Goal: Communication & Community: Answer question/provide support

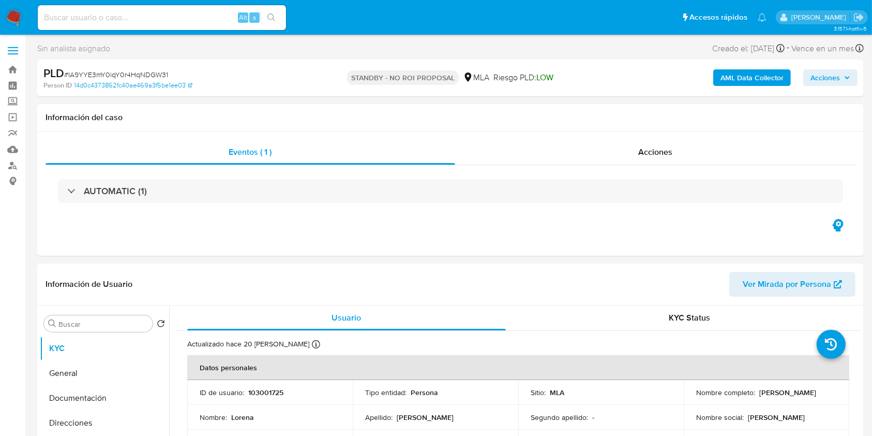
select select "10"
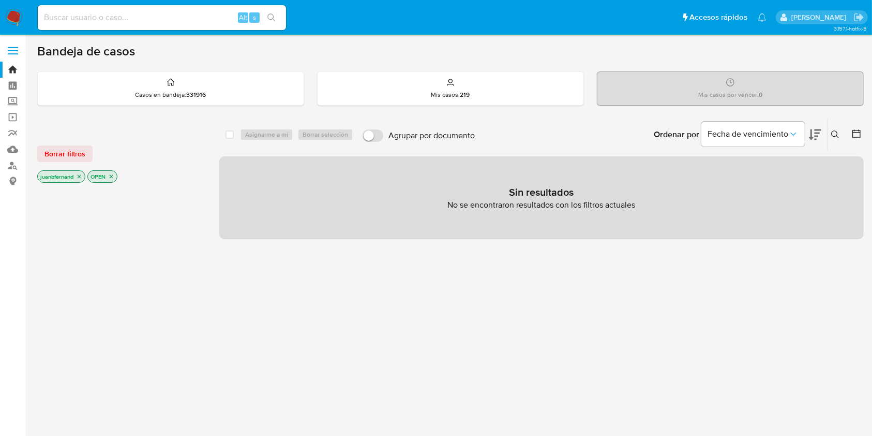
click at [217, 20] on input at bounding box center [162, 17] width 248 height 13
paste input "500441538"
type input "500441538"
click at [271, 19] on icon "search-icon" at bounding box center [272, 17] width 8 height 8
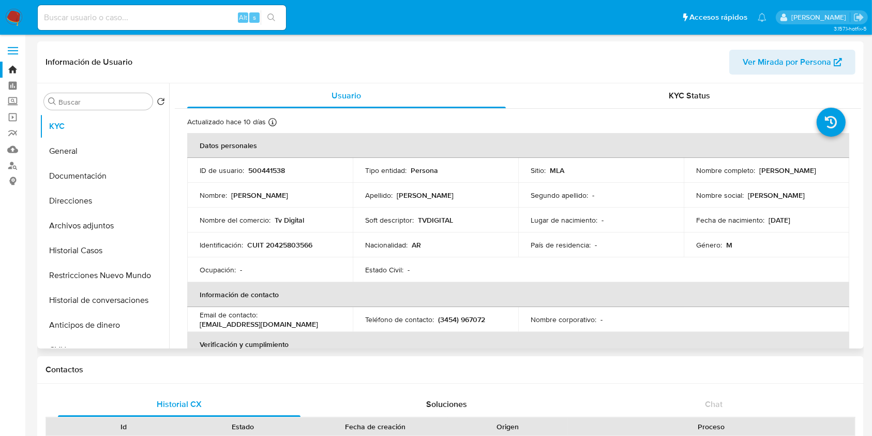
select select "10"
click at [108, 255] on button "Historial Casos" at bounding box center [100, 250] width 121 height 25
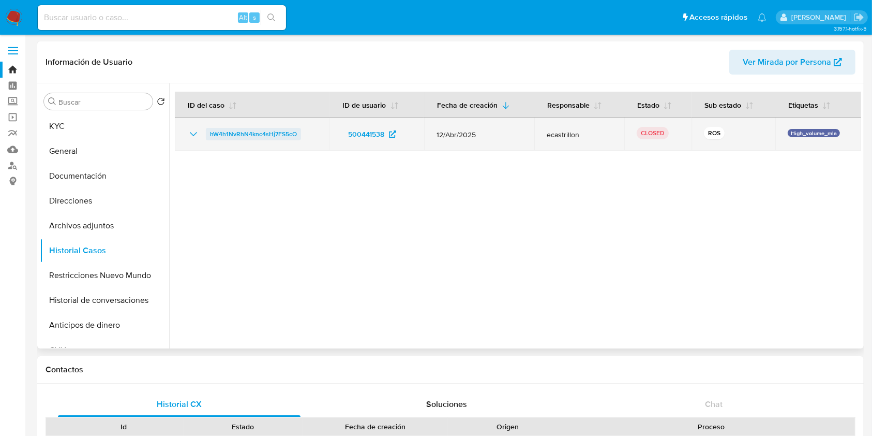
click at [229, 128] on span "hW4h1NvRhN4knc4sHj7FS5cO" at bounding box center [253, 134] width 87 height 12
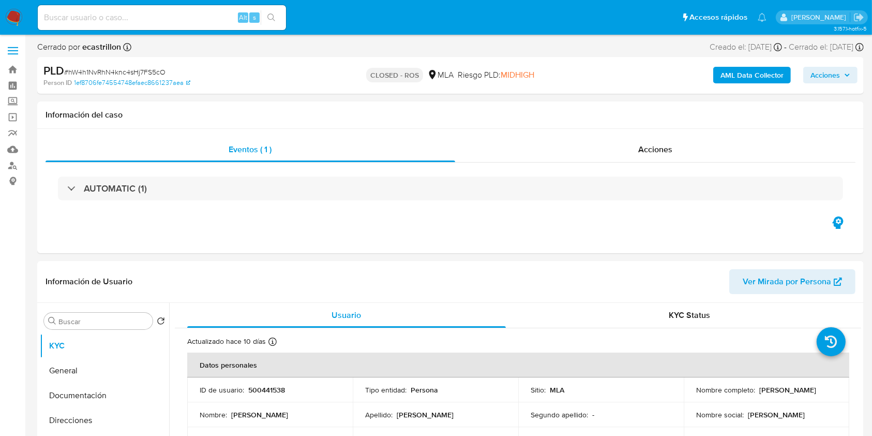
select select "10"
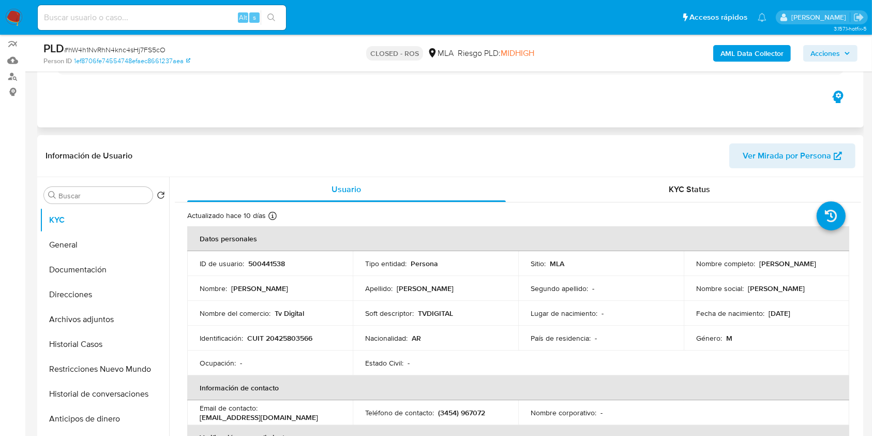
scroll to position [138, 0]
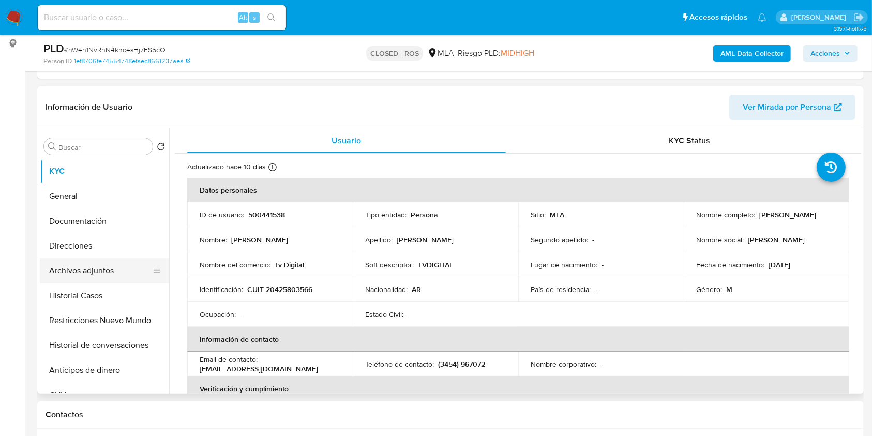
click at [97, 278] on button "Archivos adjuntos" at bounding box center [100, 270] width 121 height 25
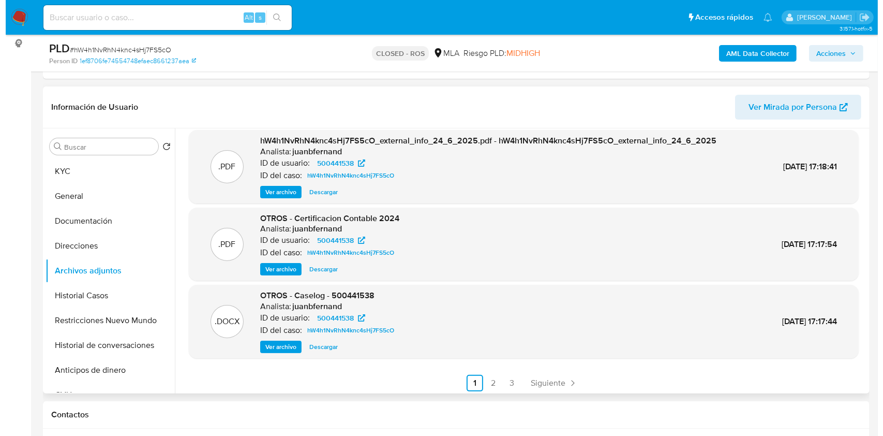
scroll to position [87, 0]
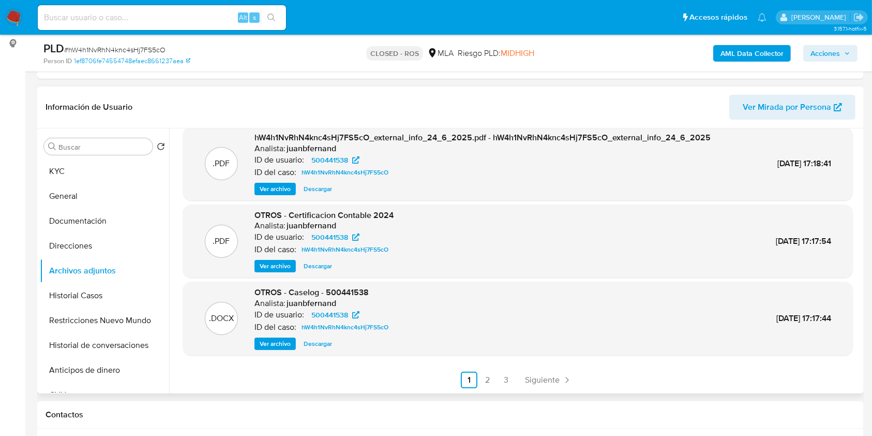
click at [278, 346] on span "Ver archivo" at bounding box center [275, 343] width 31 height 10
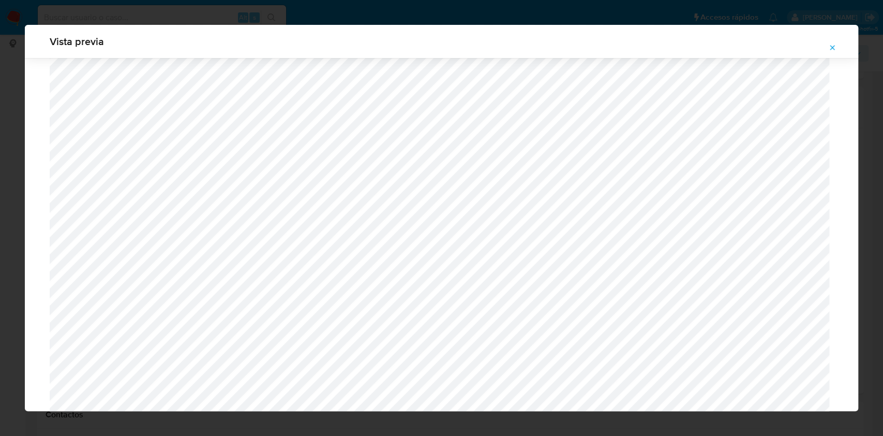
scroll to position [793, 0]
click at [836, 46] on icon "Attachment preview" at bounding box center [832, 47] width 8 height 8
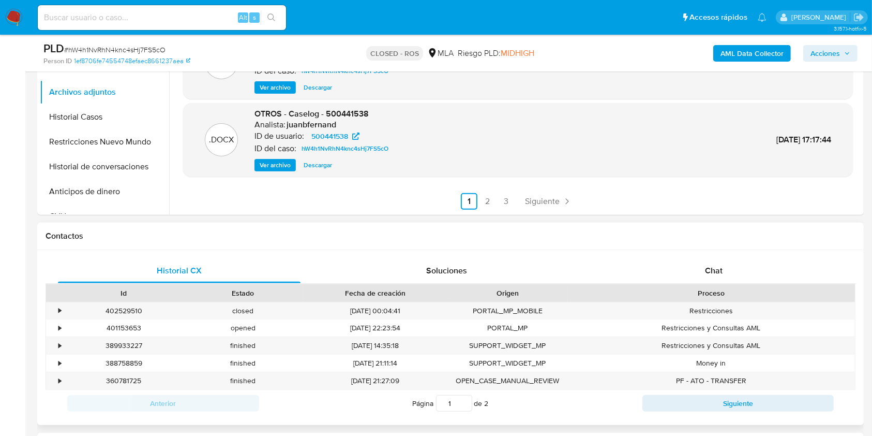
scroll to position [414, 0]
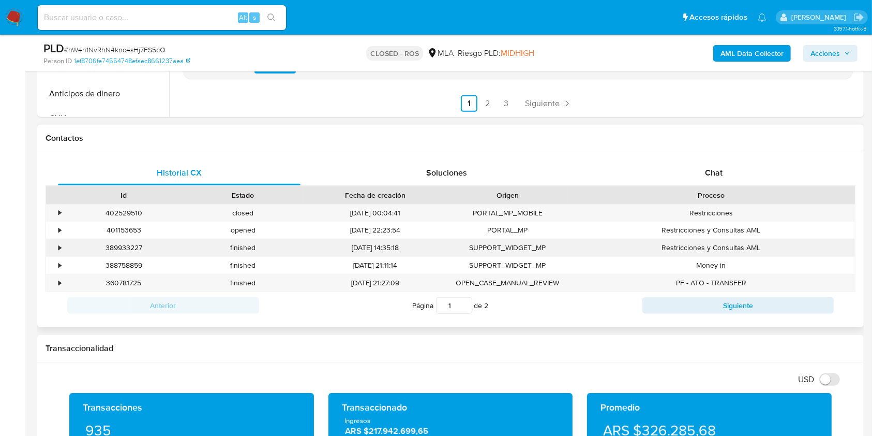
click at [125, 243] on div "389933227" at bounding box center [124, 247] width 120 height 17
copy div "389933227"
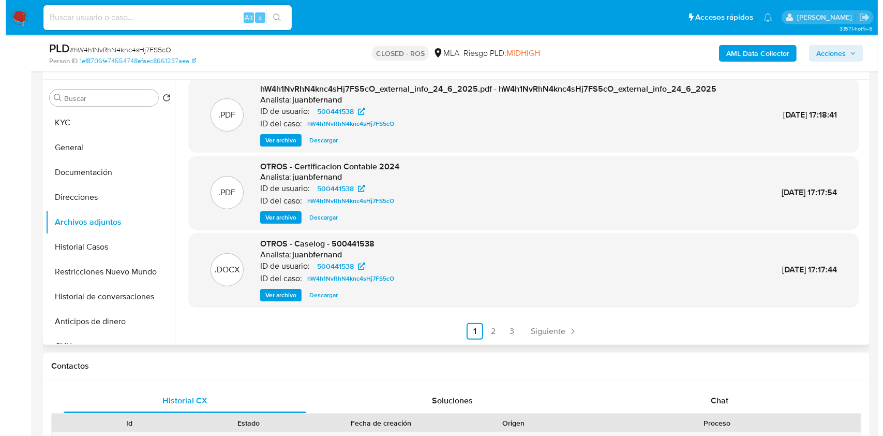
scroll to position [69, 0]
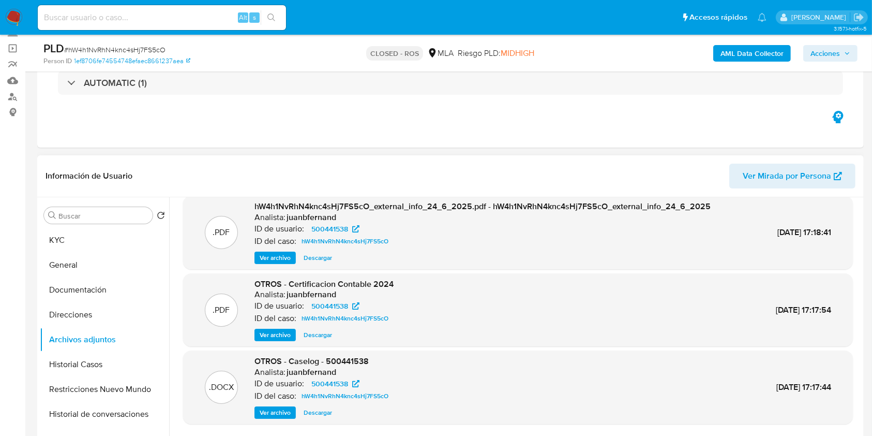
click at [269, 409] on span "Ver archivo" at bounding box center [275, 412] width 31 height 10
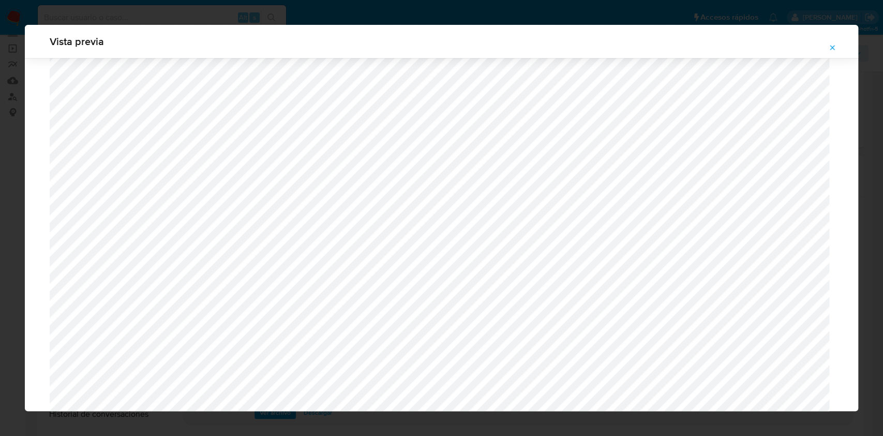
scroll to position [945, 0]
click at [831, 47] on icon "Attachment preview" at bounding box center [832, 47] width 8 height 8
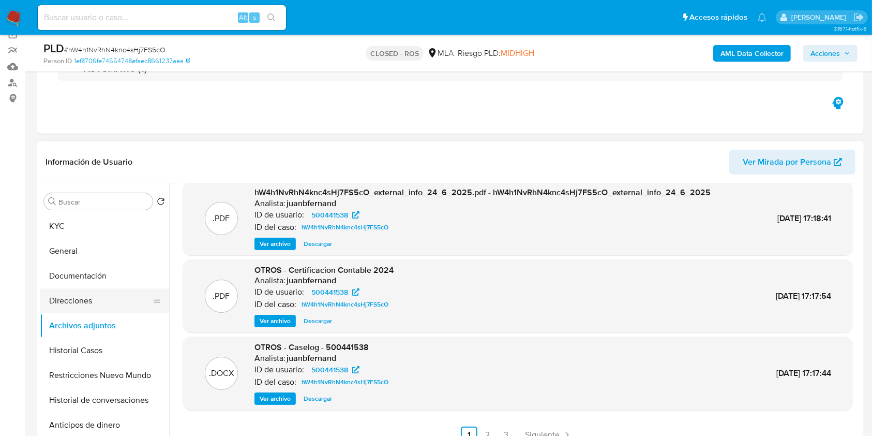
scroll to position [138, 0]
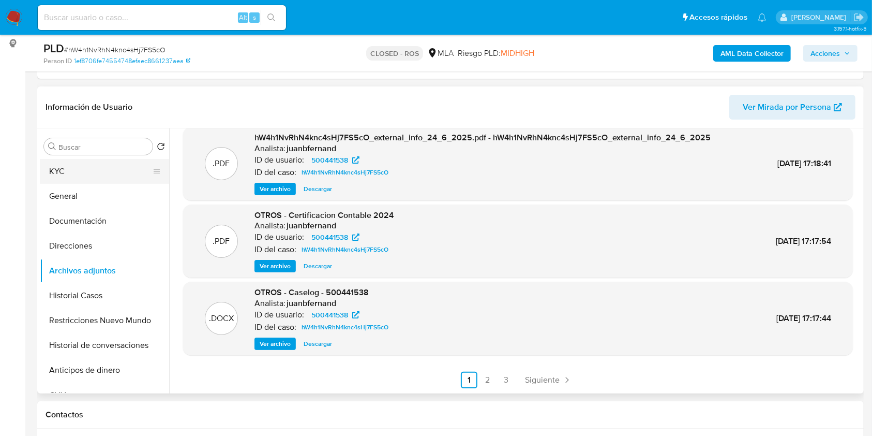
click at [109, 181] on button "KYC" at bounding box center [100, 171] width 121 height 25
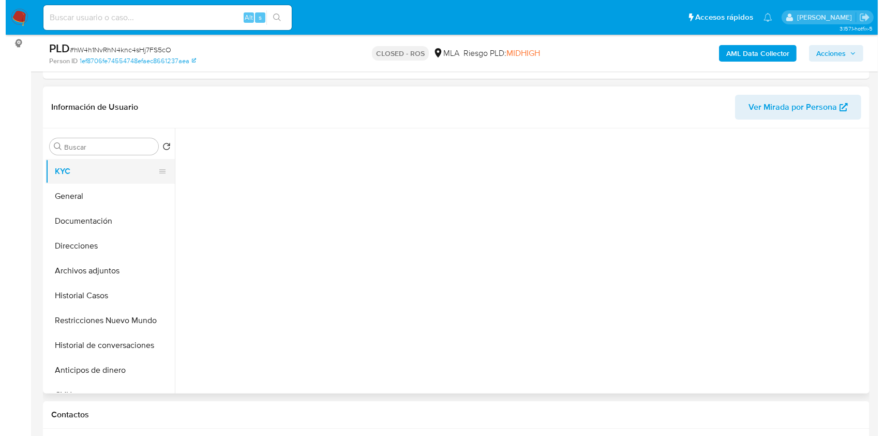
scroll to position [0, 0]
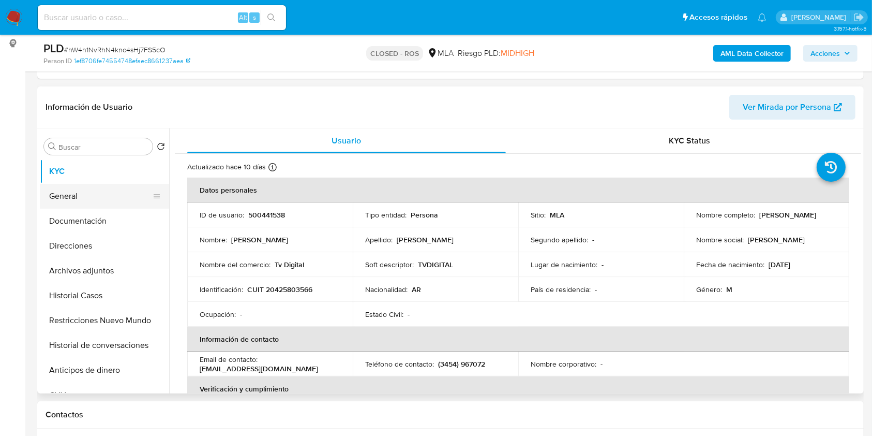
click at [103, 200] on button "General" at bounding box center [100, 196] width 121 height 25
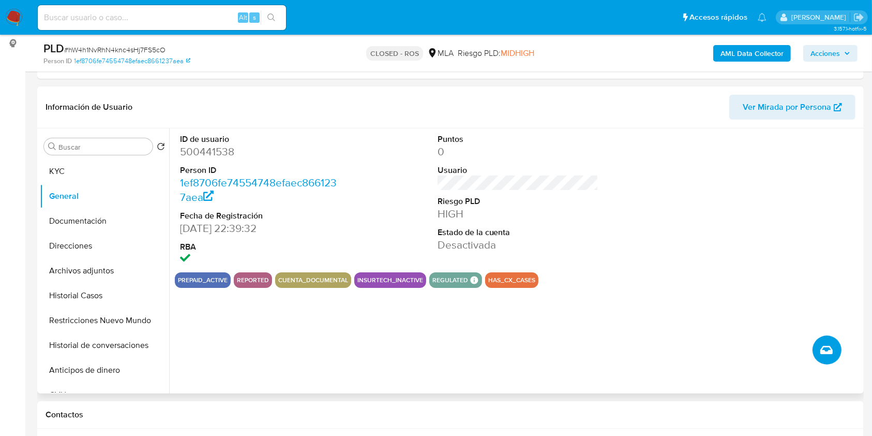
click at [821, 348] on icon "Crear caso manual" at bounding box center [827, 350] width 12 height 12
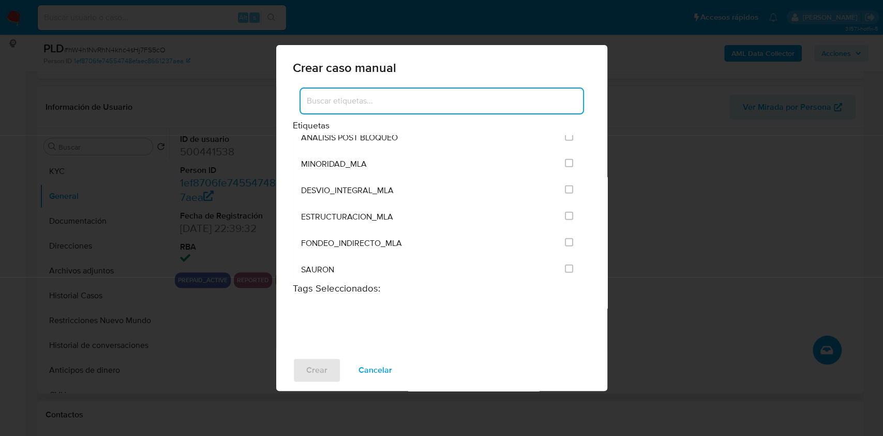
scroll to position [2080, 0]
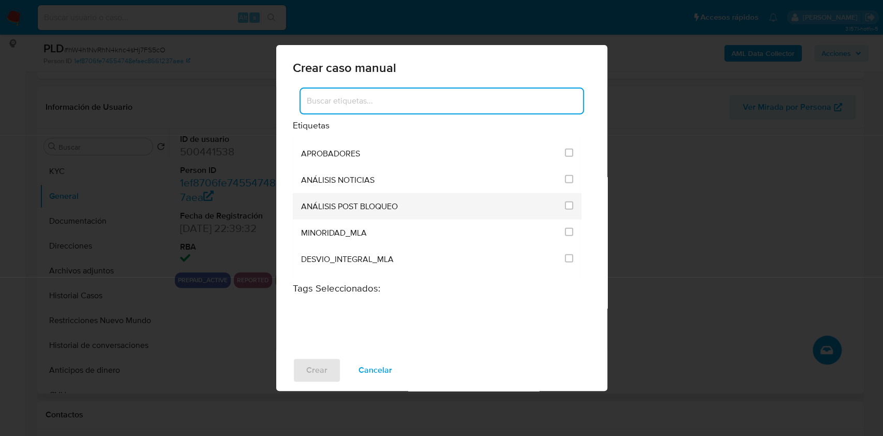
click at [410, 204] on div "ANÁLISIS POST BLOQUEO" at bounding box center [430, 206] width 258 height 26
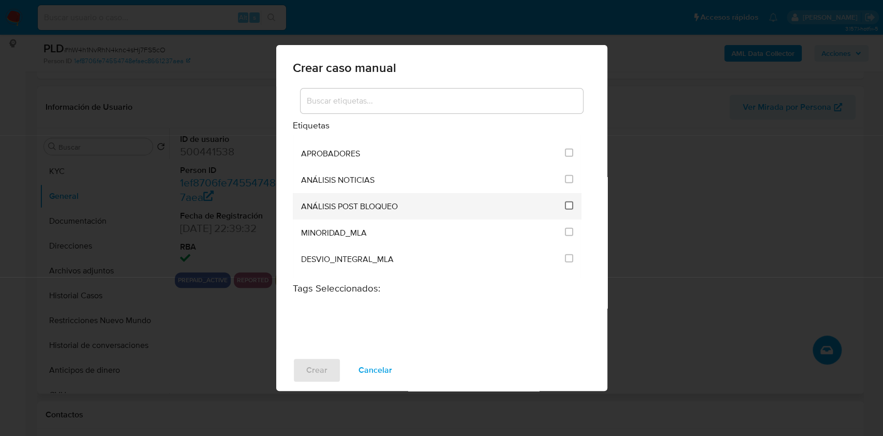
click at [565, 201] on input "3249" at bounding box center [569, 205] width 8 height 8
checkbox input "true"
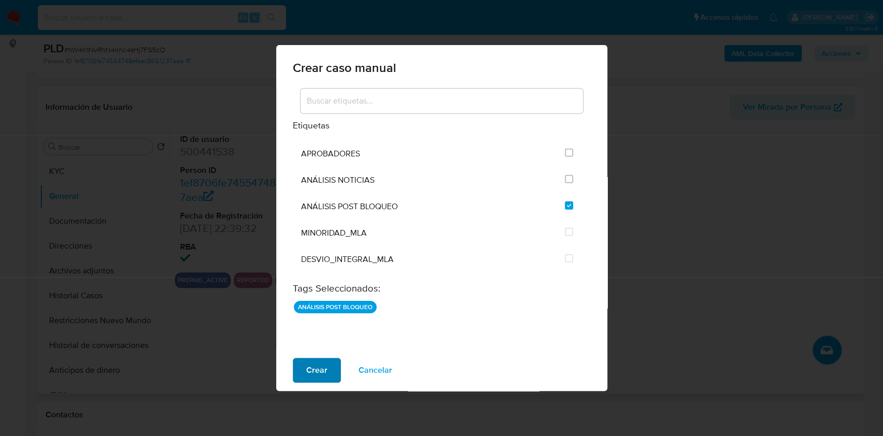
click at [328, 370] on button "Crear" at bounding box center [317, 370] width 48 height 25
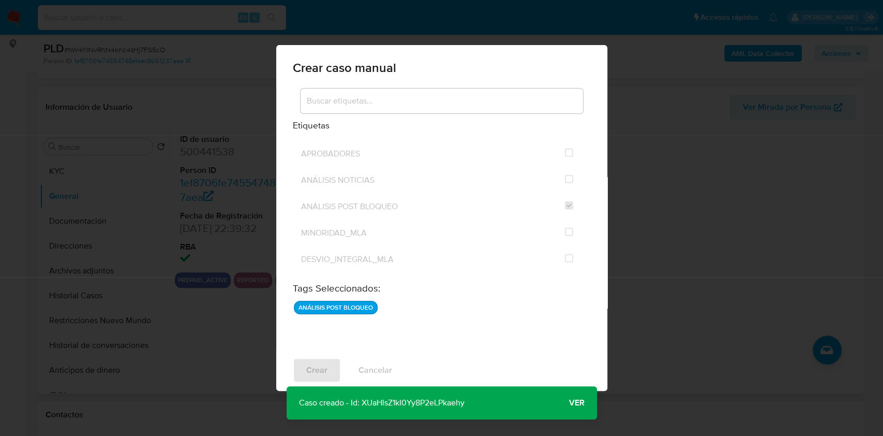
click at [572, 403] on span "Ver" at bounding box center [577, 403] width 16 height 0
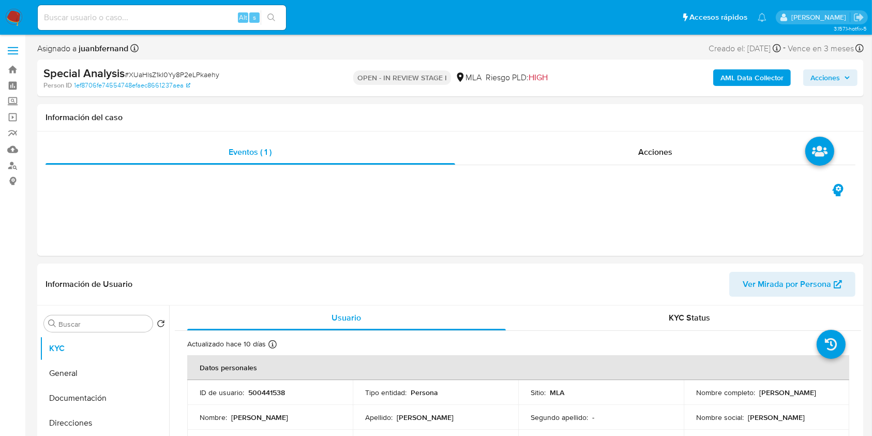
select select "10"
click at [760, 397] on p "Ezequiel Alejandro Rivero" at bounding box center [788, 392] width 57 height 9
drag, startPoint x: 698, startPoint y: 397, endPoint x: 783, endPoint y: 396, distance: 85.4
click at [783, 396] on div "Nombre completo : Ezequiel Alejandro Rivero" at bounding box center [766, 392] width 141 height 9
copy p "Ezequiel Alejandro Rivero"
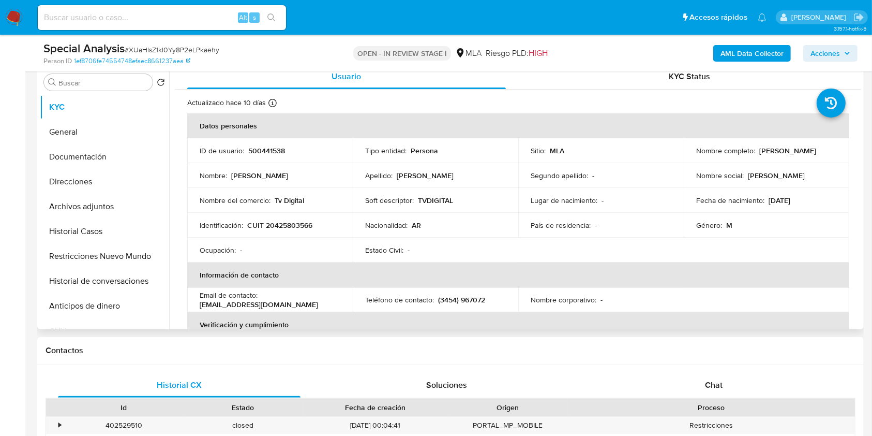
scroll to position [207, 0]
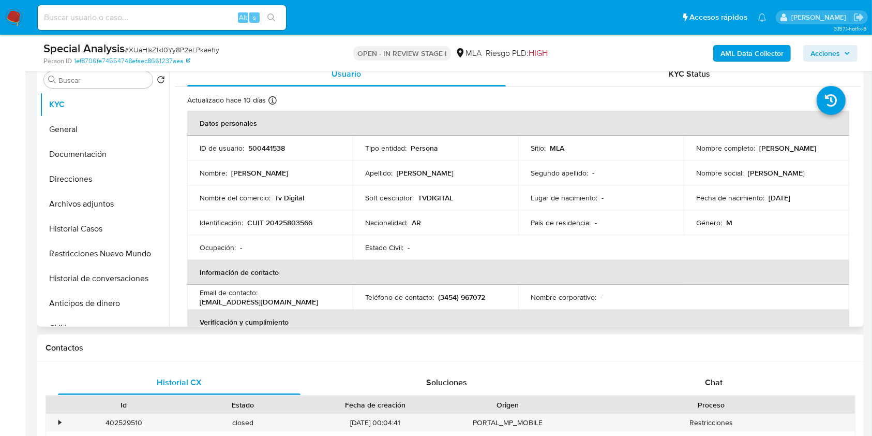
click at [277, 221] on p "CUIT 20425803566" at bounding box center [279, 222] width 65 height 9
copy p "20425803566"
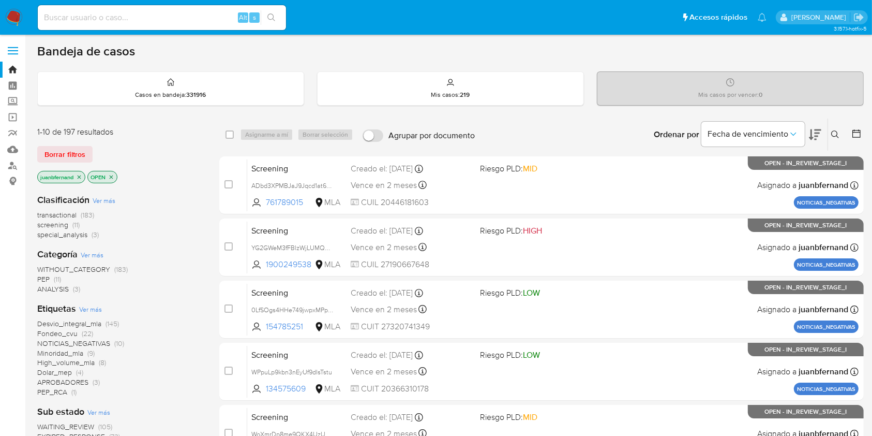
click at [67, 235] on span "special_analysis" at bounding box center [62, 234] width 50 height 10
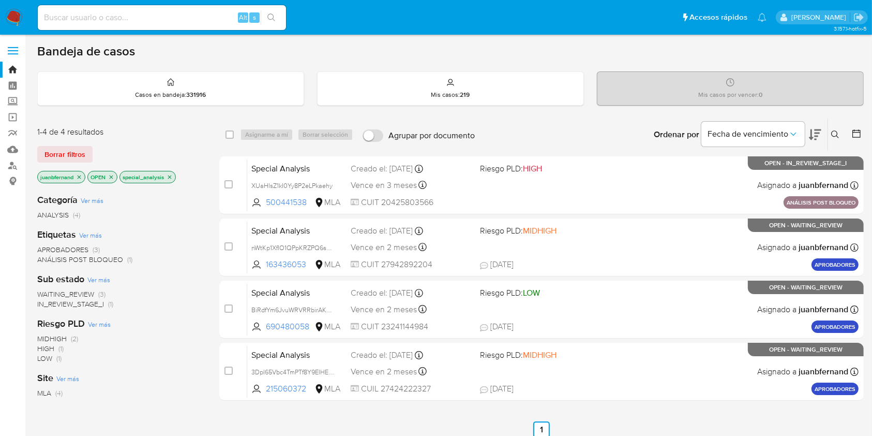
click at [112, 176] on icon "close-filter" at bounding box center [112, 177] width 4 height 4
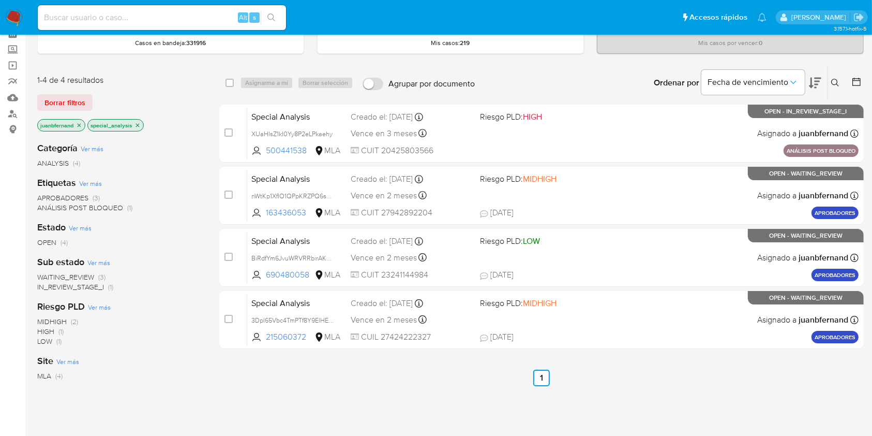
scroll to position [69, 0]
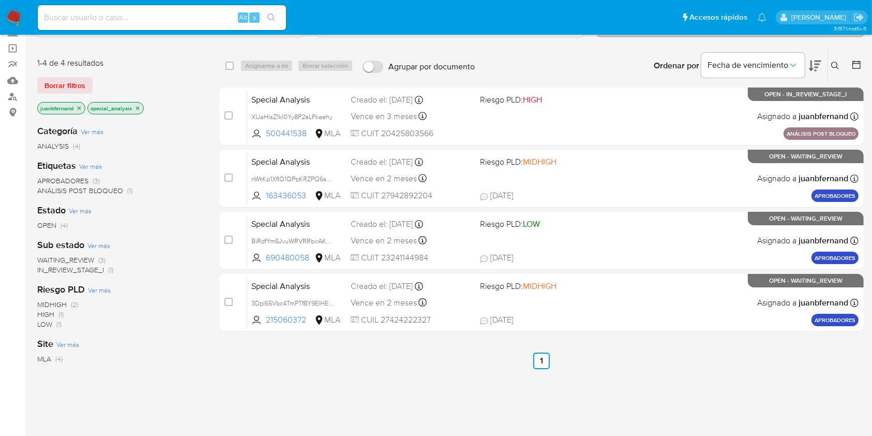
click at [137, 108] on icon "close-filter" at bounding box center [138, 108] width 6 height 6
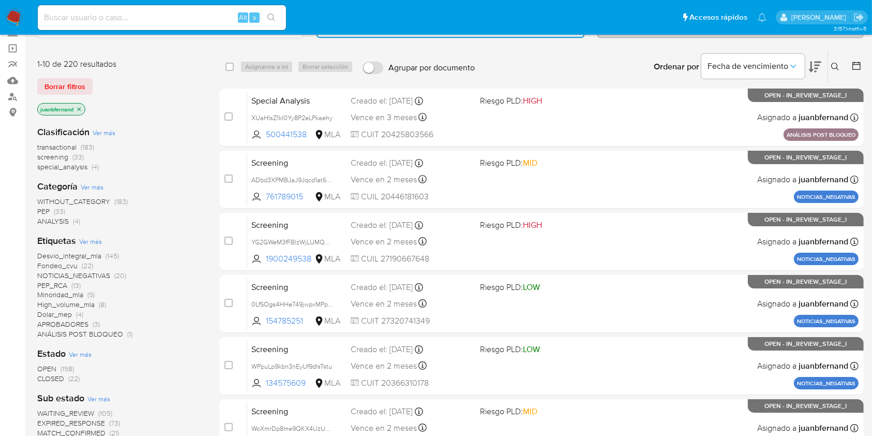
click at [108, 130] on span "Ver más" at bounding box center [104, 132] width 23 height 9
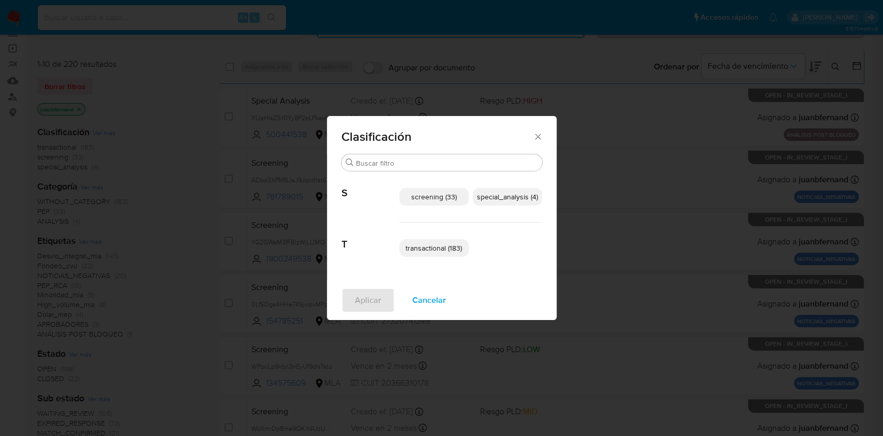
click at [538, 137] on icon "Cerrar" at bounding box center [538, 136] width 10 height 10
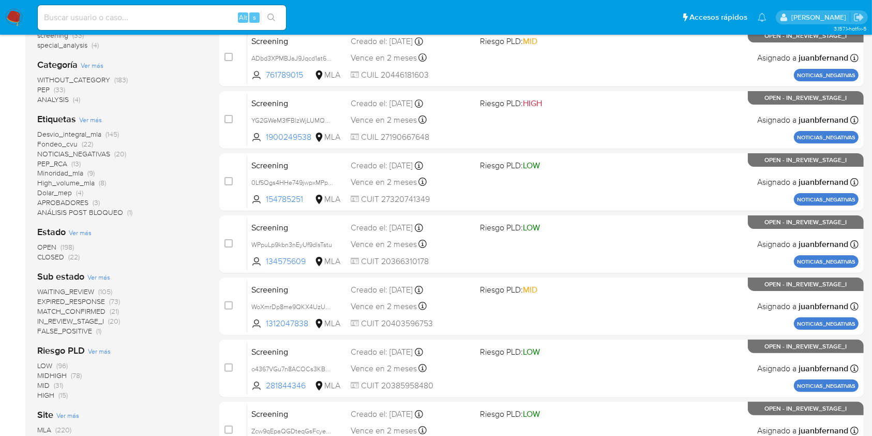
scroll to position [207, 0]
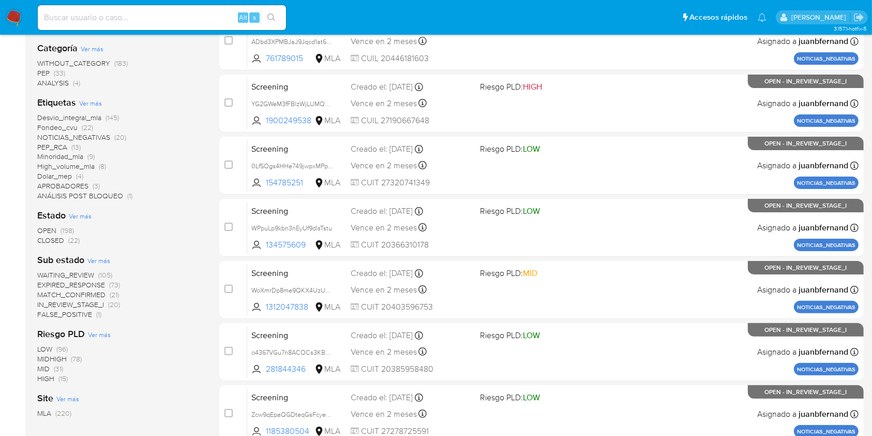
click at [53, 238] on span "CLOSED" at bounding box center [50, 240] width 27 height 10
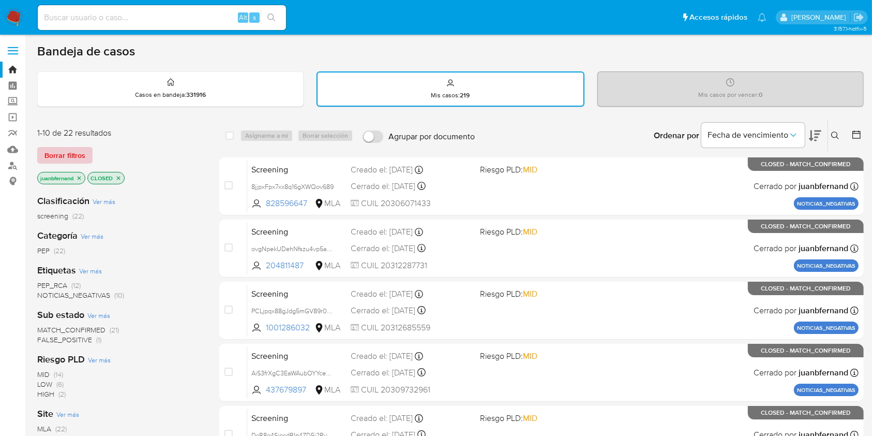
click at [80, 158] on span "Borrar filtros" at bounding box center [64, 155] width 41 height 14
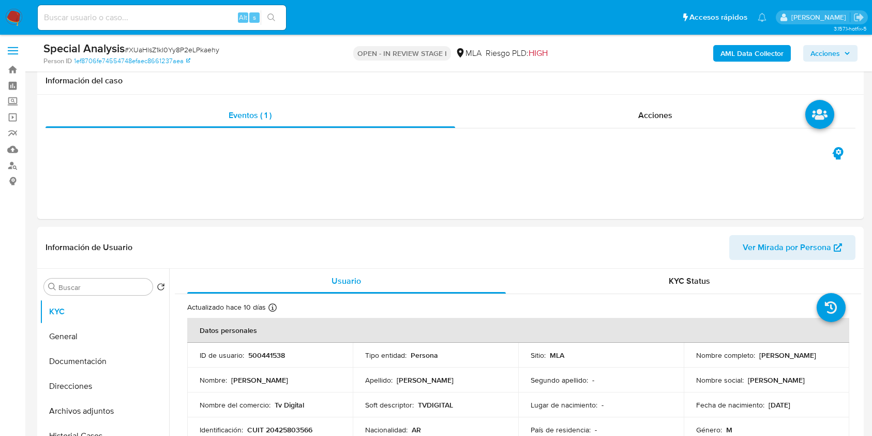
select select "10"
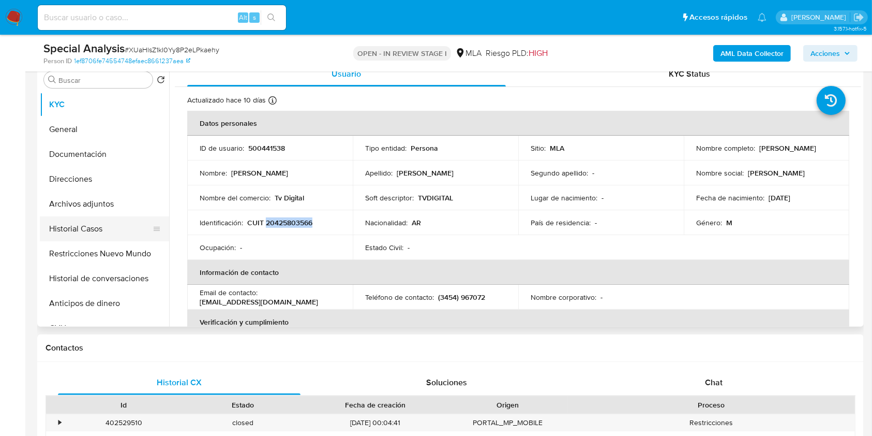
click at [103, 230] on button "Historial Casos" at bounding box center [100, 228] width 121 height 25
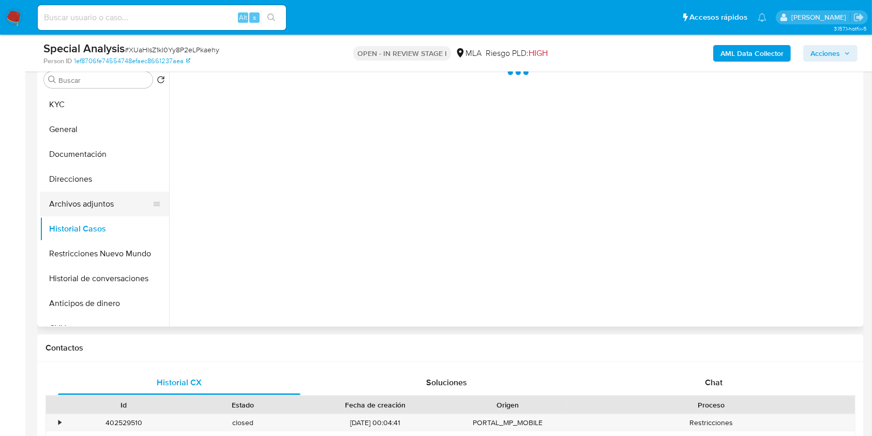
click at [101, 207] on button "Archivos adjuntos" at bounding box center [100, 203] width 121 height 25
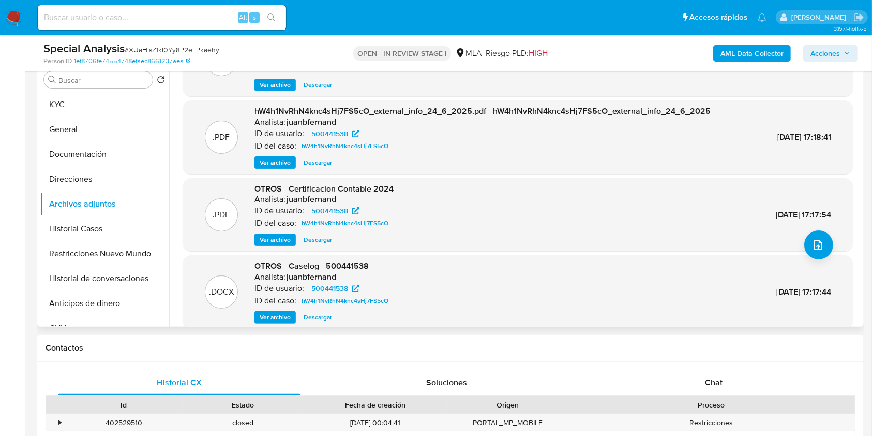
scroll to position [87, 0]
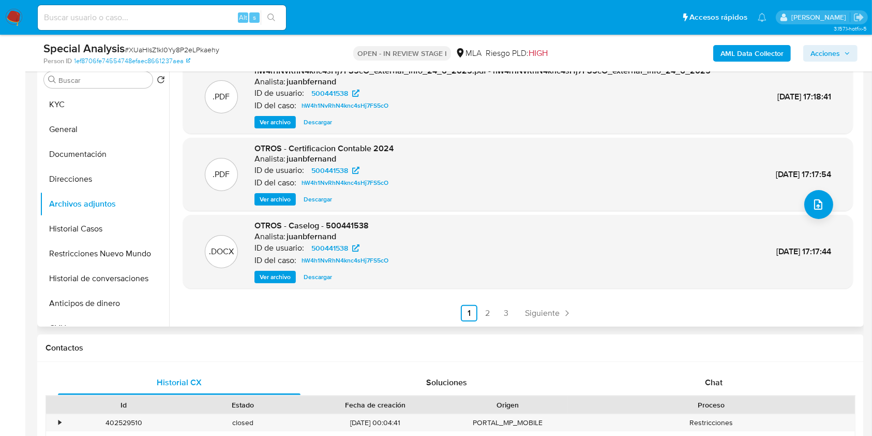
click at [281, 273] on span "Ver archivo" at bounding box center [275, 277] width 31 height 10
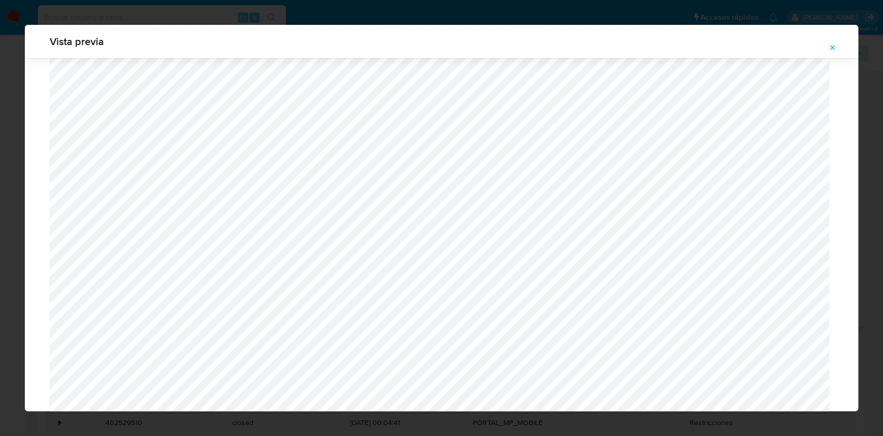
scroll to position [807, 0]
click at [829, 48] on icon "Attachment preview" at bounding box center [832, 47] width 8 height 8
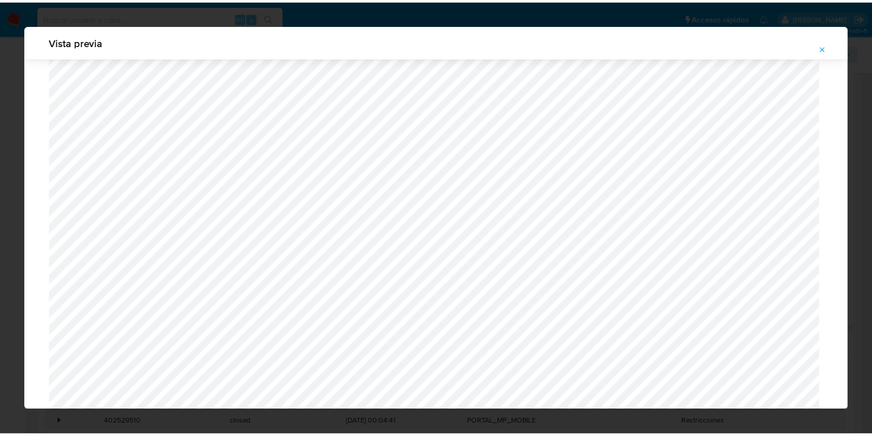
scroll to position [0, 0]
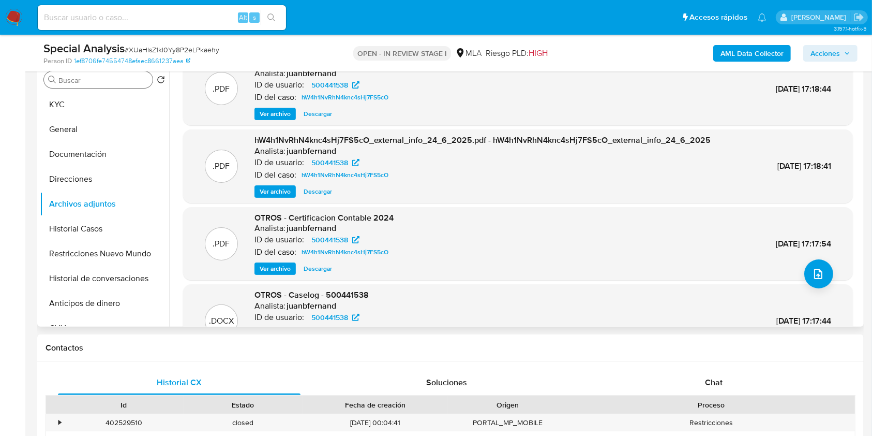
drag, startPoint x: 0, startPoint y: 204, endPoint x: 67, endPoint y: 87, distance: 134.6
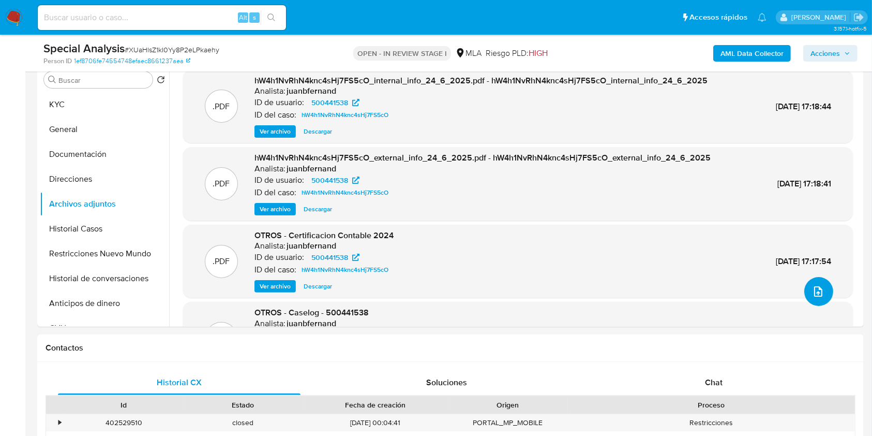
click at [824, 289] on button "upload-file" at bounding box center [819, 291] width 29 height 29
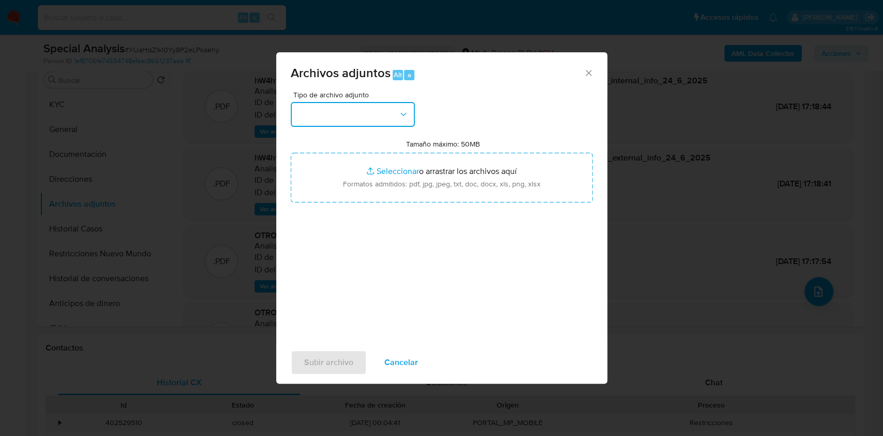
click at [381, 103] on button "button" at bounding box center [353, 114] width 124 height 25
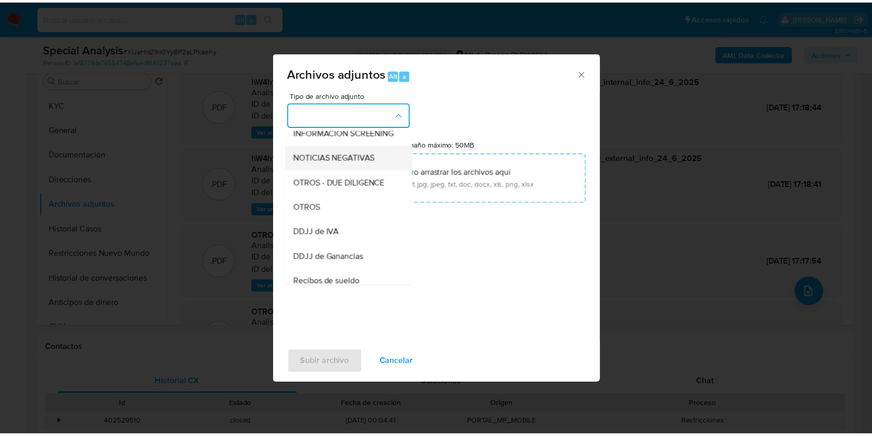
scroll to position [138, 0]
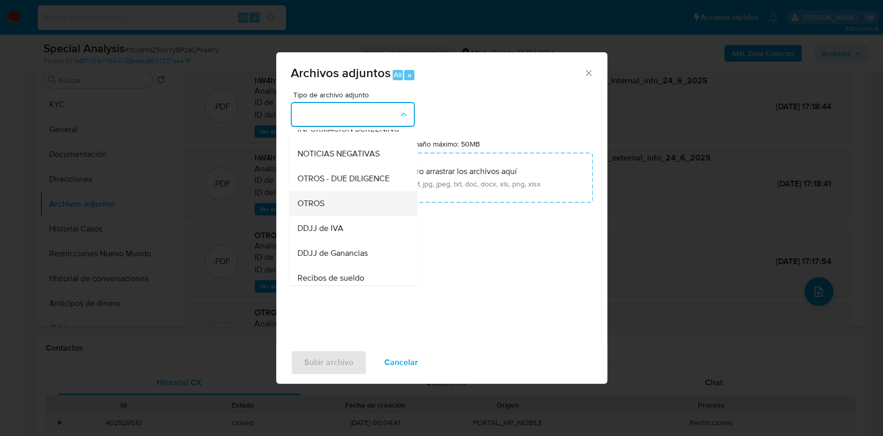
click at [324, 203] on div "OTROS" at bounding box center [350, 203] width 106 height 25
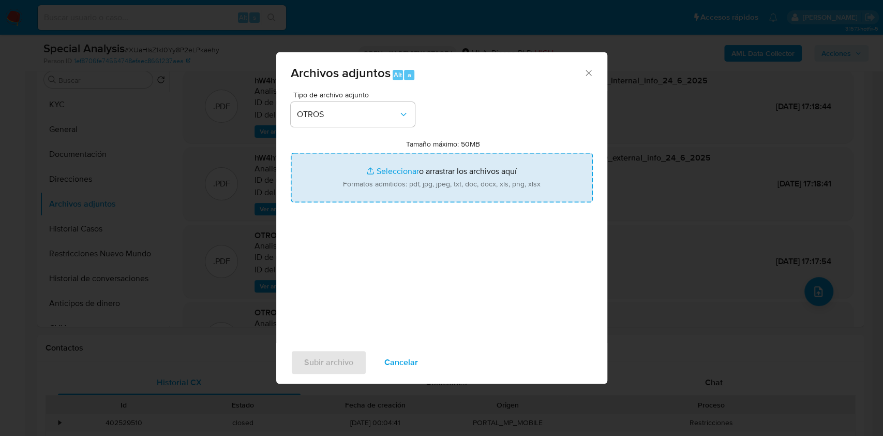
type input "C:\fakepath\Certificacion de ingresos a junio 2025.pdf"
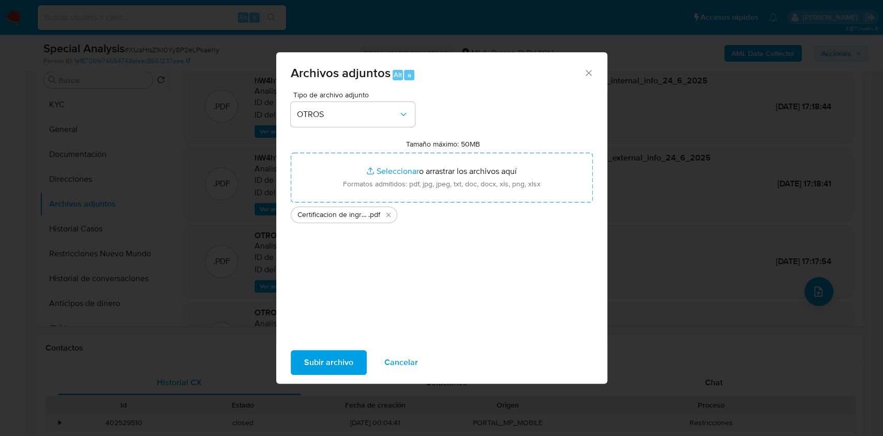
click at [334, 362] on span "Subir archivo" at bounding box center [328, 362] width 49 height 23
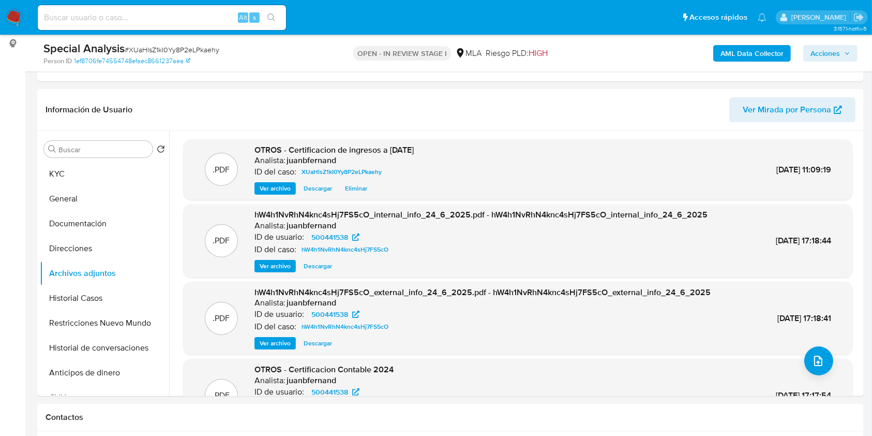
click at [843, 46] on span "Acciones" at bounding box center [831, 53] width 40 height 14
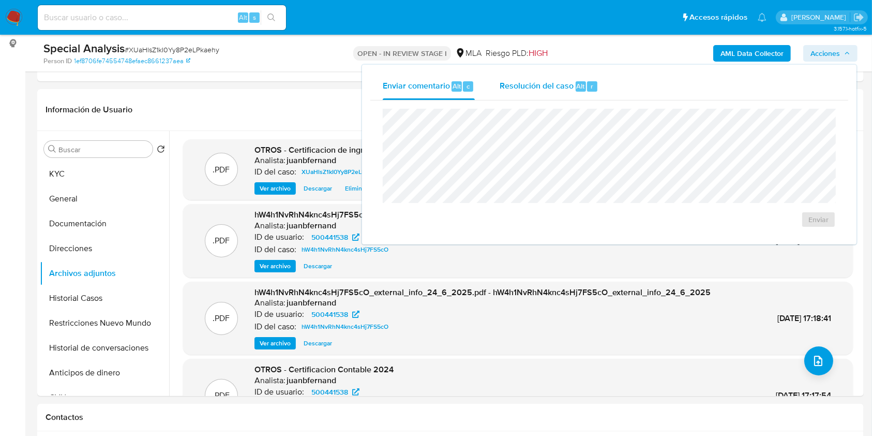
click at [553, 87] on span "Resolución del caso" at bounding box center [537, 86] width 74 height 12
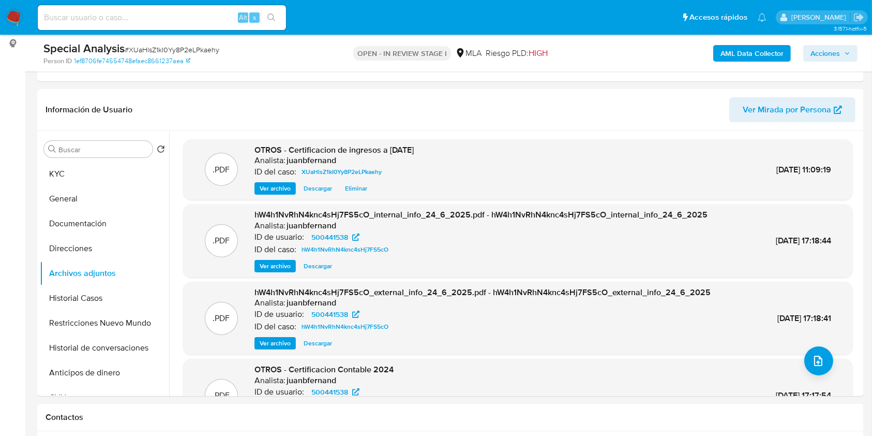
click at [826, 52] on span "Acciones" at bounding box center [825, 53] width 29 height 17
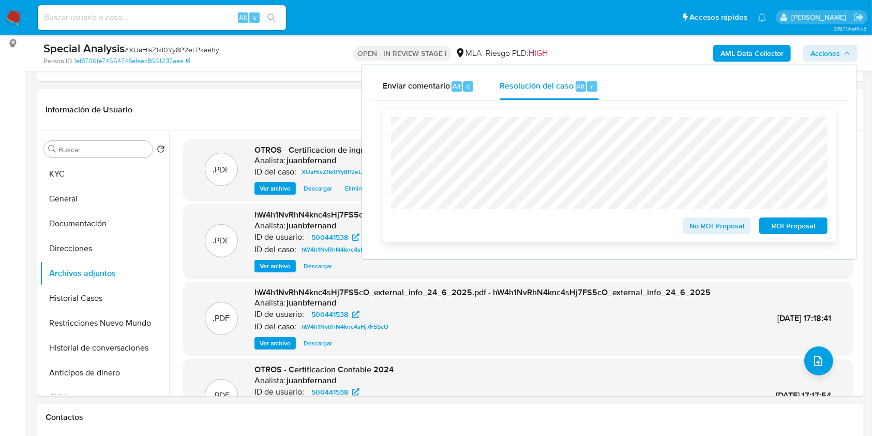
click at [538, 218] on div "No ROI Proposal ROI Proposal" at bounding box center [609, 175] width 437 height 117
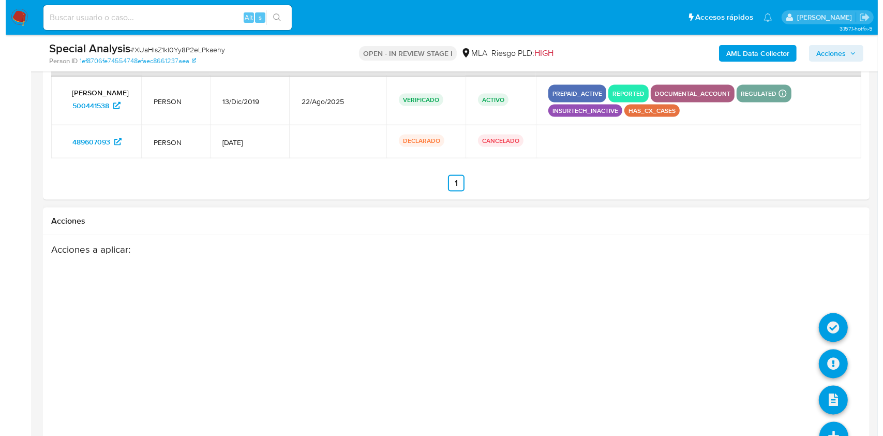
scroll to position [1677, 0]
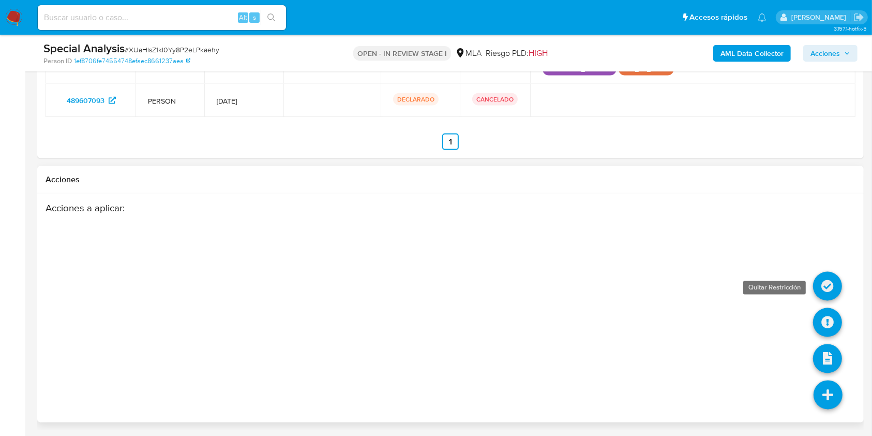
click at [826, 280] on icon at bounding box center [827, 286] width 29 height 29
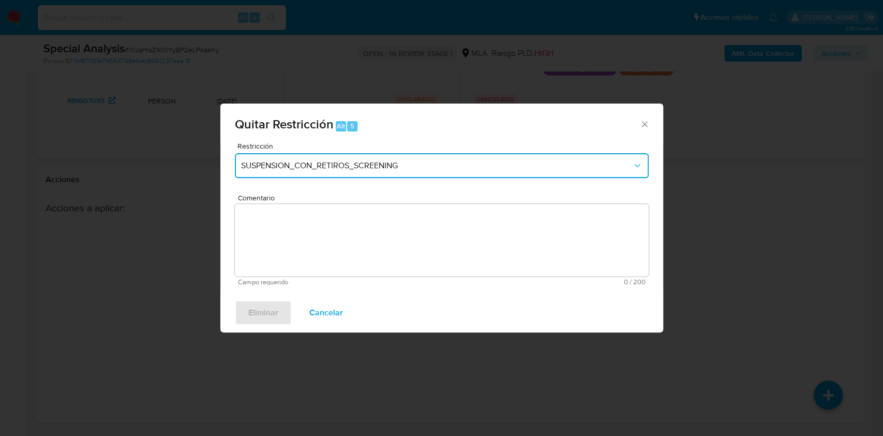
click at [294, 169] on span "SUSPENSION_CON_RETIROS_SCREENING" at bounding box center [436, 165] width 391 height 10
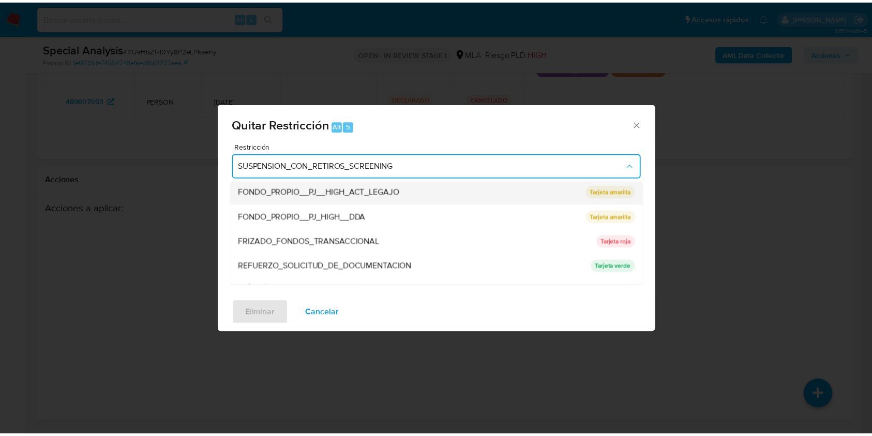
scroll to position [219, 0]
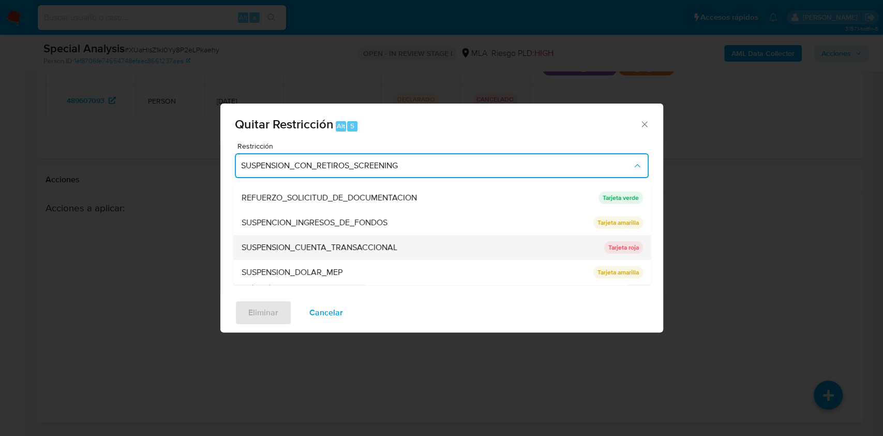
click at [329, 251] on span "SUSPENSION_CUENTA_TRANSACCIONAL" at bounding box center [319, 247] width 156 height 10
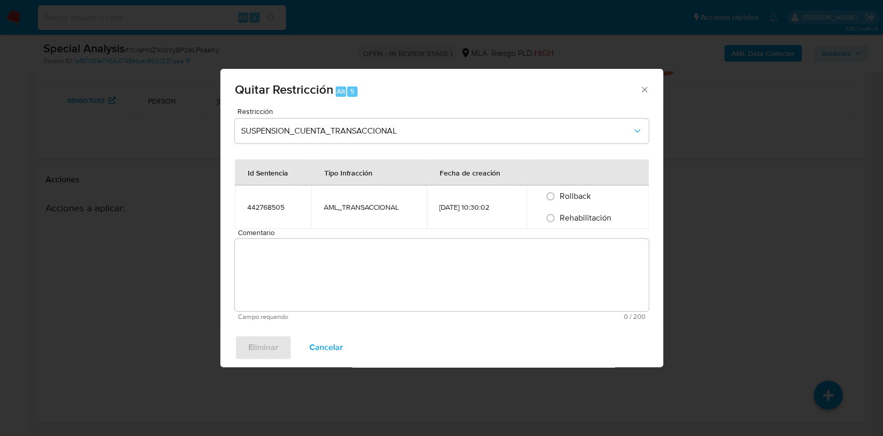
click at [336, 246] on textarea "Comentario" at bounding box center [442, 275] width 414 height 72
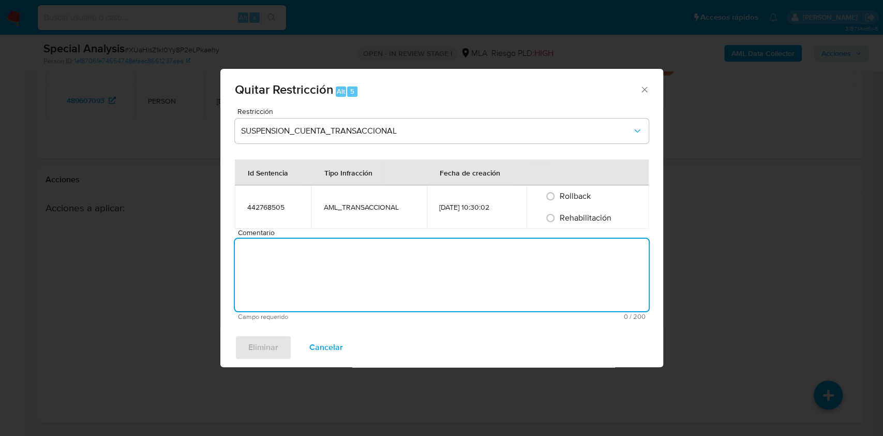
click at [569, 217] on span "Rehabilitación" at bounding box center [586, 218] width 52 height 12
click at [559, 217] on input "Rehabilitación" at bounding box center [550, 218] width 17 height 17
radio input "true"
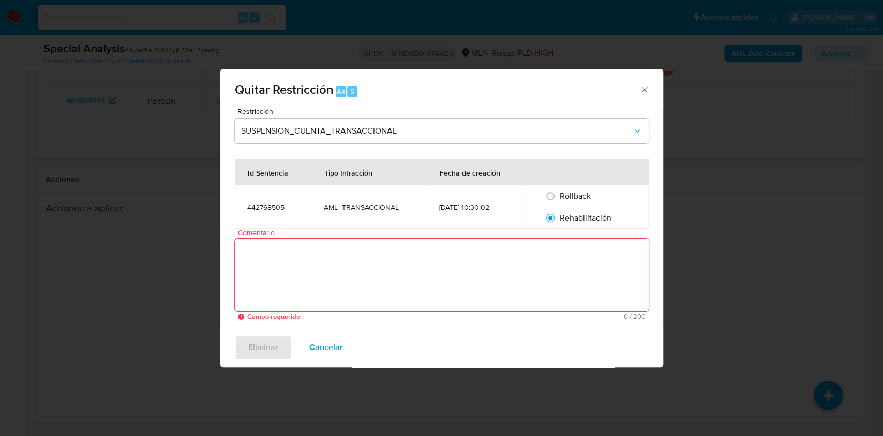
click at [571, 288] on textarea "Comentario" at bounding box center [442, 275] width 414 height 72
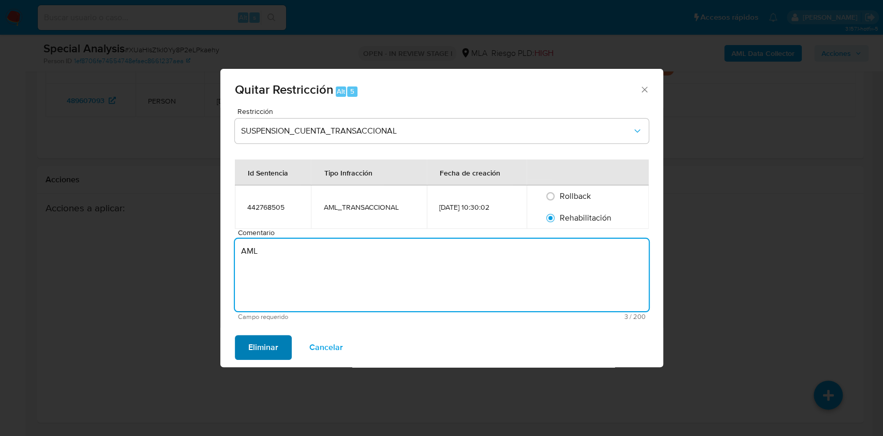
type textarea "AML"
click at [260, 349] on span "Eliminar" at bounding box center [263, 347] width 30 height 23
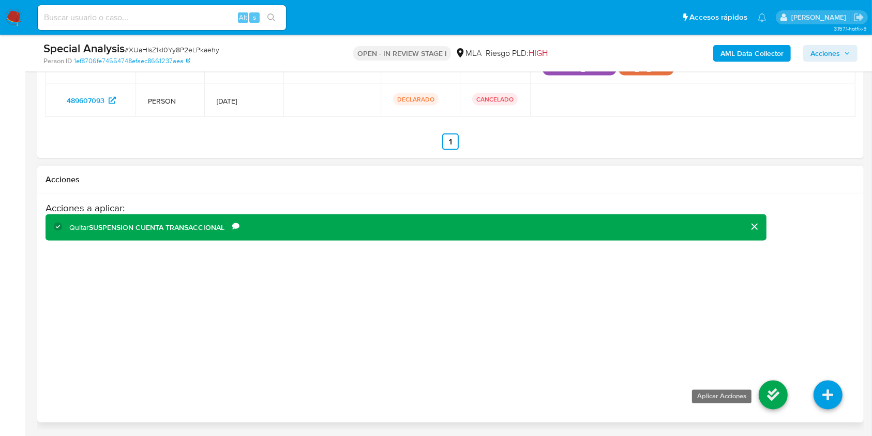
click at [771, 394] on icon at bounding box center [773, 394] width 29 height 29
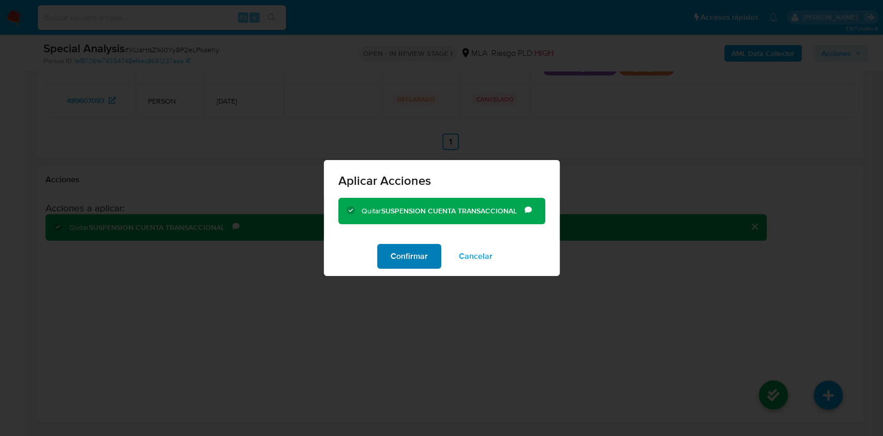
click at [407, 251] on span "Confirmar" at bounding box center [409, 256] width 37 height 23
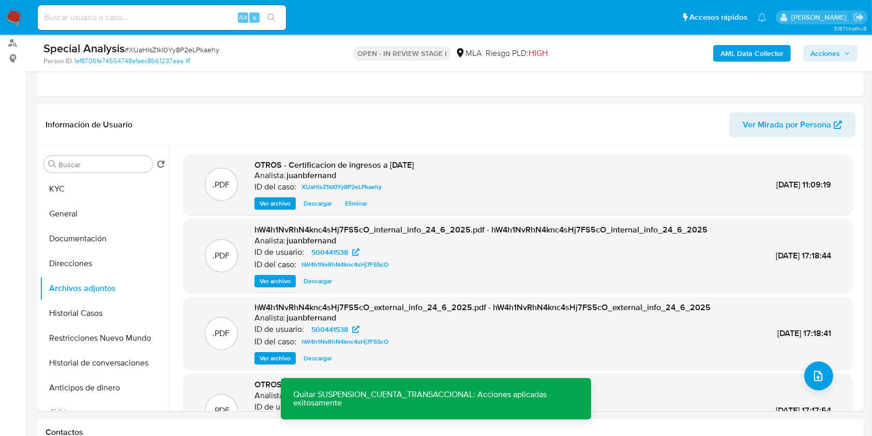
scroll to position [0, 0]
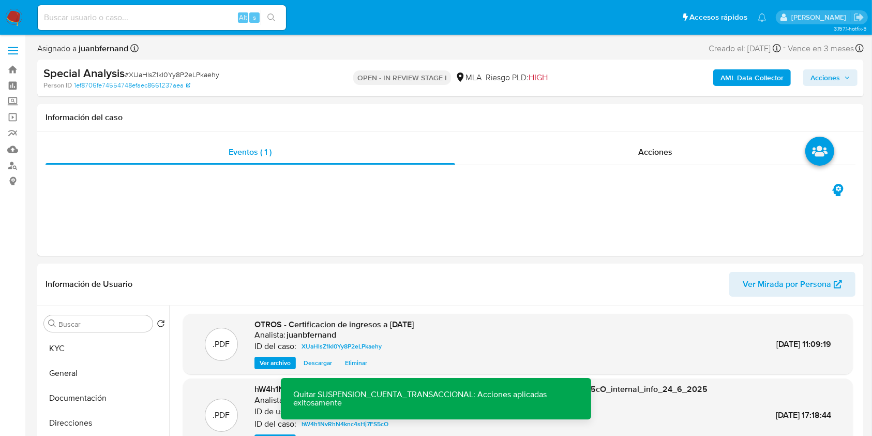
click at [846, 81] on span "Acciones" at bounding box center [831, 77] width 40 height 14
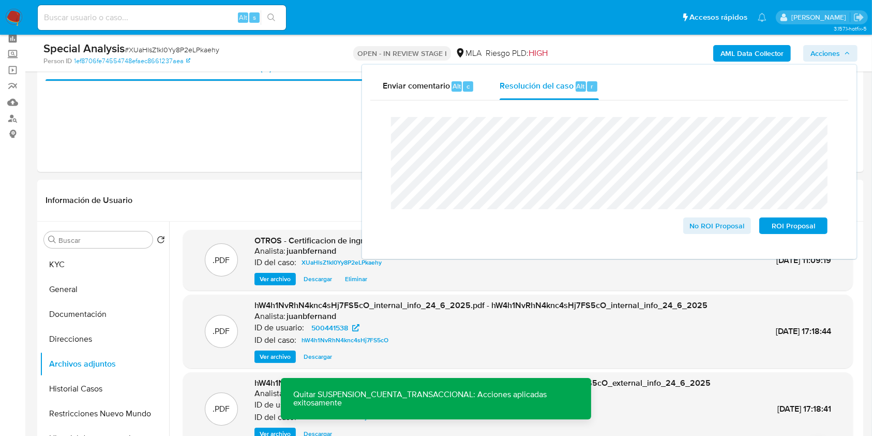
scroll to position [69, 0]
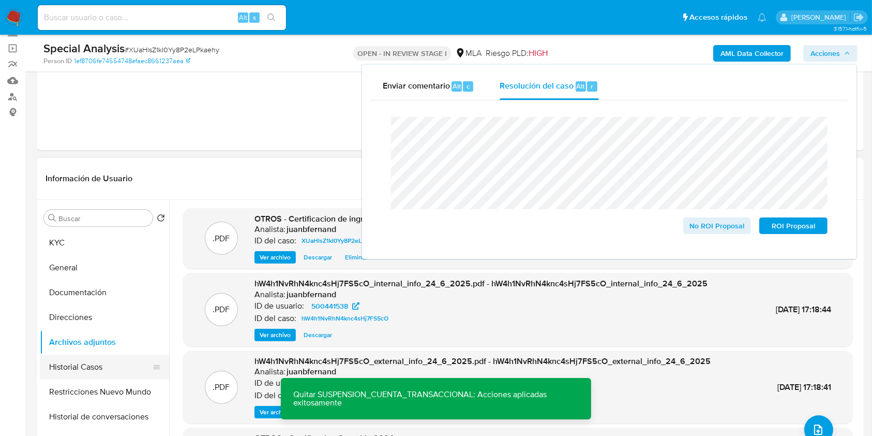
click at [87, 360] on button "Historial Casos" at bounding box center [100, 366] width 121 height 25
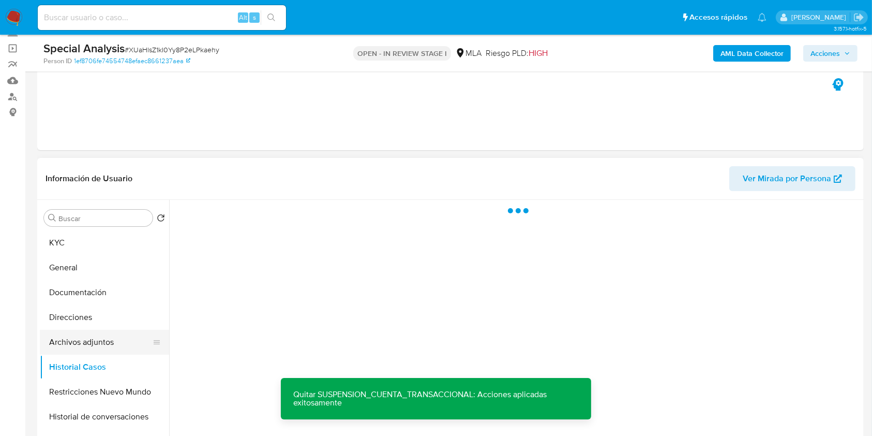
click at [84, 339] on button "Archivos adjuntos" at bounding box center [100, 342] width 121 height 25
click at [830, 52] on span "Acciones" at bounding box center [825, 53] width 29 height 17
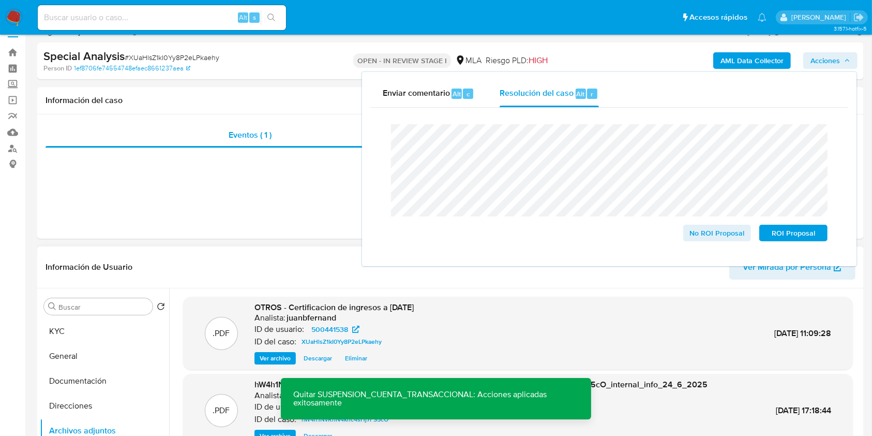
scroll to position [0, 0]
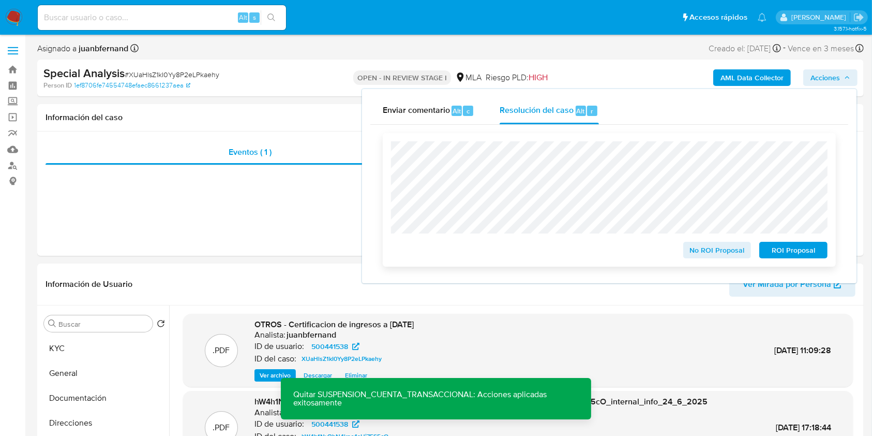
click at [807, 253] on span "ROI Proposal" at bounding box center [794, 250] width 54 height 14
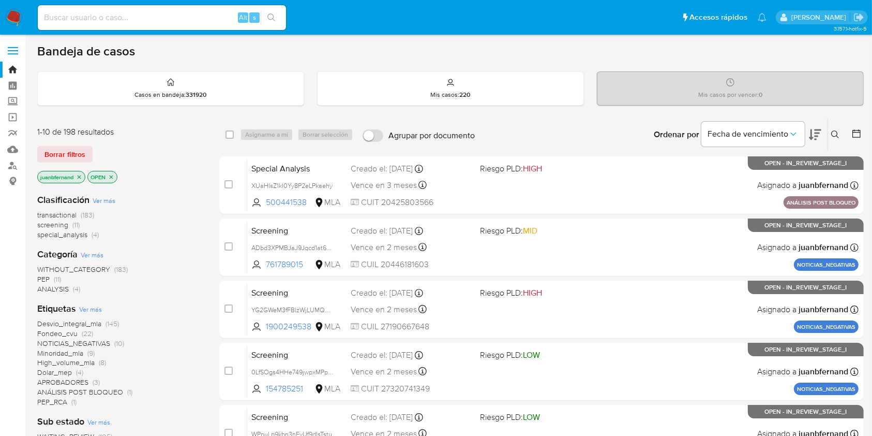
click at [835, 133] on icon at bounding box center [836, 134] width 8 height 8
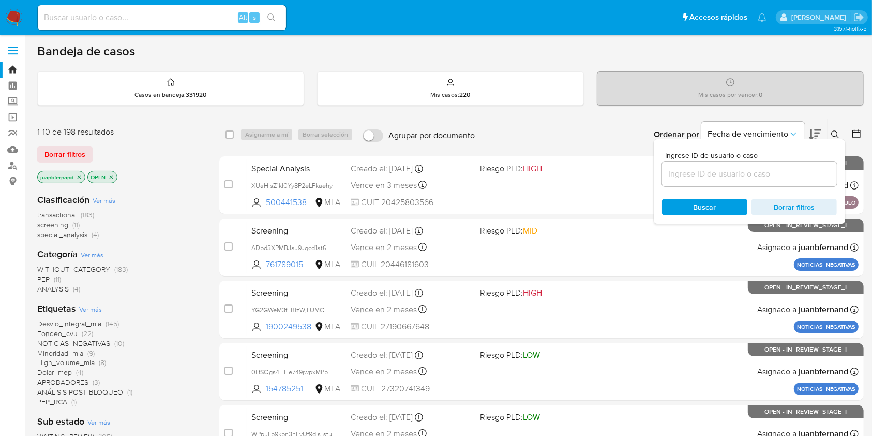
click at [744, 166] on div at bounding box center [749, 173] width 175 height 25
click at [749, 178] on input at bounding box center [749, 173] width 175 height 13
paste input "ibGZvhrgSPOH1lCXq0P4ulHE"
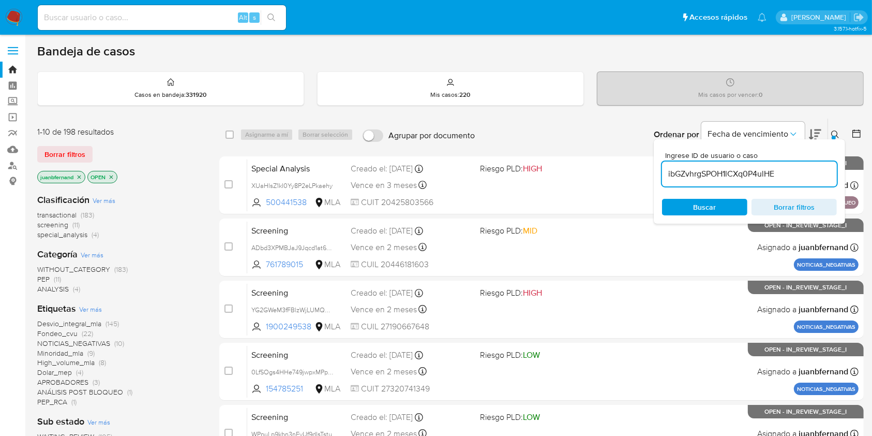
type input "ibGZvhrgSPOH1lCXq0P4ulHE"
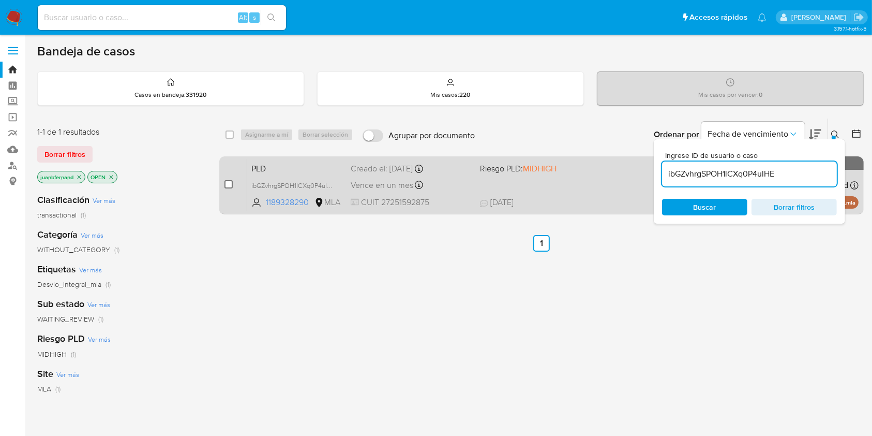
click at [225, 184] on input "checkbox" at bounding box center [229, 184] width 8 height 8
checkbox input "true"
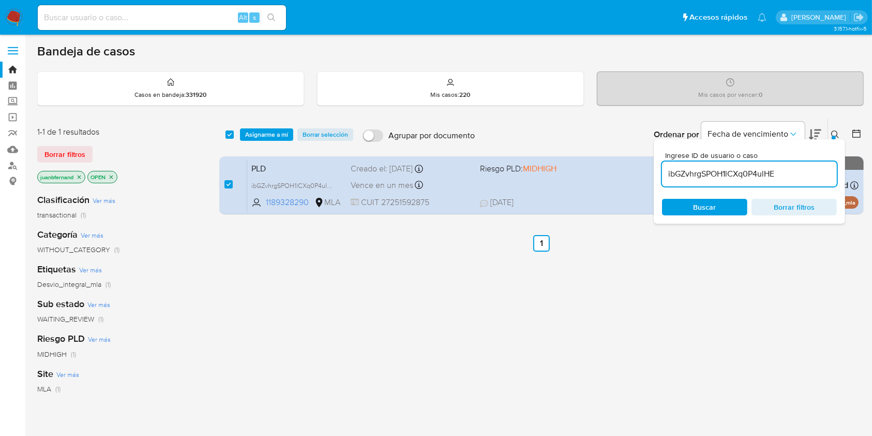
drag, startPoint x: 266, startPoint y: 138, endPoint x: 260, endPoint y: 147, distance: 11.6
click at [266, 137] on span "Asignarme a mí" at bounding box center [266, 134] width 43 height 10
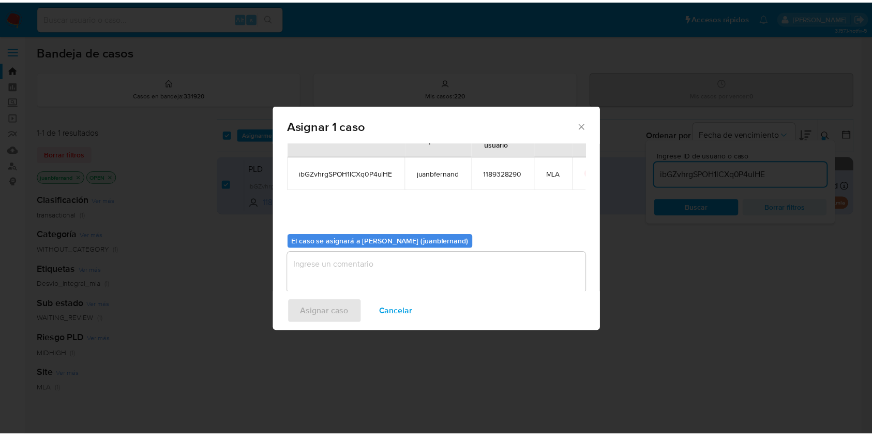
scroll to position [53, 0]
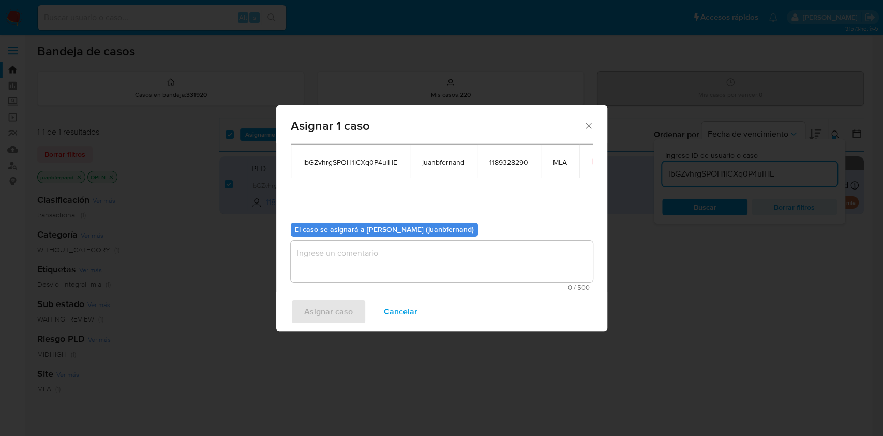
click at [388, 244] on textarea "assign-modal" at bounding box center [442, 261] width 302 height 41
click at [351, 311] on span "Asignar caso" at bounding box center [328, 311] width 49 height 23
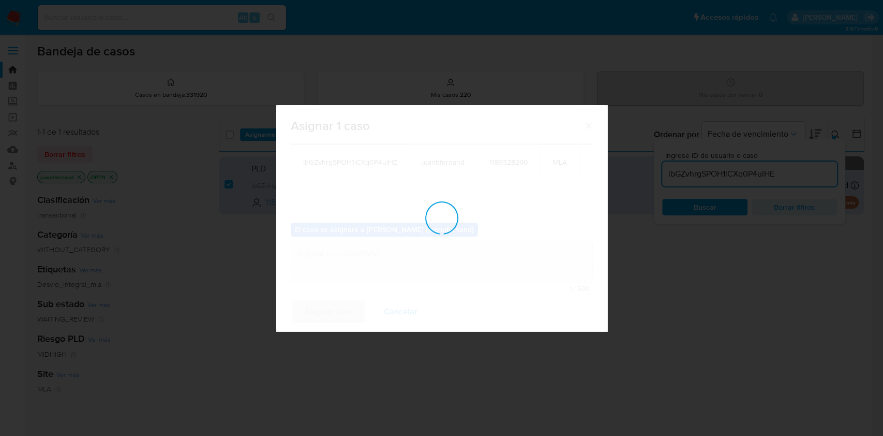
checkbox input "false"
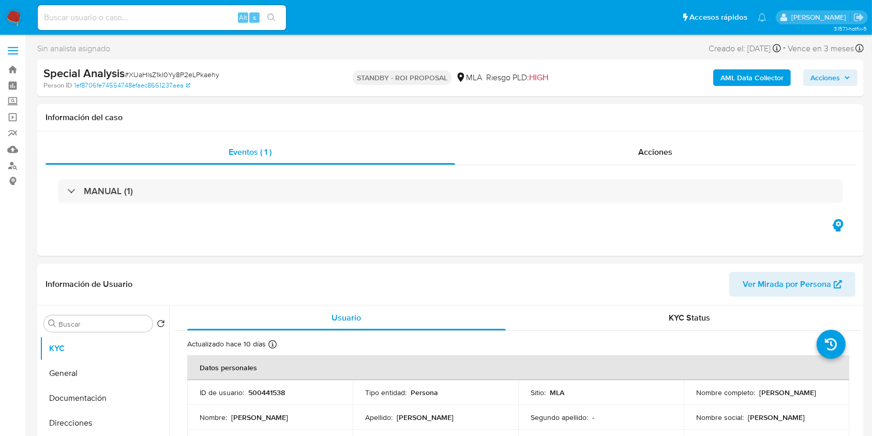
select select "10"
click at [161, 21] on input at bounding box center [162, 17] width 248 height 13
paste input "556104448"
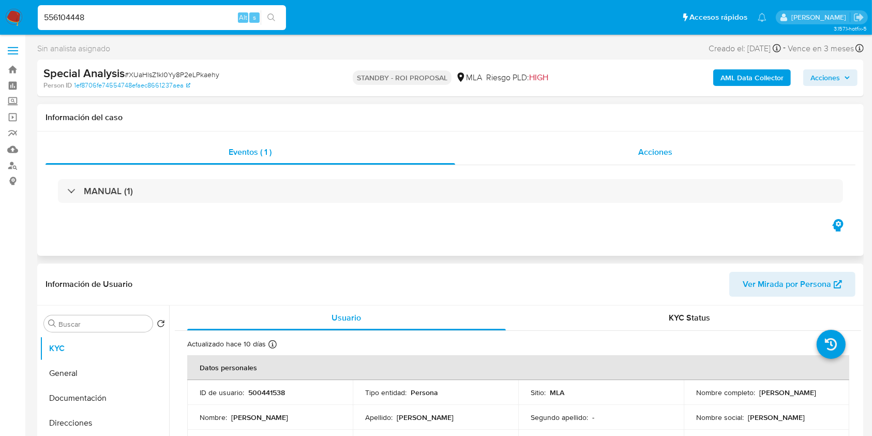
type input "556104448"
click at [646, 156] on span "Acciones" at bounding box center [656, 152] width 34 height 12
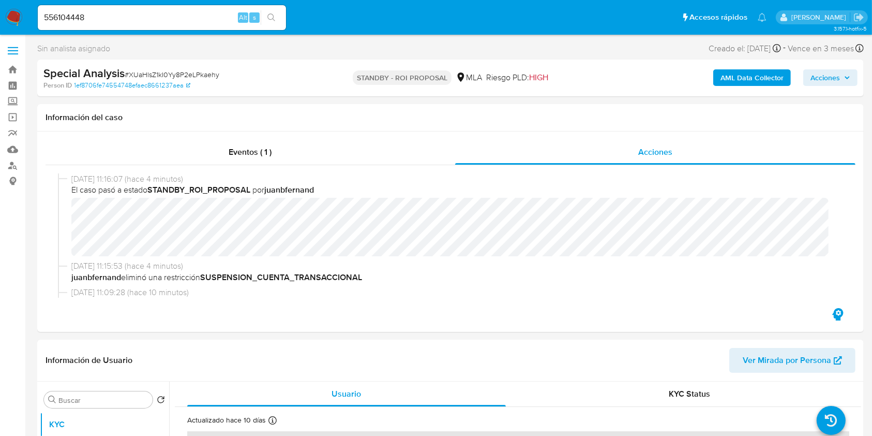
click at [173, 72] on span "# XUaHlsZ1kI0Yy8P2eLPkaehy" at bounding box center [172, 74] width 95 height 10
copy span "XUaHlsZ1kI0Yy8P2eLPkaehy"
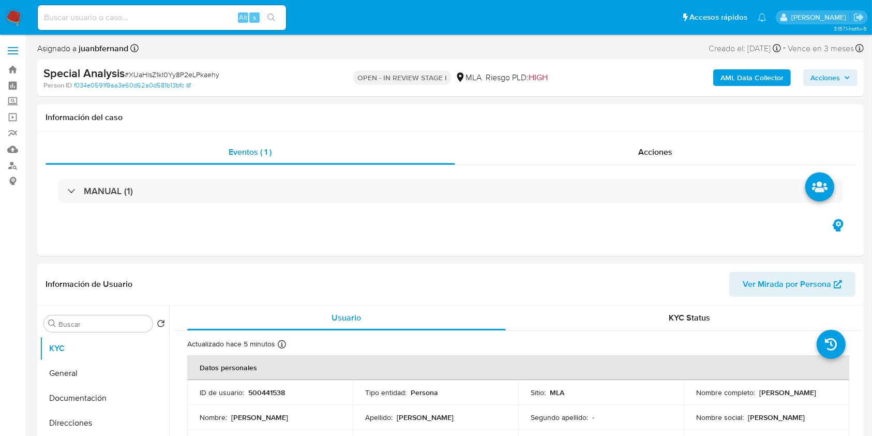
select select "10"
click at [832, 80] on span "Acciones" at bounding box center [825, 77] width 29 height 17
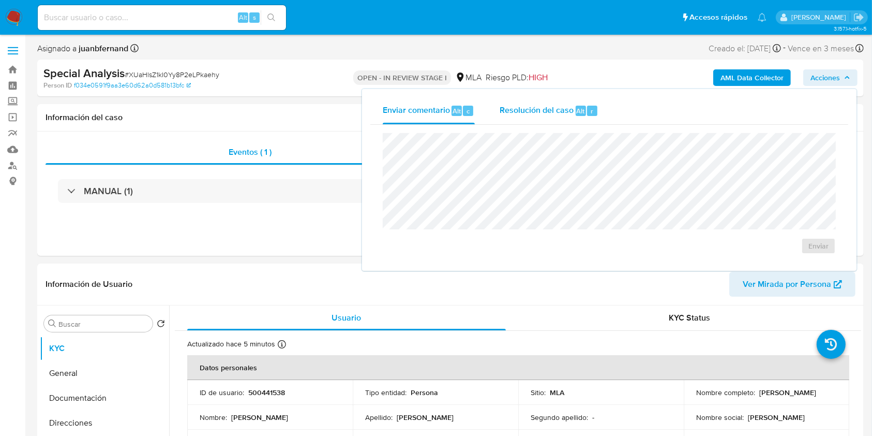
click at [569, 106] on span "Resolución del caso" at bounding box center [537, 111] width 74 height 12
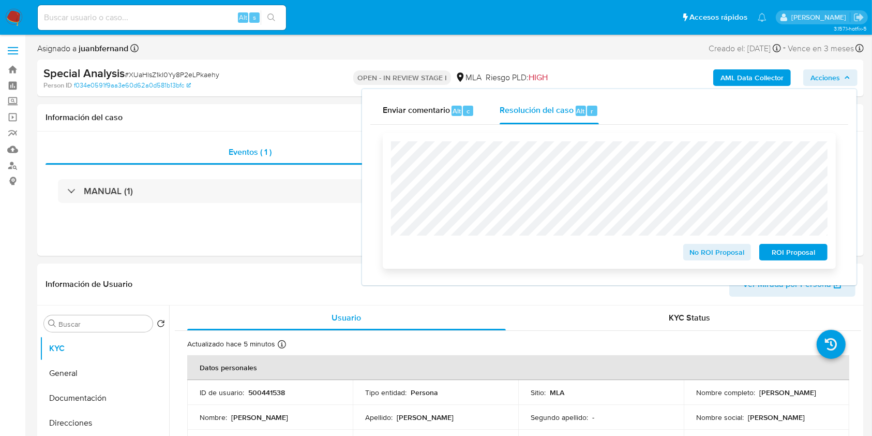
click at [716, 252] on span "No ROI Proposal" at bounding box center [718, 252] width 54 height 14
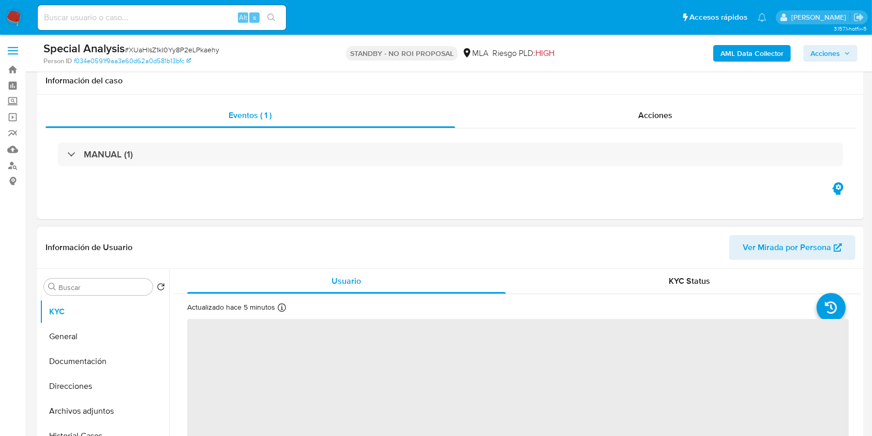
scroll to position [207, 0]
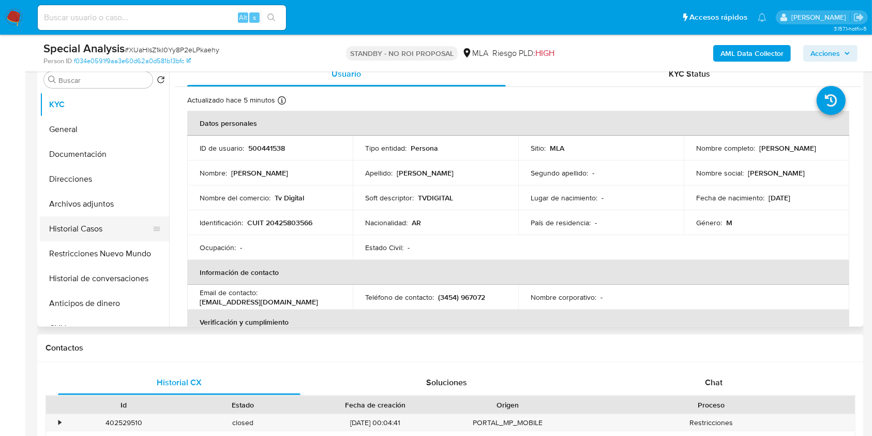
select select "10"
click at [101, 246] on button "Restricciones Nuevo Mundo" at bounding box center [100, 253] width 121 height 25
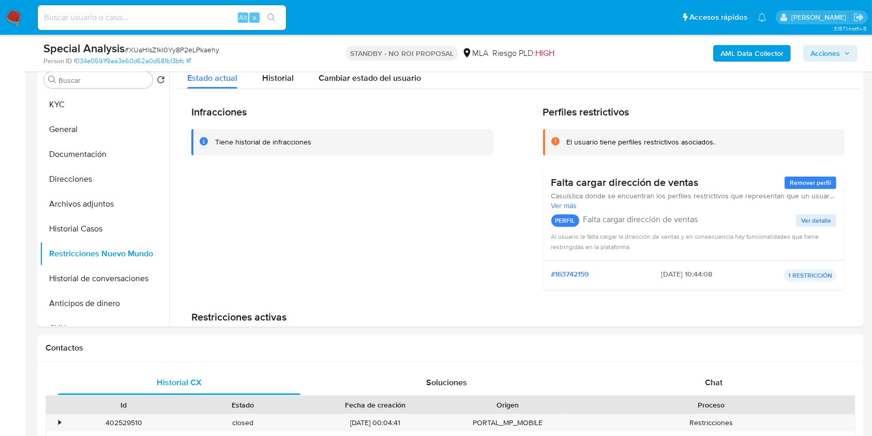
click at [232, 25] on div "Alt s" at bounding box center [162, 17] width 248 height 25
click at [232, 15] on input at bounding box center [162, 17] width 248 height 13
paste input "556104448"
type input "556104448"
drag, startPoint x: 263, startPoint y: 22, endPoint x: 269, endPoint y: 21, distance: 6.2
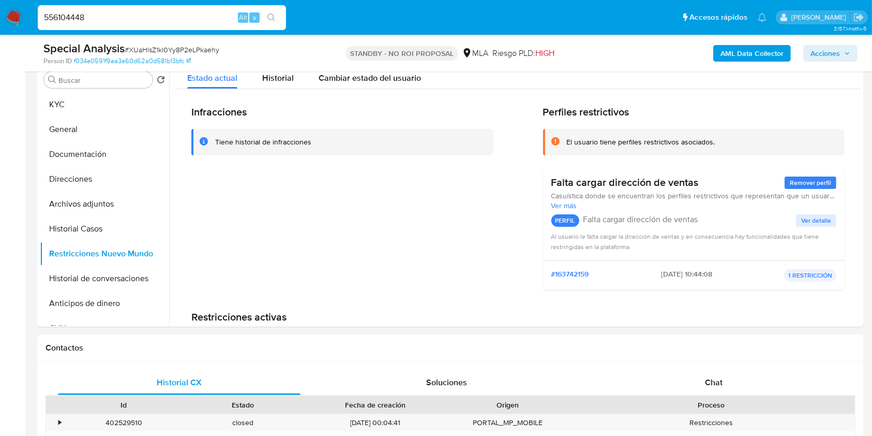
click at [269, 21] on button "search-icon" at bounding box center [271, 17] width 21 height 14
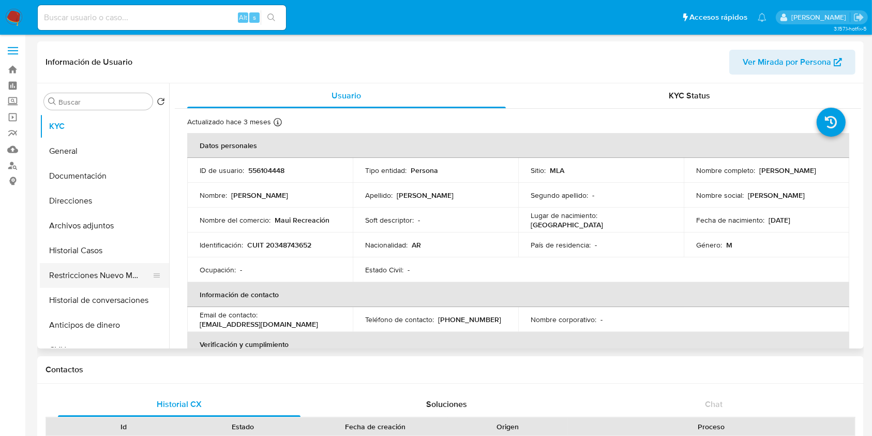
select select "10"
click at [96, 250] on button "Historial Casos" at bounding box center [100, 250] width 121 height 25
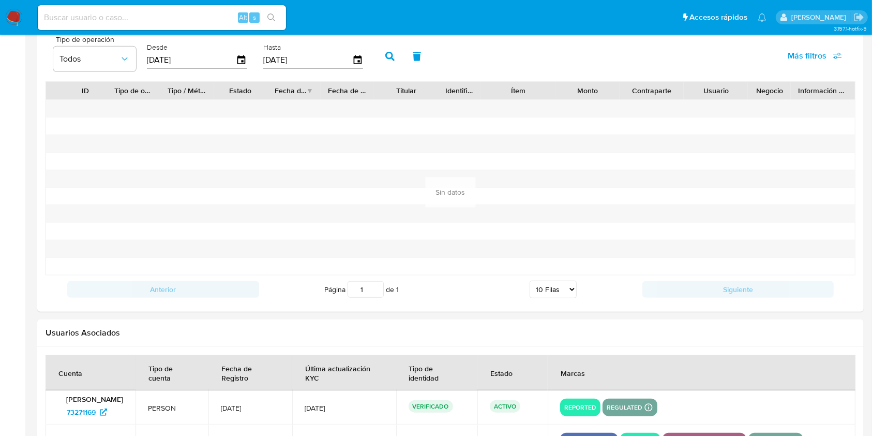
scroll to position [1207, 0]
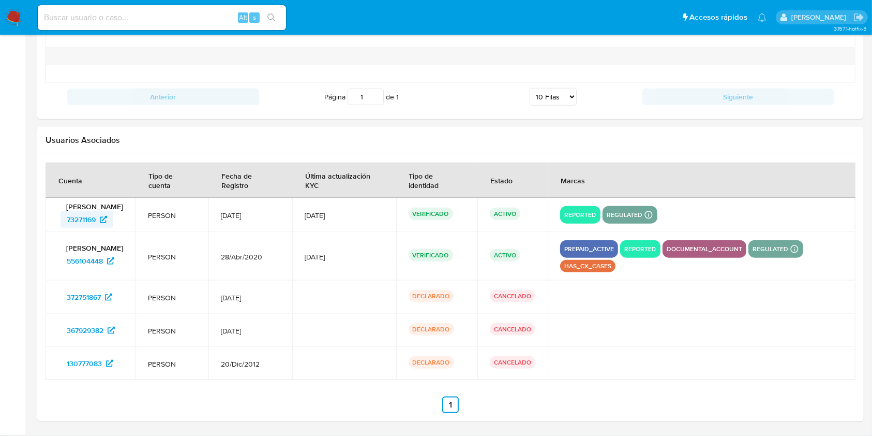
click at [90, 225] on span "73271169" at bounding box center [81, 219] width 29 height 17
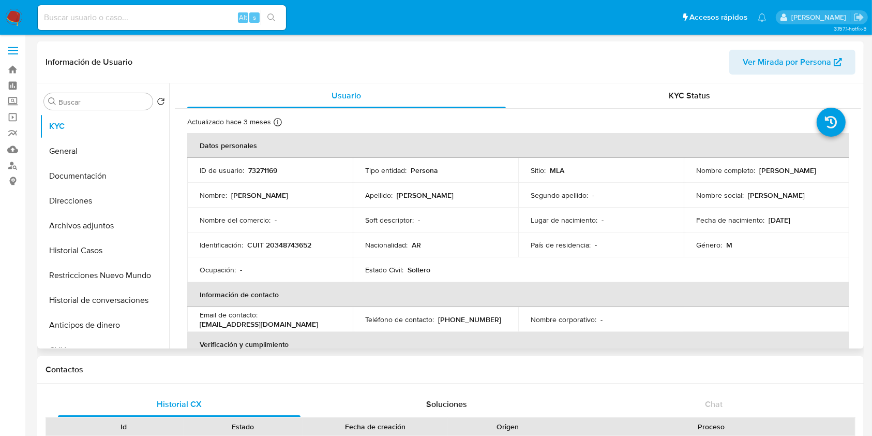
select select "10"
click at [100, 242] on button "Historial Casos" at bounding box center [100, 250] width 121 height 25
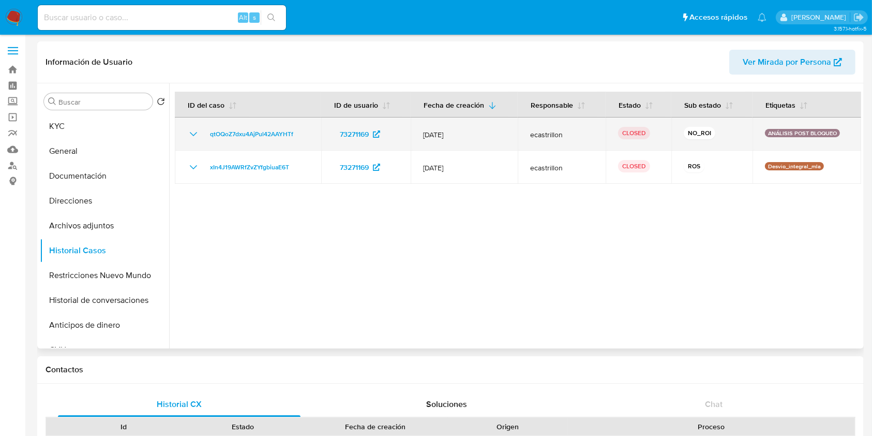
click at [191, 135] on icon "Mostrar/Ocultar" at bounding box center [193, 134] width 12 height 12
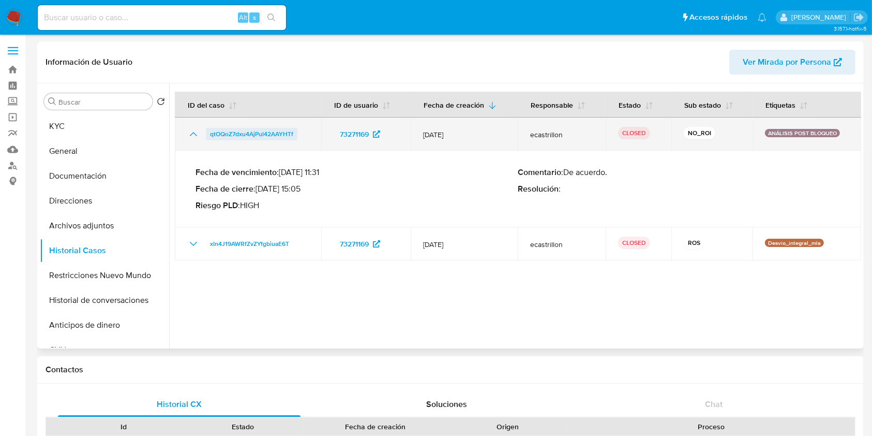
click at [260, 138] on span "qtOQoZ7dxu4AjPul42AAYHTf" at bounding box center [251, 134] width 83 height 12
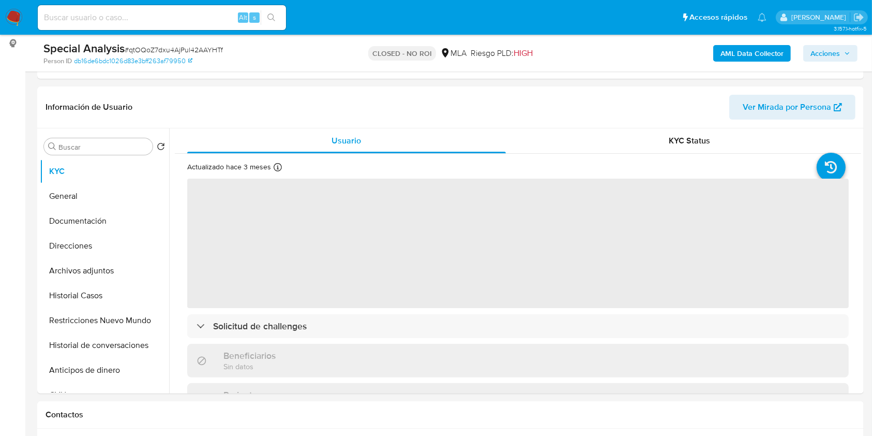
select select "10"
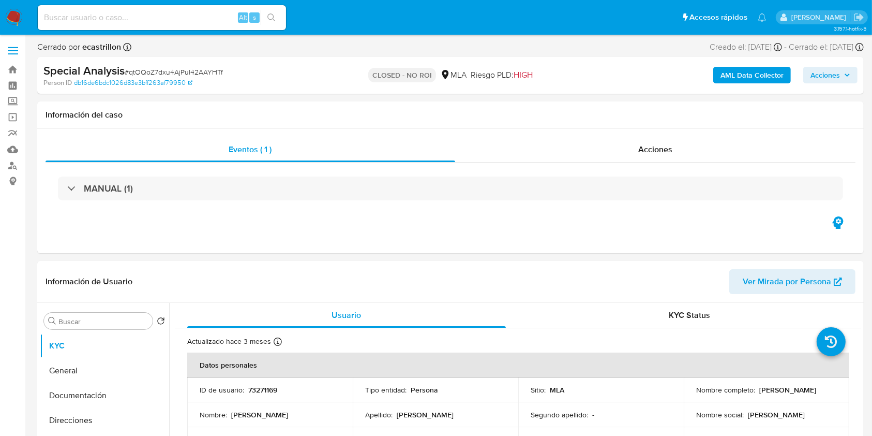
click at [836, 71] on span "Acciones" at bounding box center [825, 75] width 29 height 17
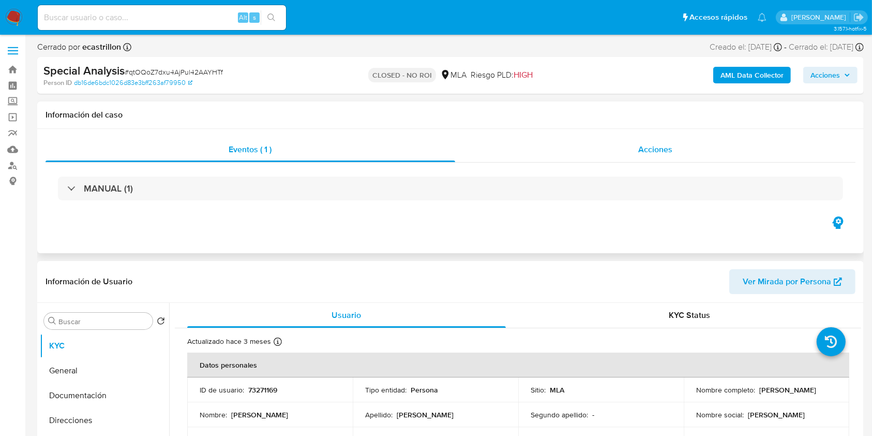
click at [691, 147] on div "Acciones" at bounding box center [655, 149] width 401 height 25
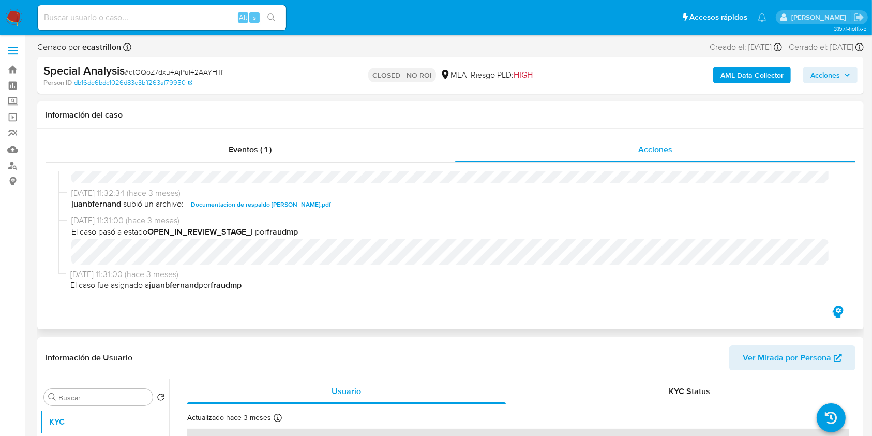
scroll to position [102, 0]
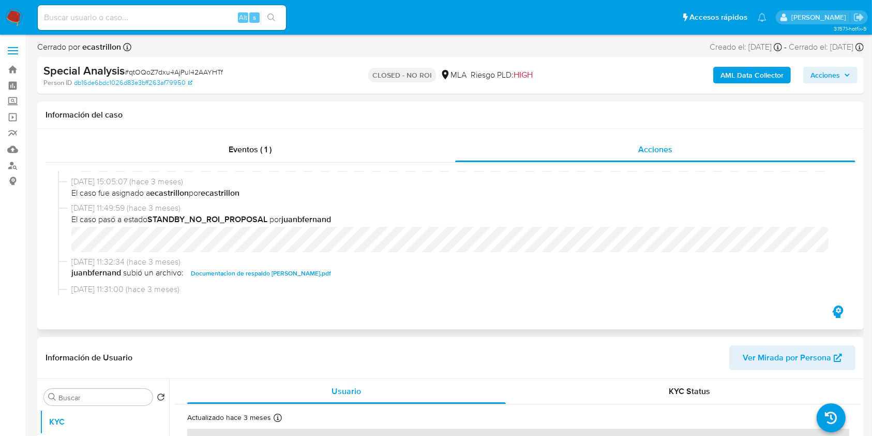
click at [221, 274] on span "Documentacion de respaldo Augusto Lionel Ceballos.pdf" at bounding box center [261, 273] width 140 height 12
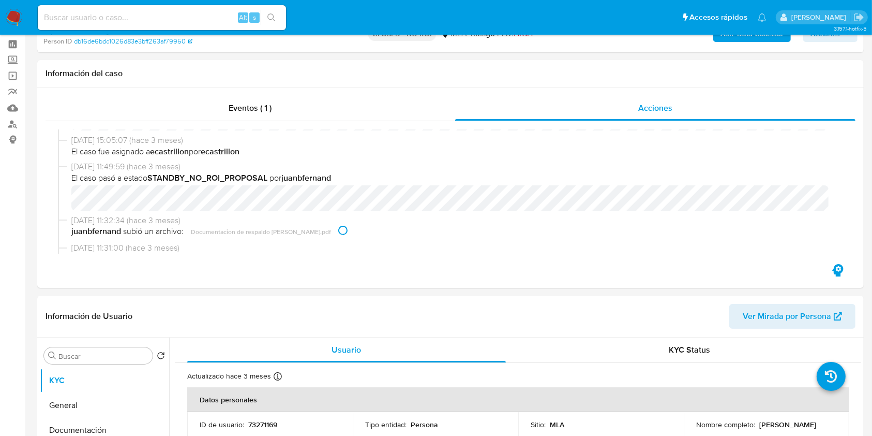
scroll to position [69, 0]
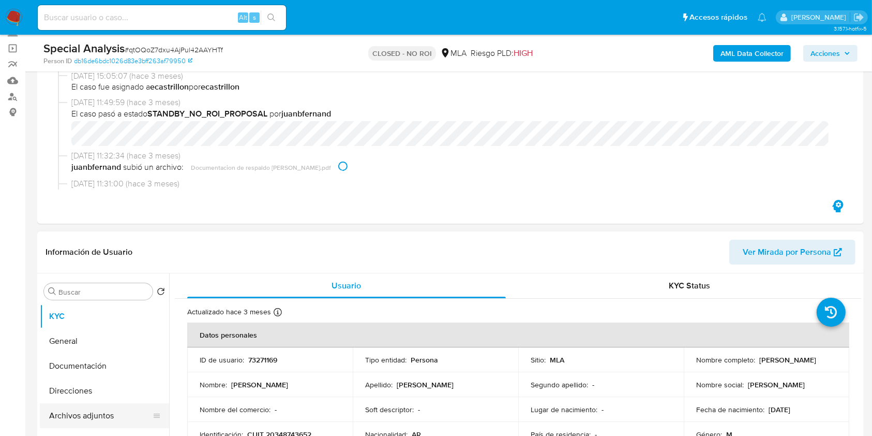
click at [111, 416] on button "Archivos adjuntos" at bounding box center [100, 415] width 121 height 25
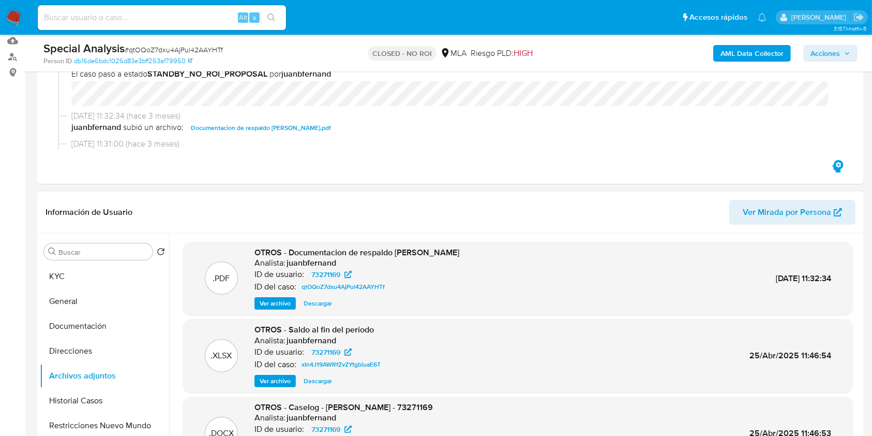
scroll to position [138, 0]
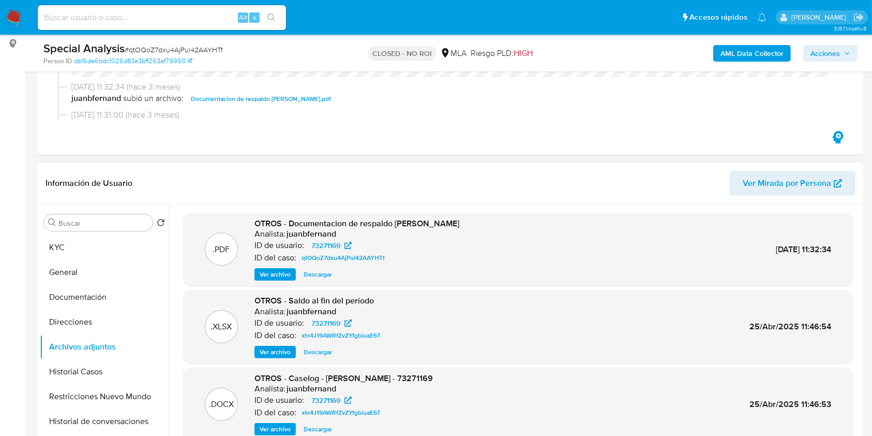
click at [284, 275] on span "Ver archivo" at bounding box center [275, 274] width 31 height 10
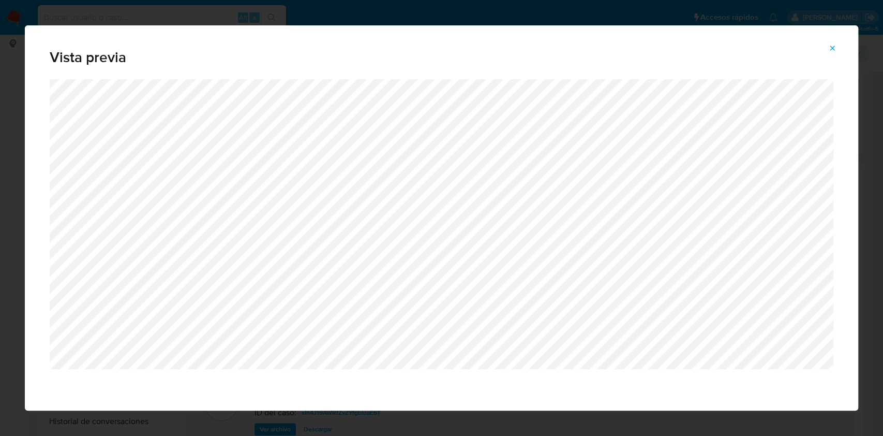
drag, startPoint x: 833, startPoint y: 46, endPoint x: 731, endPoint y: 72, distance: 105.9
click at [833, 46] on icon "Attachment preview" at bounding box center [832, 48] width 8 height 8
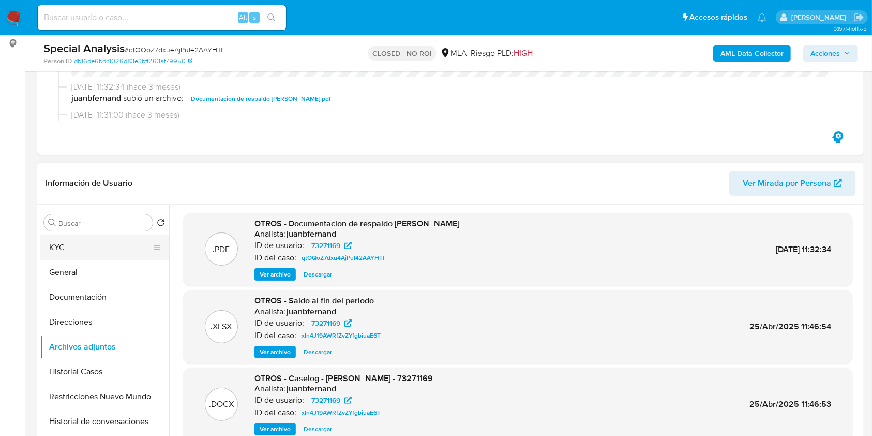
click at [41, 251] on button "KYC" at bounding box center [100, 247] width 121 height 25
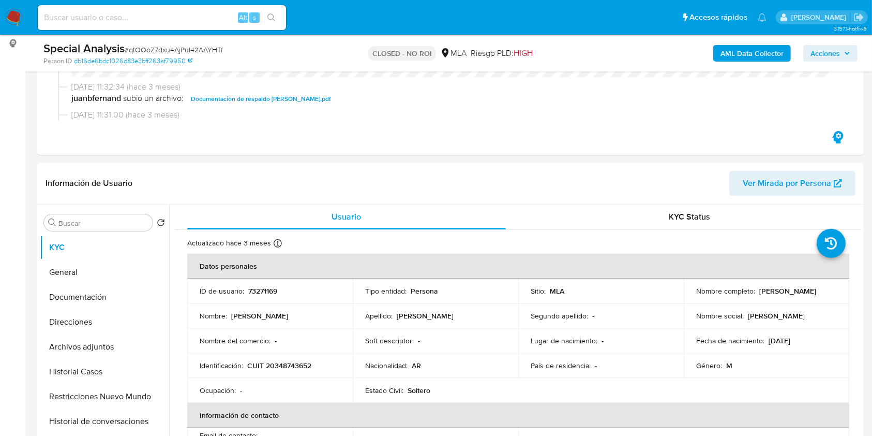
scroll to position [207, 0]
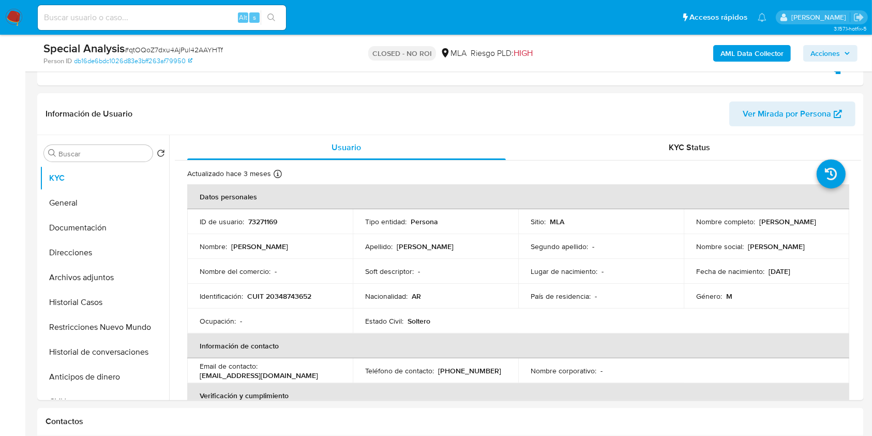
click at [296, 294] on p "CUIT 20348743652" at bounding box center [279, 295] width 64 height 9
copy p "20348743652"
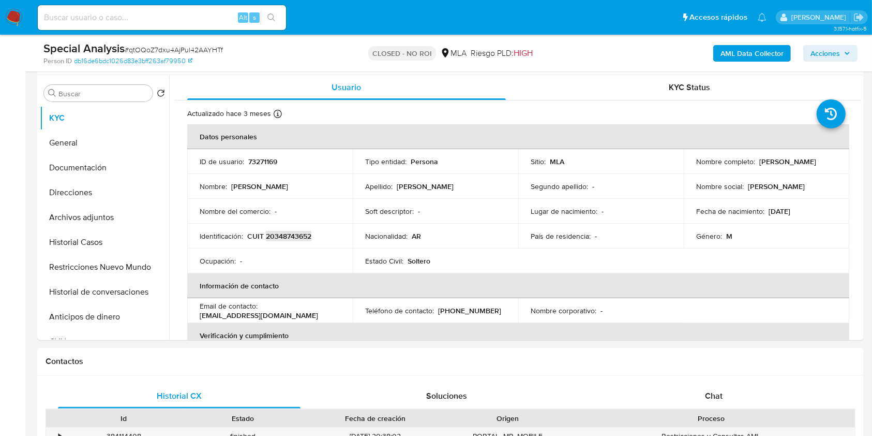
scroll to position [345, 0]
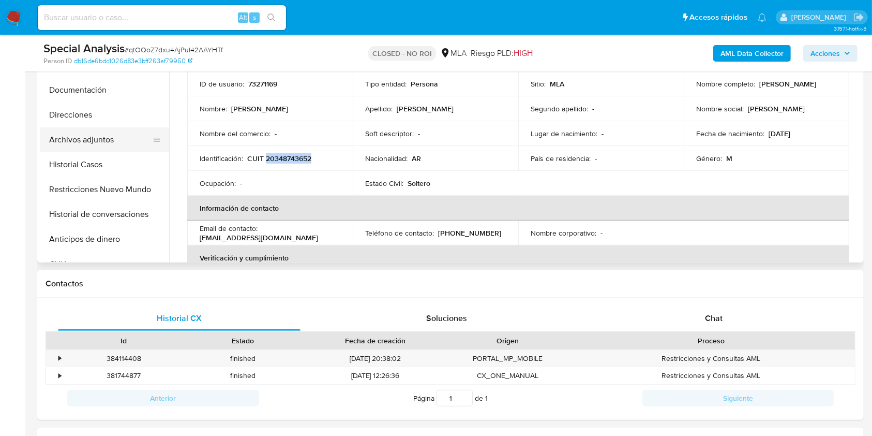
click at [102, 128] on button "Archivos adjuntos" at bounding box center [100, 139] width 121 height 25
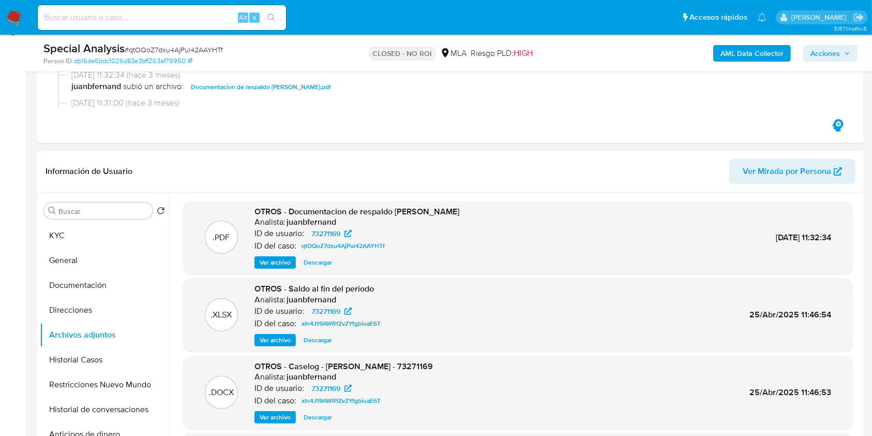
scroll to position [138, 0]
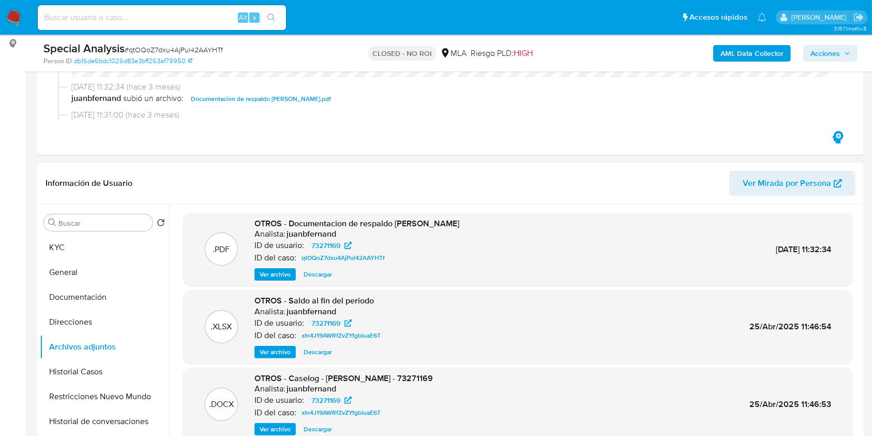
click at [287, 273] on span "Ver archivo" at bounding box center [275, 274] width 31 height 10
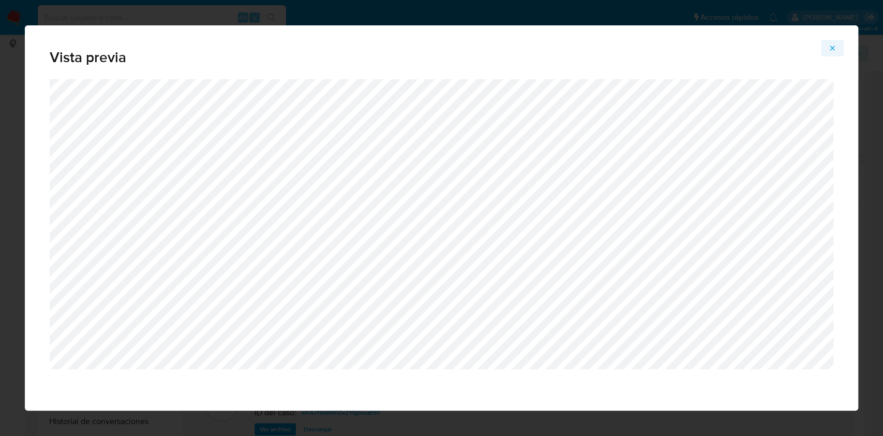
click at [832, 47] on icon "Attachment preview" at bounding box center [832, 48] width 5 height 5
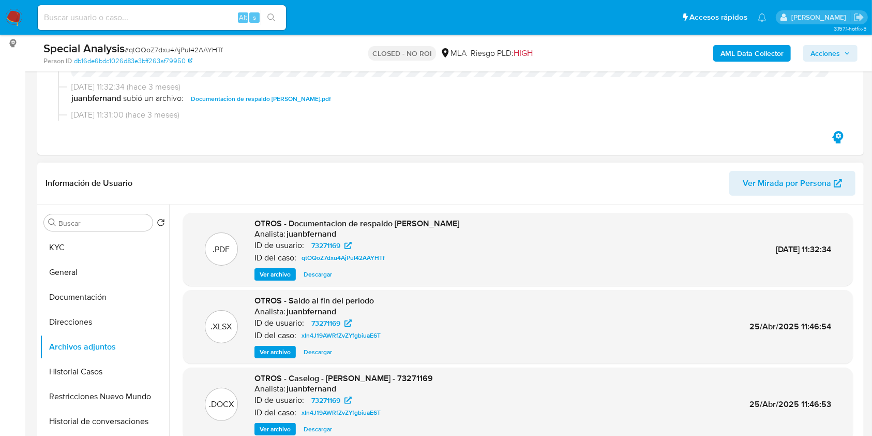
click at [215, 19] on input at bounding box center [162, 17] width 248 height 13
paste input "n1bA9Cv4xN8COrXJUuxLWbb1"
click at [286, 19] on input "n1bA9Cv4xN8COrXJUuxLWbb1" at bounding box center [162, 17] width 248 height 13
type input "n1bA9Cv4xN8COrXJUuxLWbb1"
click at [281, 20] on button "search-icon" at bounding box center [271, 17] width 21 height 14
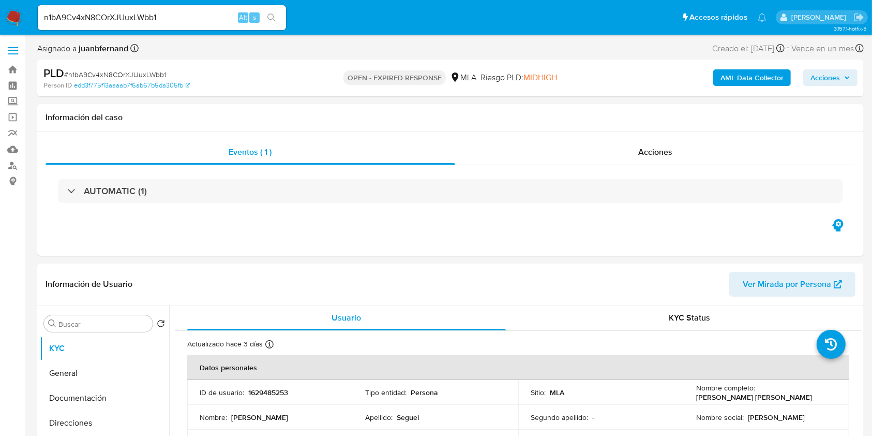
select select "10"
click at [196, 12] on input "n1bA9Cv4xN8COrXJUuxLWbb1" at bounding box center [162, 17] width 248 height 13
paste input "cffPozwPquBTIbYvPFRgU71R"
type input "cffPozwPquBTIbYvPFRgU71R"
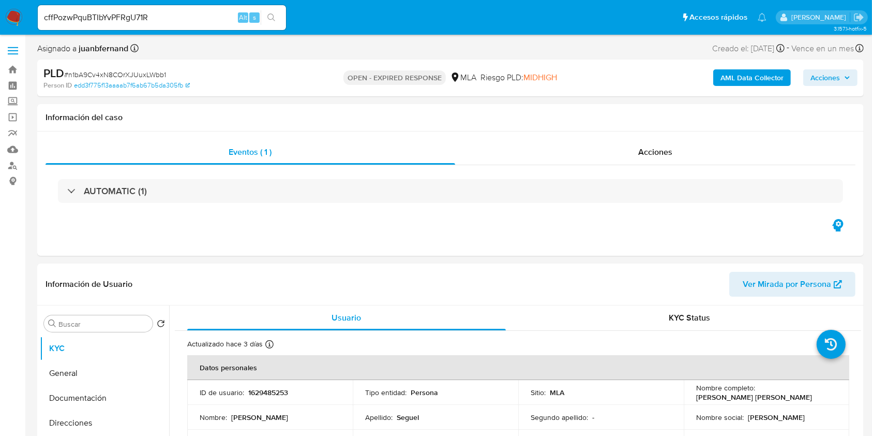
click at [281, 20] on button "search-icon" at bounding box center [271, 17] width 21 height 14
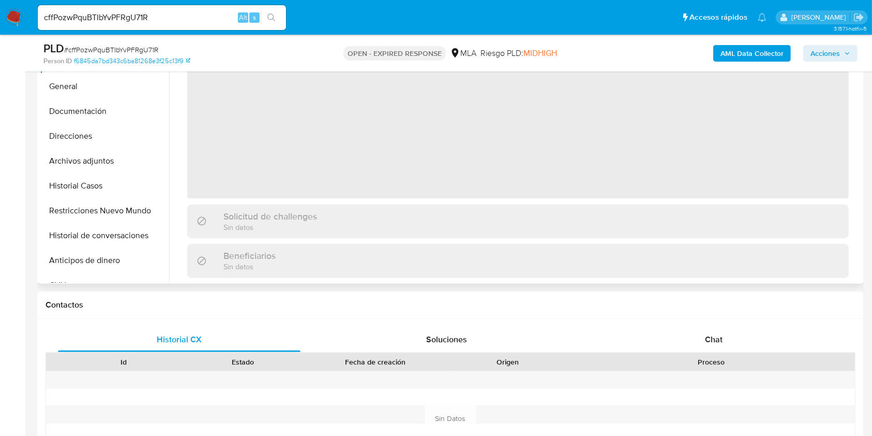
scroll to position [345, 0]
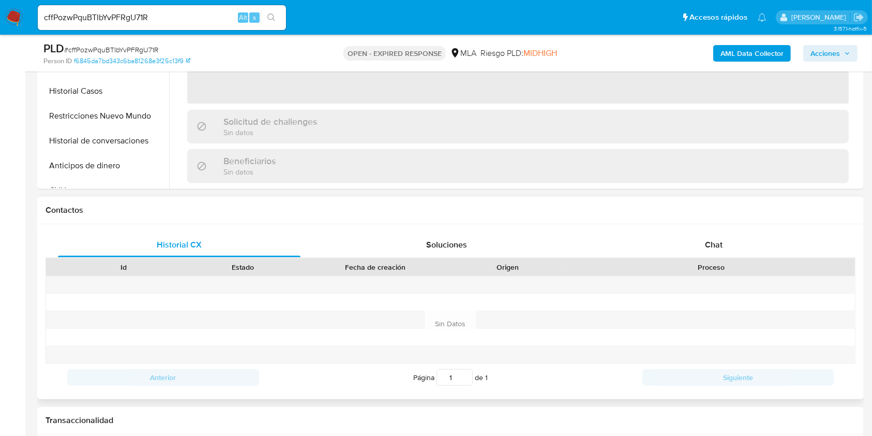
click at [754, 230] on div "Historial CX Soluciones Chat Id Estado Fecha de creación Origen Proceso Anterio…" at bounding box center [450, 311] width 827 height 175
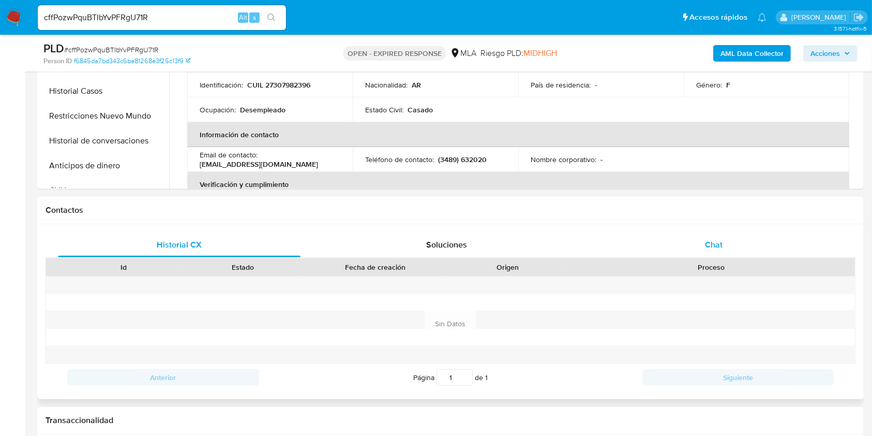
click at [686, 233] on div "Chat" at bounding box center [714, 244] width 243 height 25
select select "10"
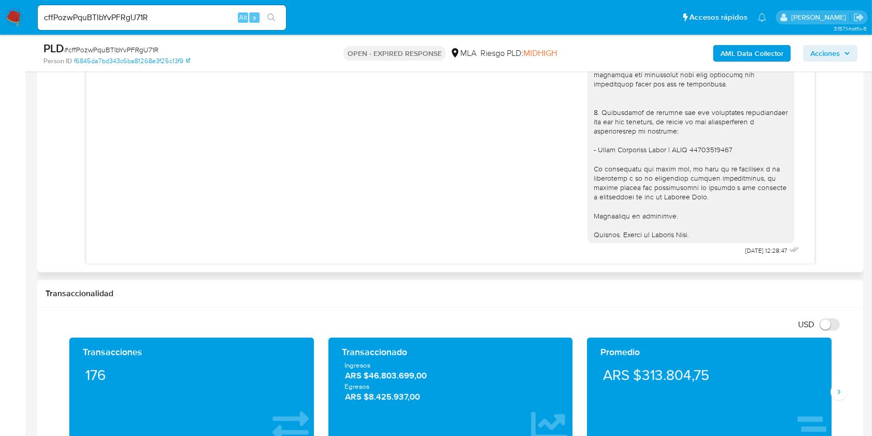
scroll to position [552, 0]
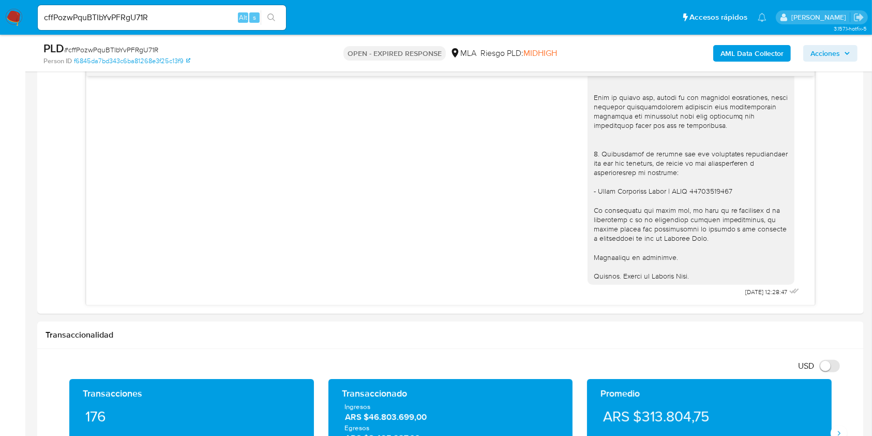
click at [236, 18] on input "cffPozwPquBTIbYvPFRgU71R" at bounding box center [162, 17] width 248 height 13
paste input "ibGZvhrgSPOH1lCXq0P4ulHE"
type input "ibGZvhrgSPOH1lCXq0P4ulHE"
click at [261, 14] on button "search-icon" at bounding box center [271, 17] width 21 height 14
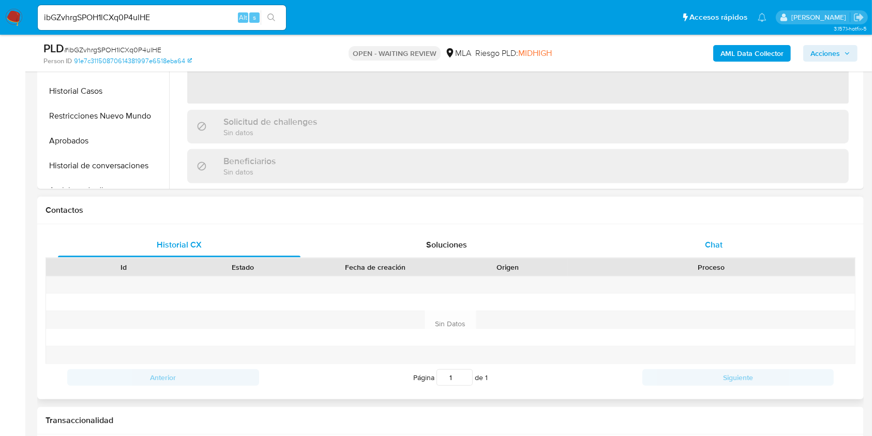
click at [733, 246] on div "Chat" at bounding box center [714, 244] width 243 height 25
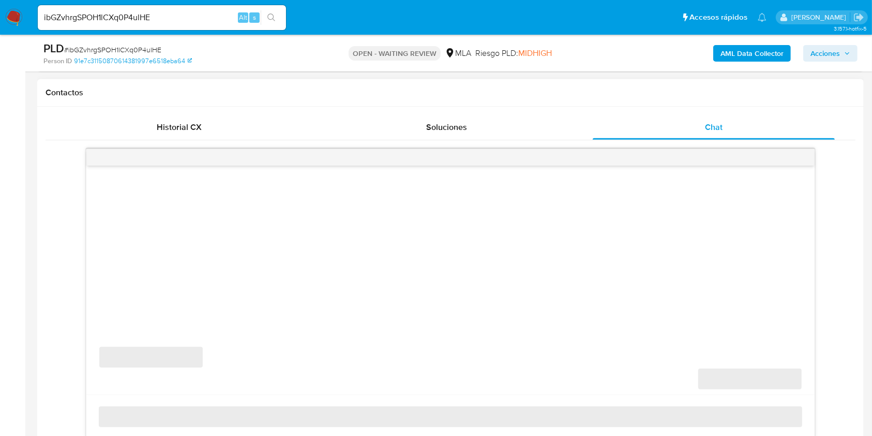
scroll to position [552, 0]
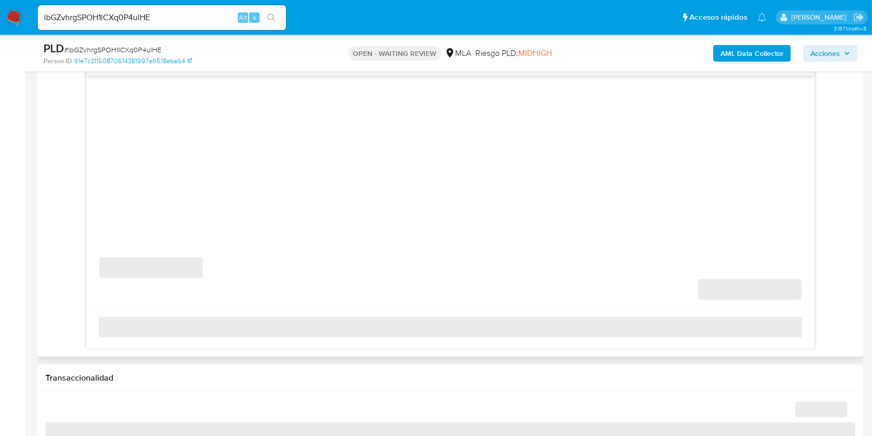
select select "10"
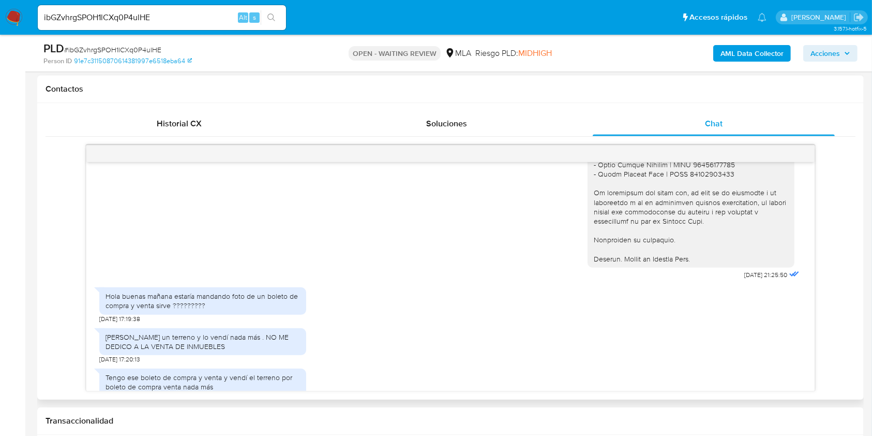
scroll to position [483, 0]
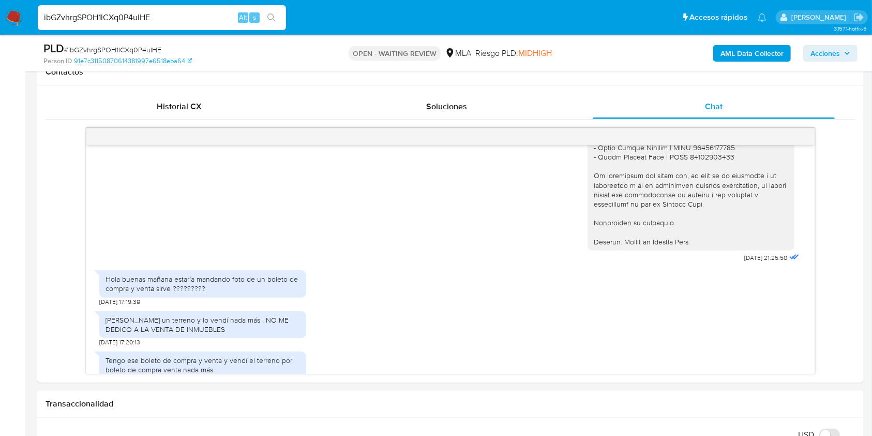
click at [168, 19] on input "ibGZvhrgSPOH1lCXq0P4ulHE" at bounding box center [162, 17] width 248 height 13
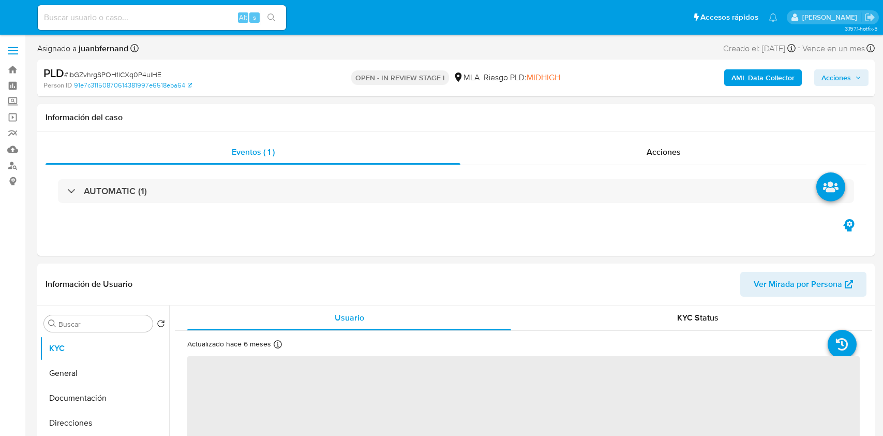
select select "10"
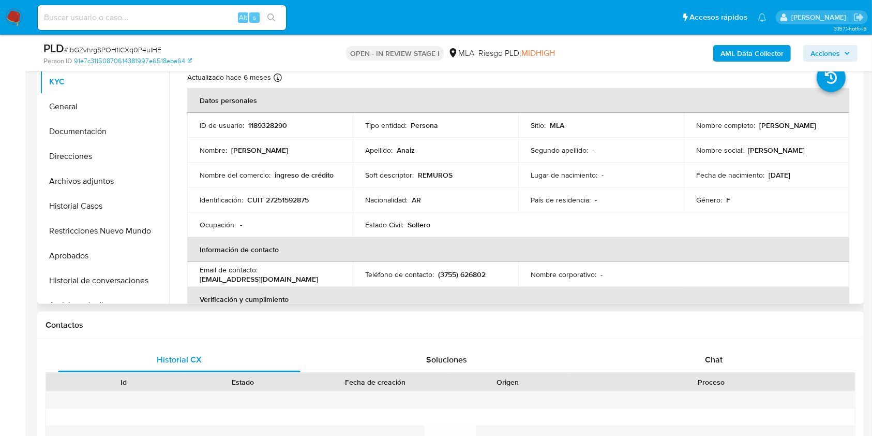
scroll to position [276, 0]
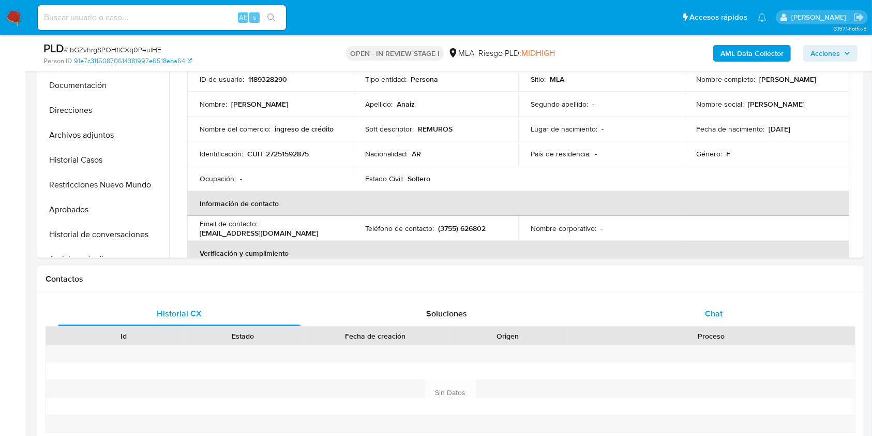
click at [716, 311] on span "Chat" at bounding box center [714, 313] width 18 height 12
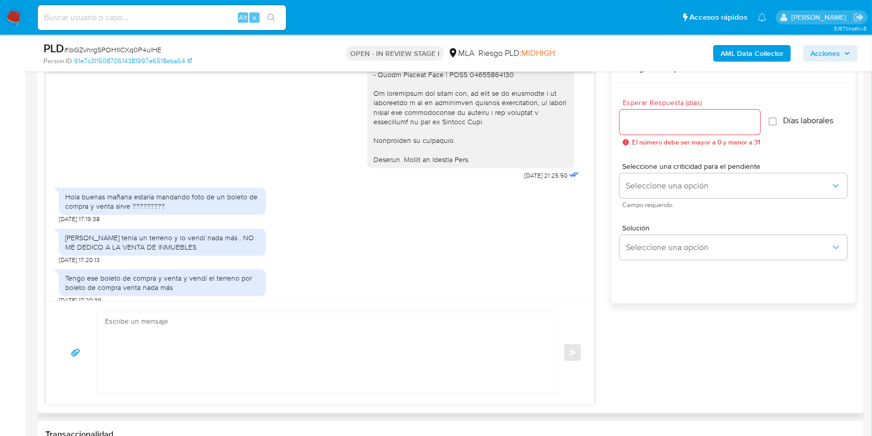
scroll to position [552, 0]
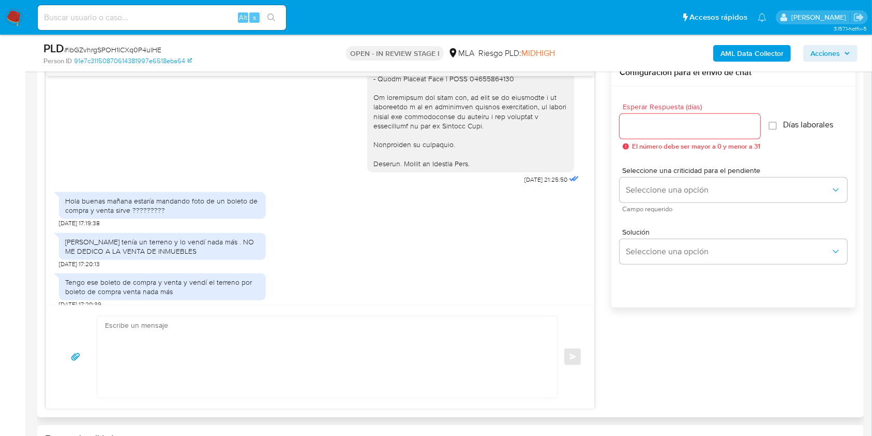
click at [224, 373] on textarea at bounding box center [325, 356] width 440 height 81
paste textarea "Hola, Esperamos que te encuentres muy bien. Te consultamos si tuviste oportunid…"
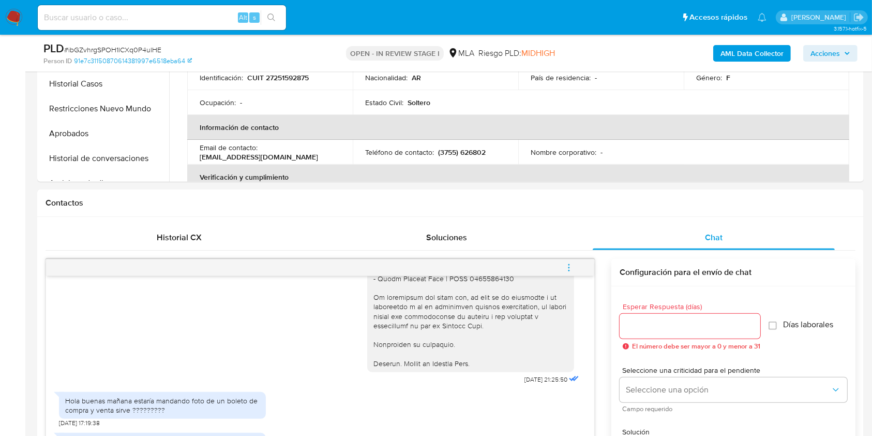
scroll to position [138, 0]
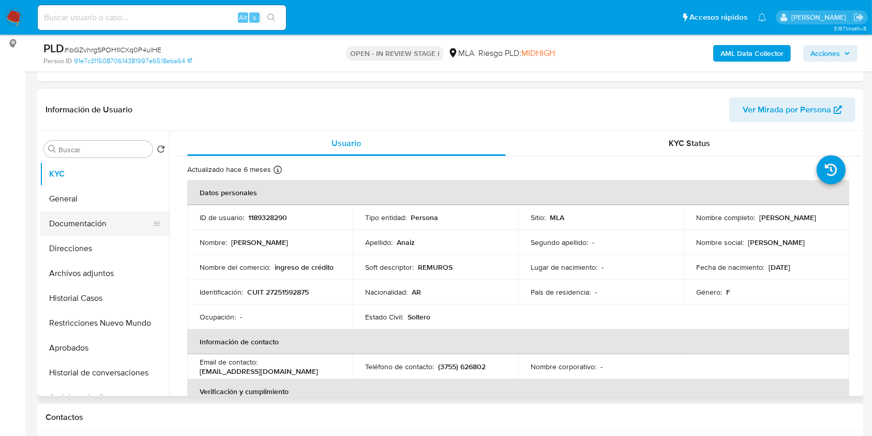
click at [86, 231] on button "Documentación" at bounding box center [100, 223] width 121 height 25
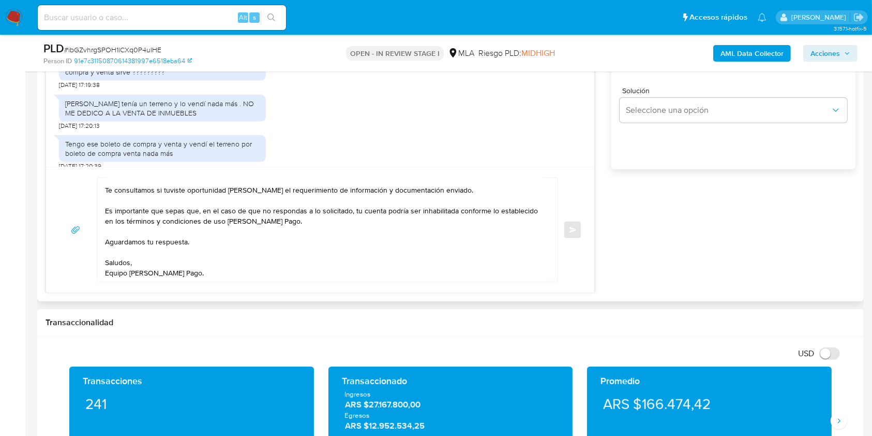
scroll to position [0, 0]
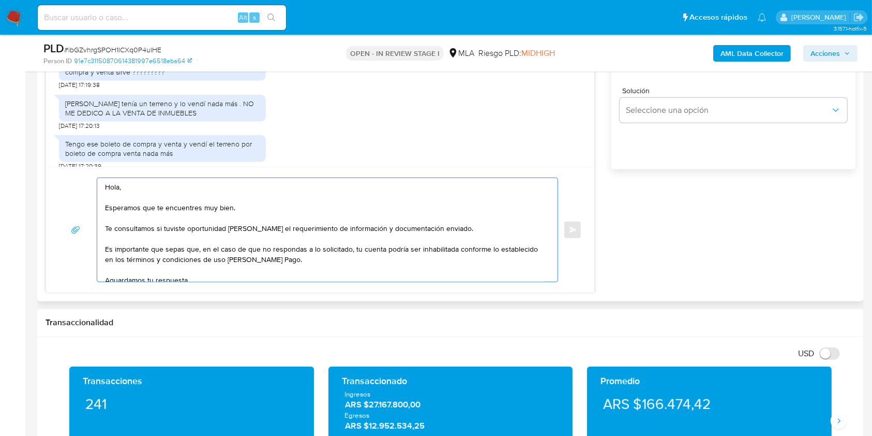
click at [152, 190] on textarea "Hola, Esperamos que te encuentres muy bien. Te consultamos si tuviste oportunid…" at bounding box center [325, 229] width 440 height 103
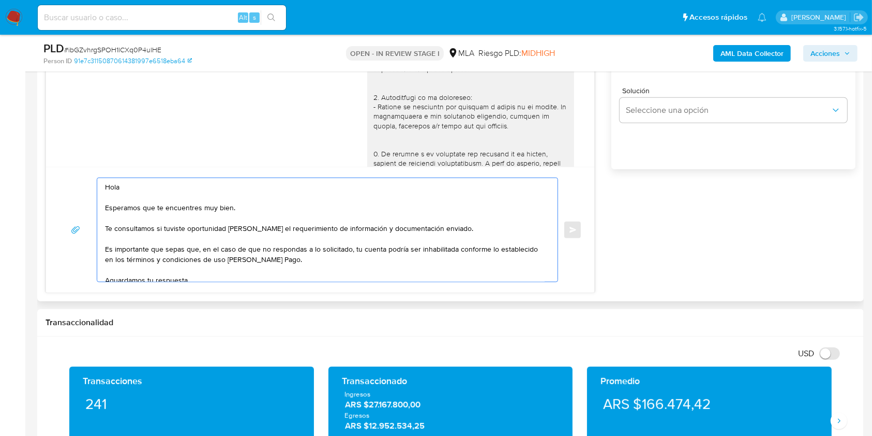
scroll to position [761, 0]
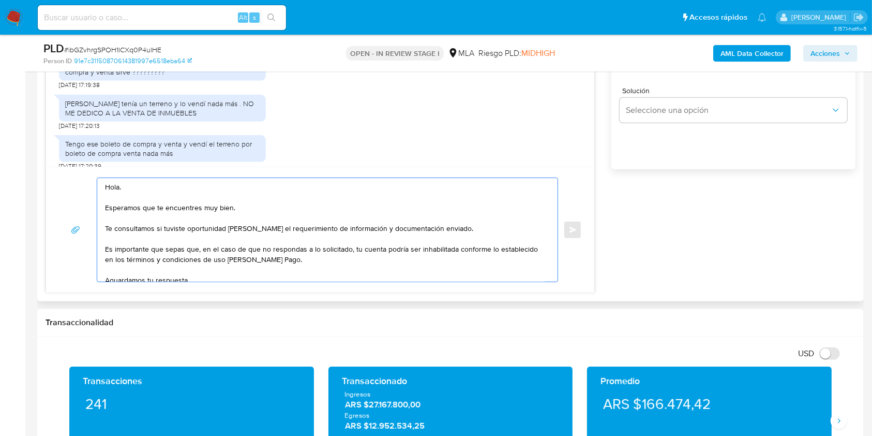
drag, startPoint x: 240, startPoint y: 206, endPoint x: 61, endPoint y: 206, distance: 179.5
click at [61, 206] on div "Hola. Esperamos que te encuentres muy bien. Te consultamos si tuviste oportunid…" at bounding box center [320, 229] width 524 height 105
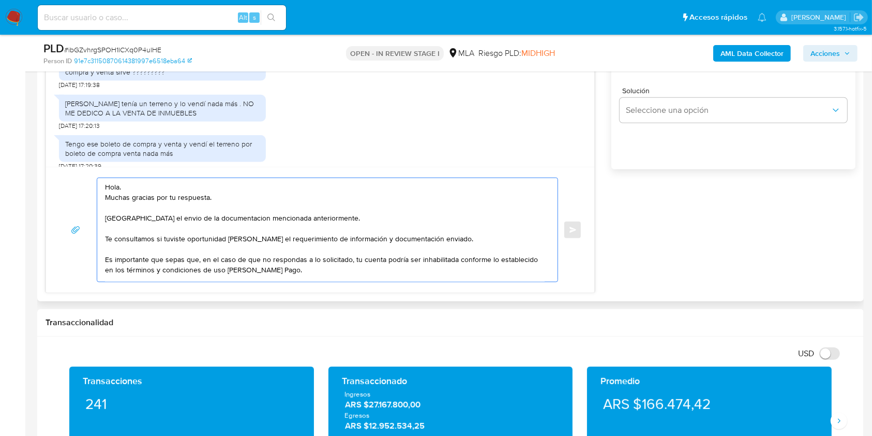
click at [194, 241] on textarea "Hola. Muchas gracias por tu respuesta. Aguardamos el envio de la documentacion …" at bounding box center [325, 229] width 440 height 103
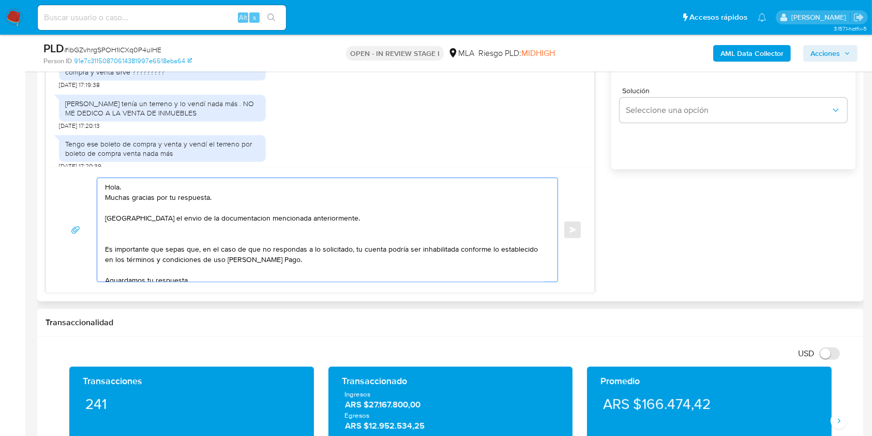
click at [164, 214] on textarea "Hola. Muchas gracias por tu respuesta. Aguardamos el envio de la documentacion …" at bounding box center [325, 229] width 440 height 103
click at [0, 0] on lt-span "el env í o" at bounding box center [0, 0] width 0 height 0
click at [224, 220] on textarea "Hola. Muchas gracias por tu respuesta. Aguardamos el envío de la documentacion …" at bounding box center [325, 229] width 440 height 103
click at [232, 224] on textarea "Hola. Muchas gracias por tu respuesta. Aguardamos el envío de la documentacion …" at bounding box center [325, 229] width 440 height 103
click at [232, 221] on textarea "Hola. Muchas gracias por tu respuesta. Aguardamos el envío de la documentacion …" at bounding box center [325, 229] width 440 height 103
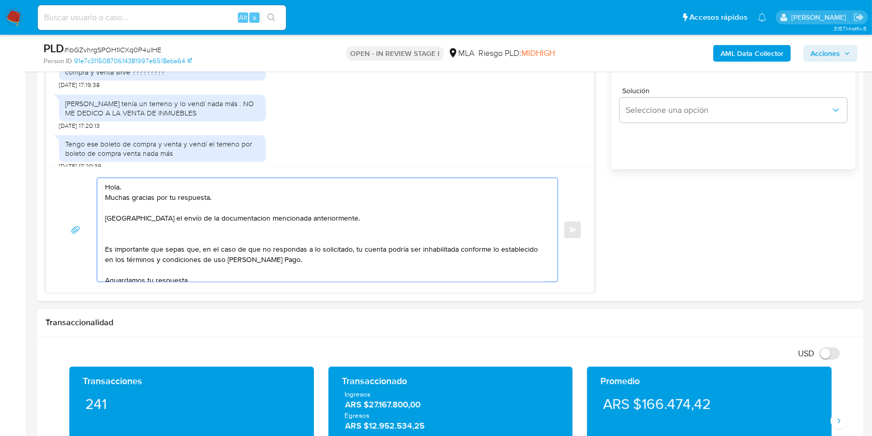
click at [0, 0] on lt-span "documentaci ó n" at bounding box center [0, 0] width 0 height 0
click at [343, 218] on textarea "Hola. Muchas gracias por tu respuesta. Aguardamos el envío de la documentación …" at bounding box center [325, 229] width 440 height 103
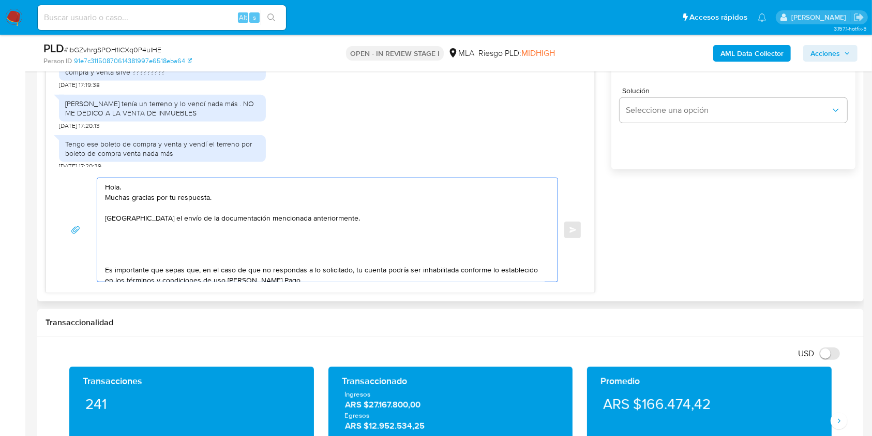
paste textarea "Los medios habilitados para poder recibir la documentación únicamente son a tra…"
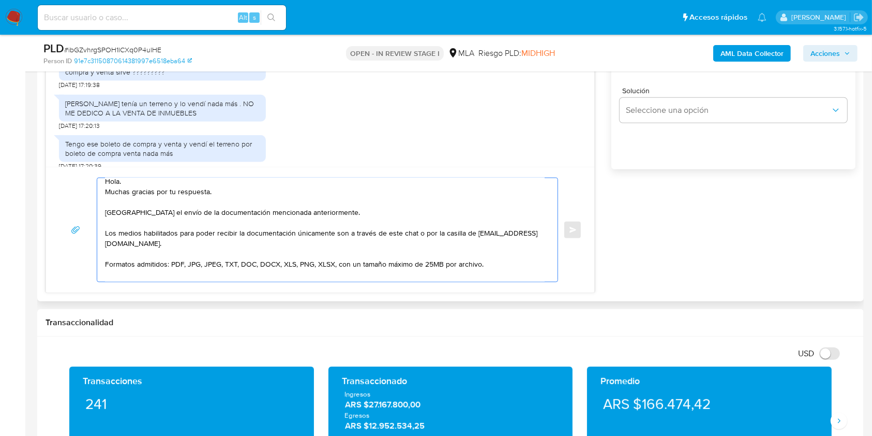
scroll to position [17, 0]
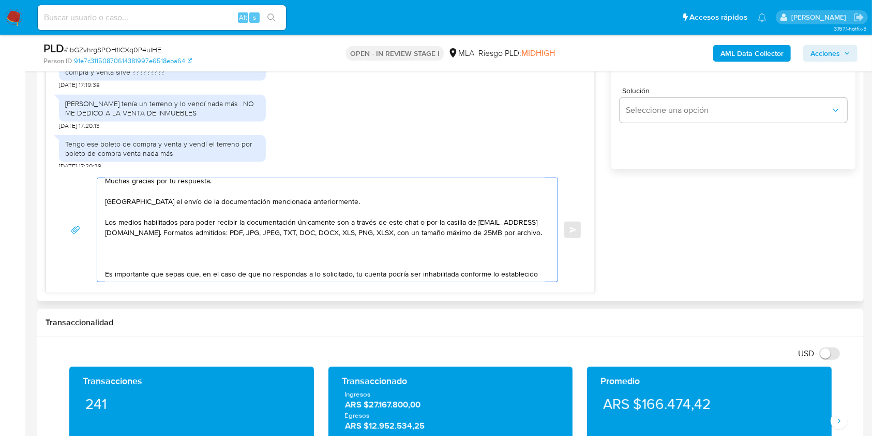
click at [222, 267] on textarea "Hola. Muchas gracias por tu respuesta. Aguardamos el envío de la documentación …" at bounding box center [325, 229] width 440 height 103
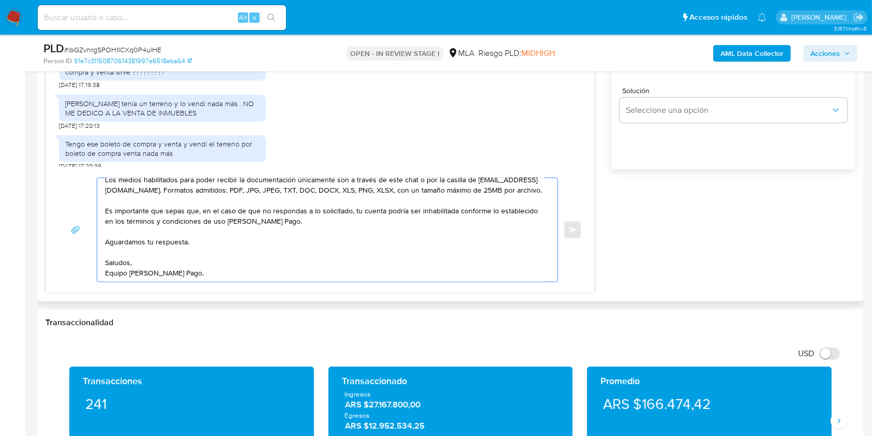
scroll to position [83, 0]
click at [166, 247] on textarea "Hola. Muchas gracias por tu respuesta. Aguardamos el envío de la documentación …" at bounding box center [325, 229] width 440 height 103
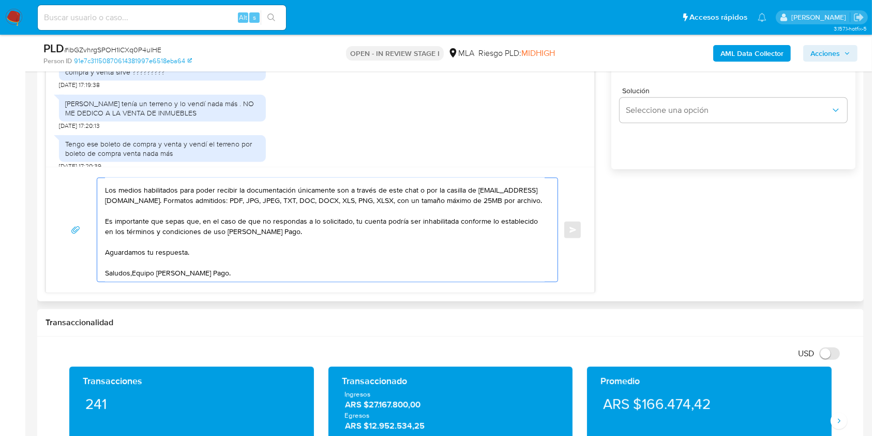
scroll to position [73, 0]
click at [184, 238] on textarea "Hola. Muchas gracias por tu respuesta. Aguardamos el envío de la documentación …" at bounding box center [325, 229] width 440 height 103
click at [186, 241] on textarea "Hola. Muchas gracias por tu respuesta. Aguardamos el envío de la documentación …" at bounding box center [325, 229] width 440 height 103
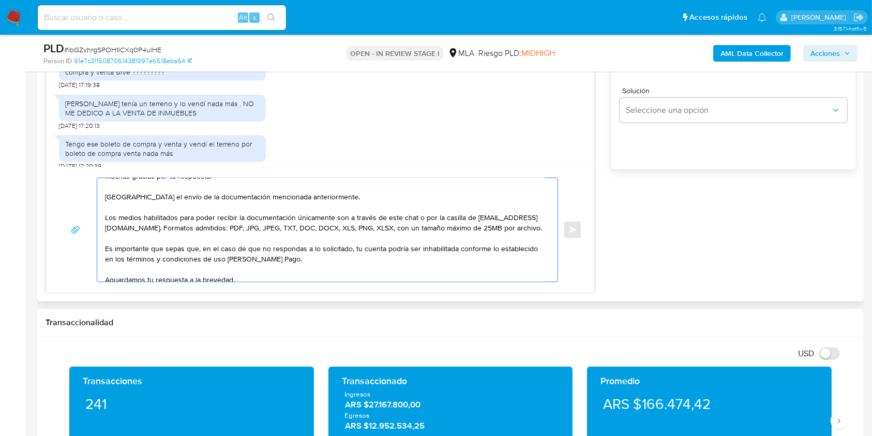
scroll to position [0, 0]
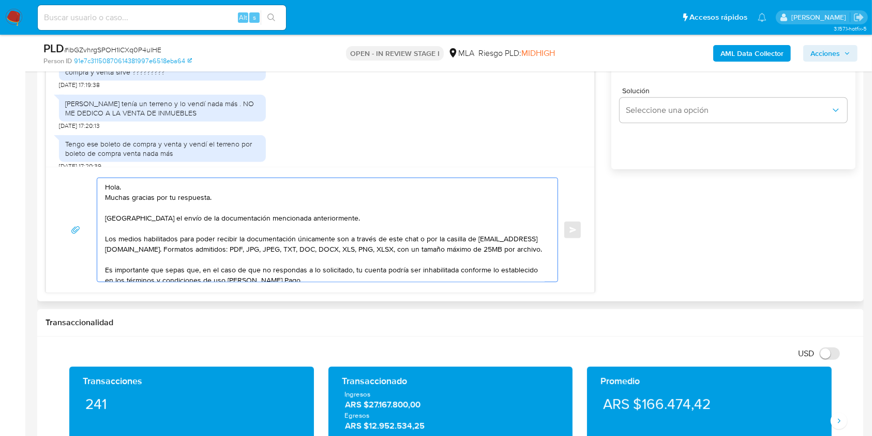
click at [352, 219] on textarea "Hola. Muchas gracias por tu respuesta. Aguardamos el envío de la documentación …" at bounding box center [325, 229] width 440 height 103
click at [229, 249] on textarea "Hola. Muchas gracias por tu respuesta. Aguardamos el envío de la documentación …" at bounding box center [325, 229] width 440 height 103
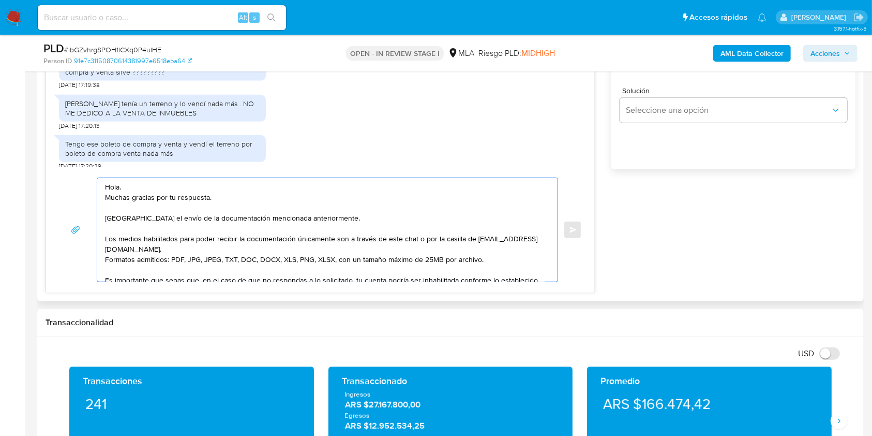
scroll to position [69, 0]
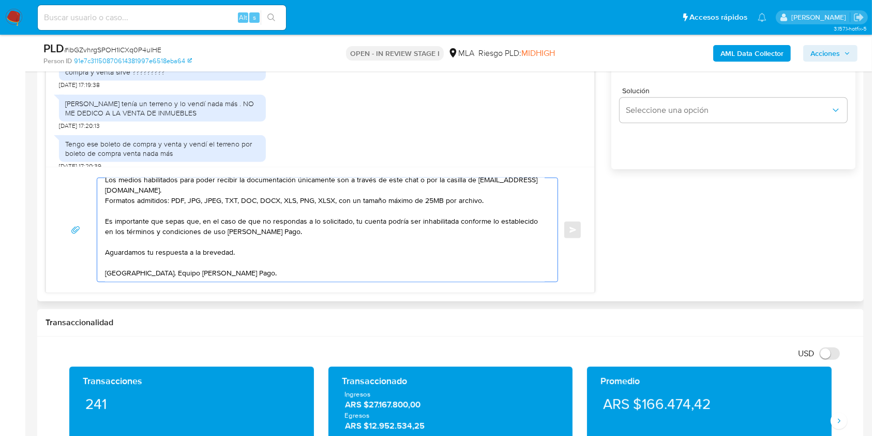
click at [335, 220] on textarea "Hola. Muchas gracias por tu respuesta. Aguardamos el envío de la documentación …" at bounding box center [325, 229] width 440 height 103
click at [318, 266] on textarea "Hola. Muchas gracias por tu respuesta. Aguardamos el envío de la documentación …" at bounding box center [325, 229] width 440 height 103
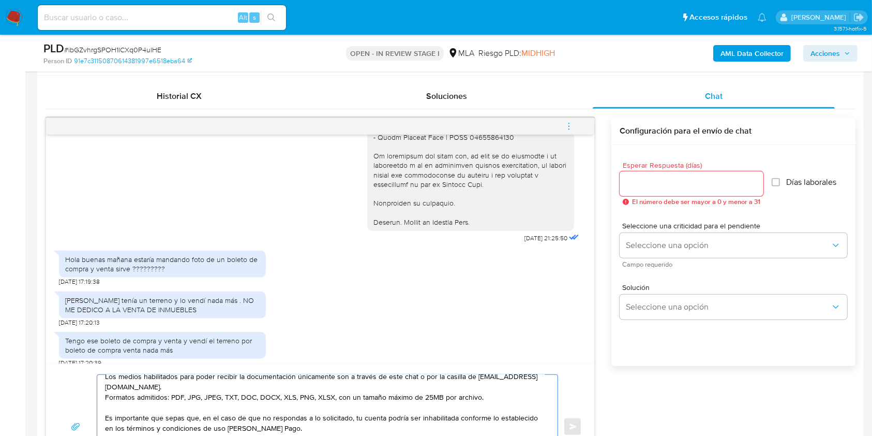
scroll to position [483, 0]
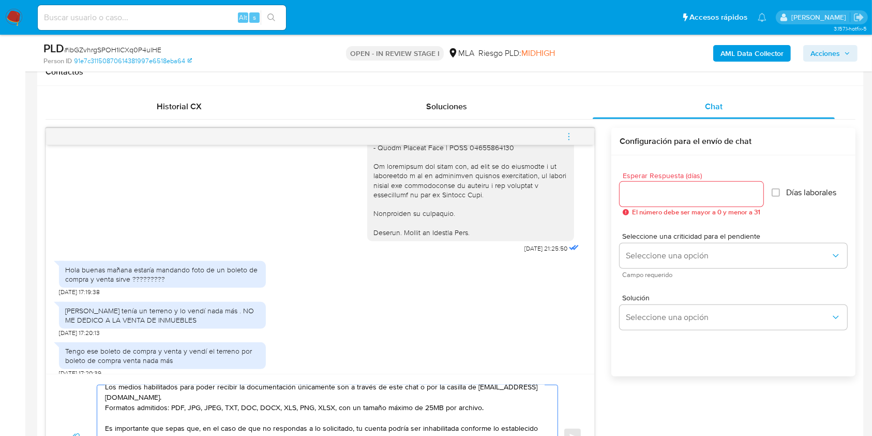
type textarea "Hola. Muchas gracias por tu respuesta. Aguardamos el envío de la documentación …"
click at [666, 184] on div "Esperar Respuesta (días) El número debe ser mayor a 0 y menor a 31" at bounding box center [692, 194] width 144 height 44
click at [661, 204] on div at bounding box center [692, 194] width 144 height 25
click at [663, 194] on input "Esperar Respuesta (días)" at bounding box center [692, 193] width 144 height 13
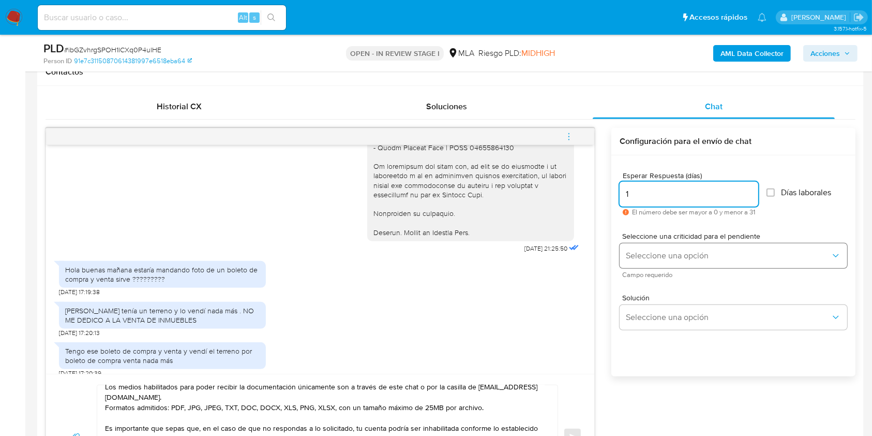
type input "1"
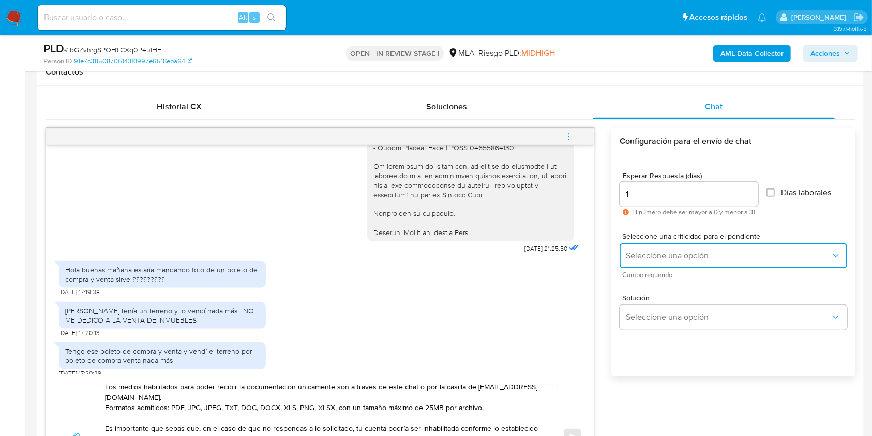
click at [669, 243] on button "Seleccione una opción" at bounding box center [734, 255] width 228 height 25
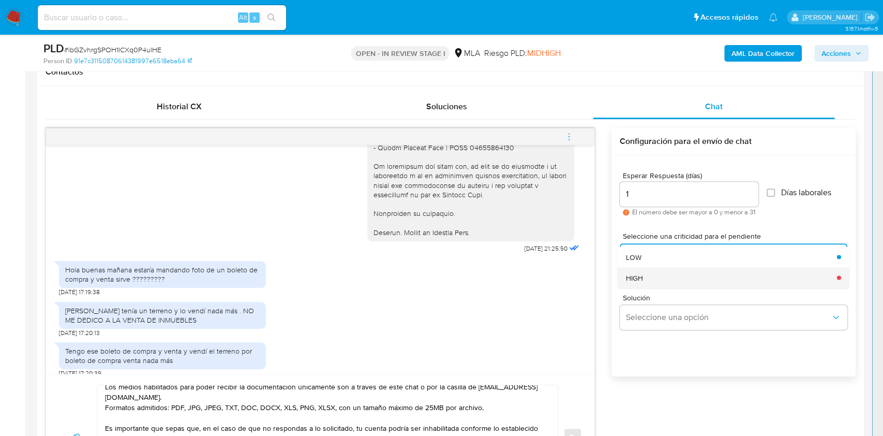
click at [659, 271] on div "HIGH" at bounding box center [728, 277] width 205 height 21
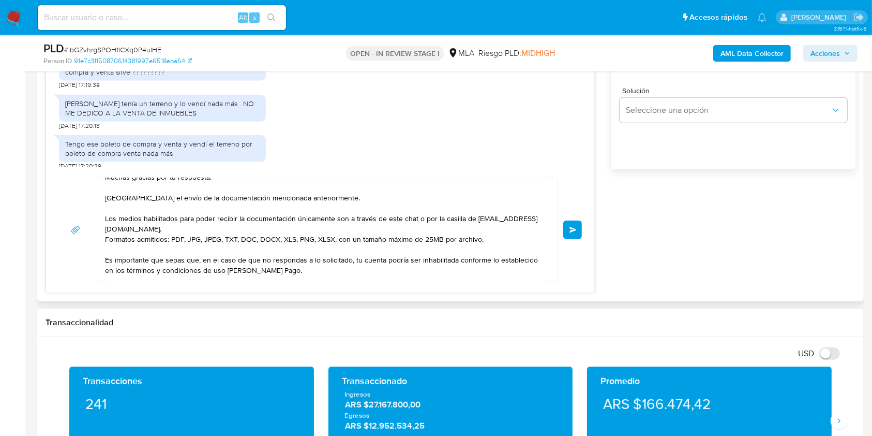
scroll to position [0, 0]
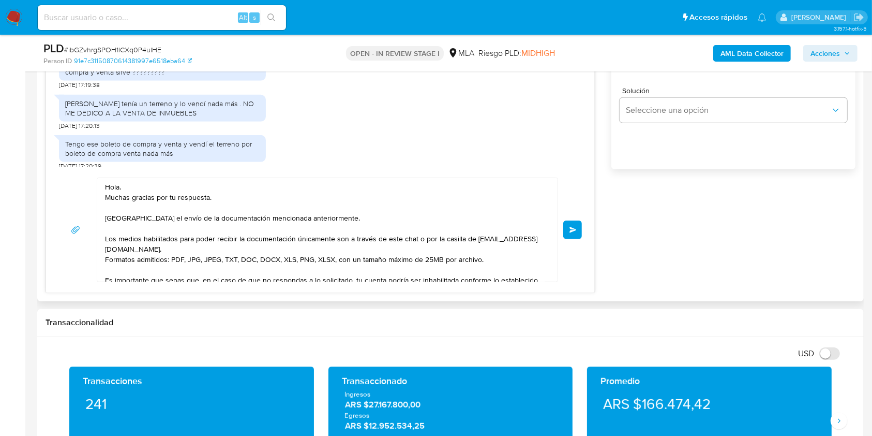
click at [242, 220] on textarea "Hola. Muchas gracias por tu respuesta. Aguardamos el envío de la documentación …" at bounding box center [325, 229] width 440 height 103
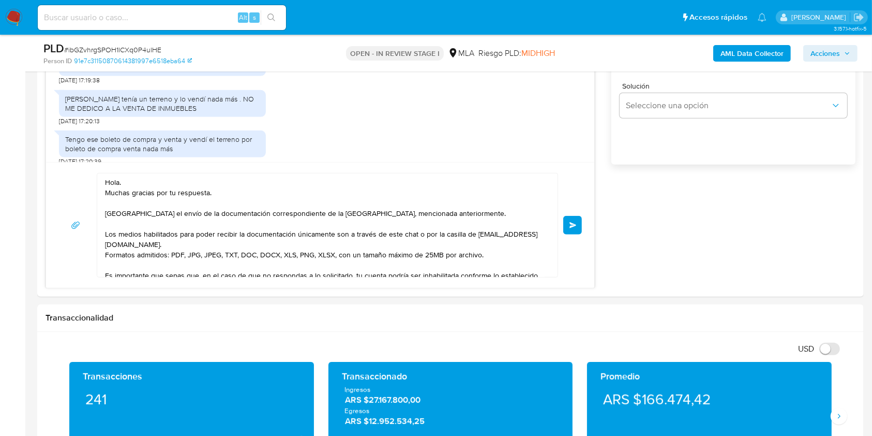
scroll to position [759, 0]
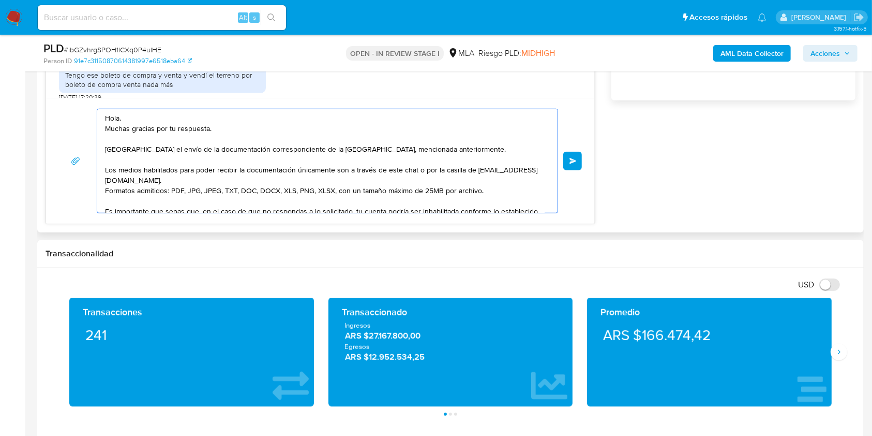
click at [480, 151] on textarea "Hola. Muchas gracias por tu respuesta. Aguardamos el envío de la documentación …" at bounding box center [325, 160] width 440 height 103
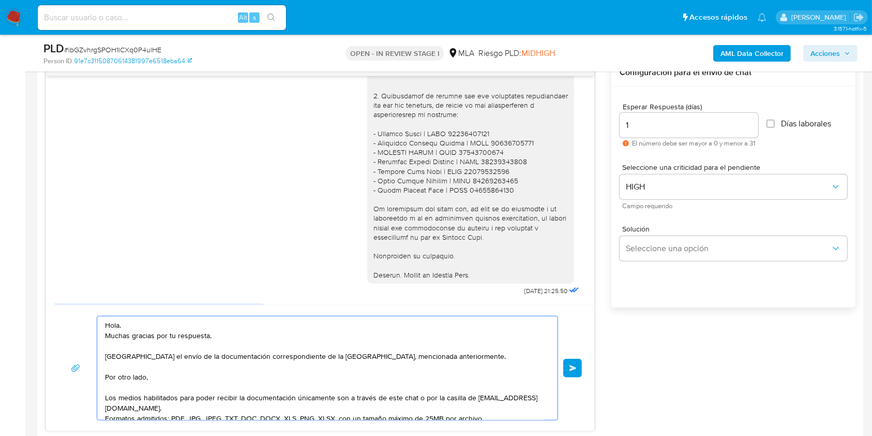
scroll to position [623, 0]
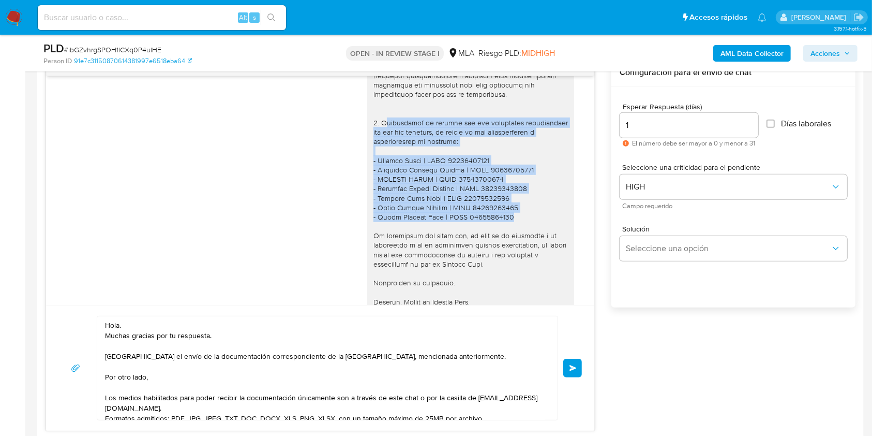
drag, startPoint x: 497, startPoint y: 205, endPoint x: 377, endPoint y: 113, distance: 151.0
drag, startPoint x: 377, startPoint y: 113, endPoint x: 505, endPoint y: 209, distance: 160.1
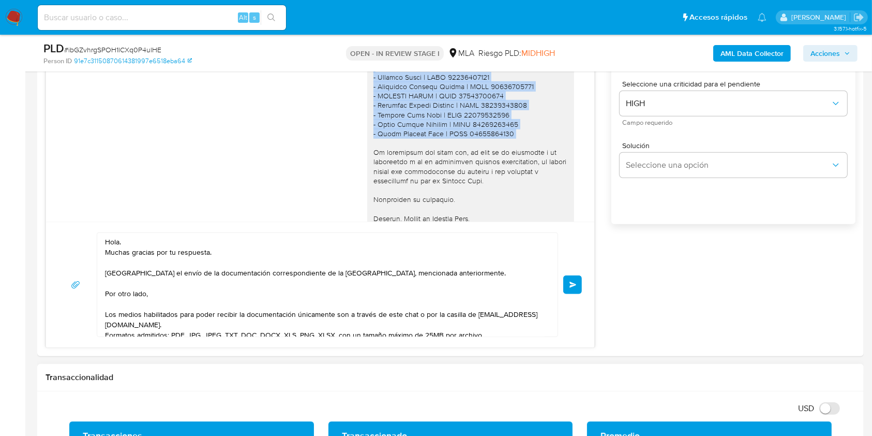
scroll to position [690, 0]
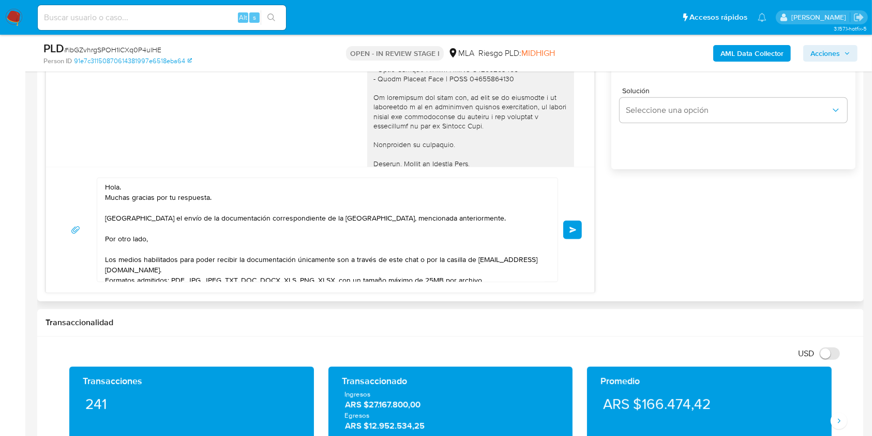
click at [211, 249] on textarea "Hola. Muchas gracias por tu respuesta. Aguardamos el envío de la documentación …" at bounding box center [325, 229] width 440 height 103
click at [211, 241] on textarea "Hola. Muchas gracias por tu respuesta. Aguardamos el envío de la documentación …" at bounding box center [325, 229] width 440 height 103
paste textarea "Proporciona el vínculo con las siguientes contrapartes con las que operaste, el…"
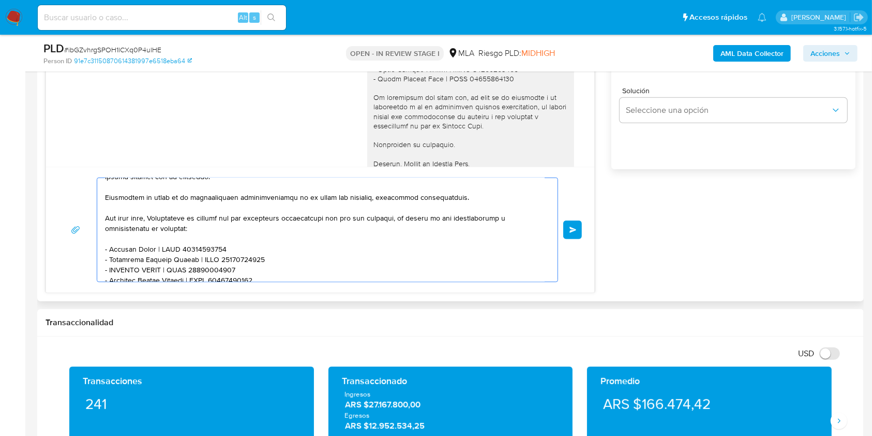
scroll to position [0, 0]
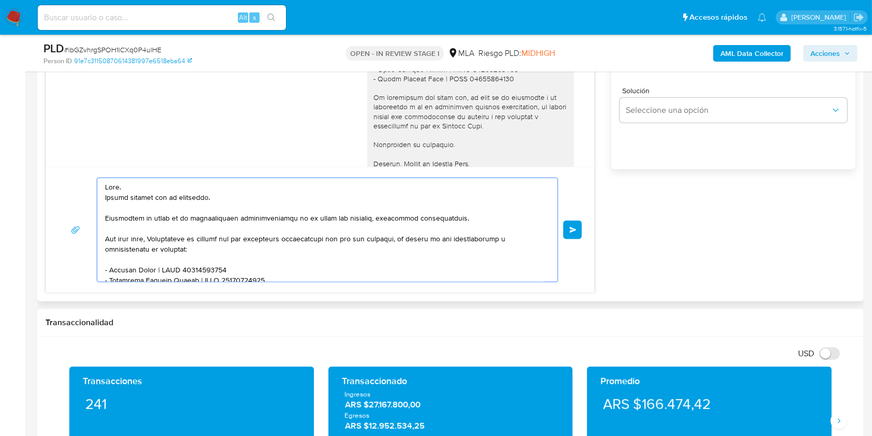
click at [151, 238] on textarea at bounding box center [325, 229] width 440 height 103
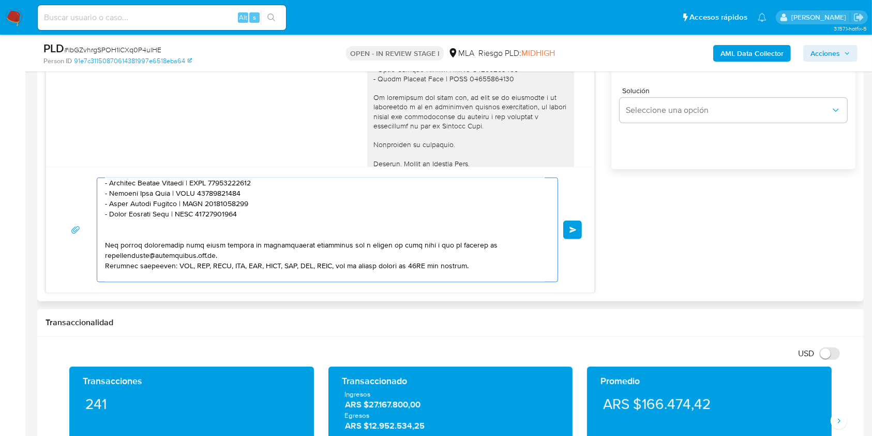
scroll to position [138, 0]
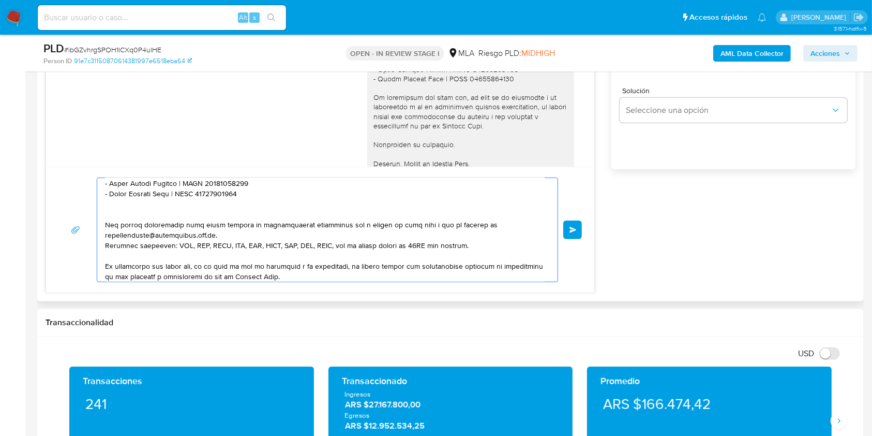
click at [225, 217] on textarea at bounding box center [325, 229] width 440 height 103
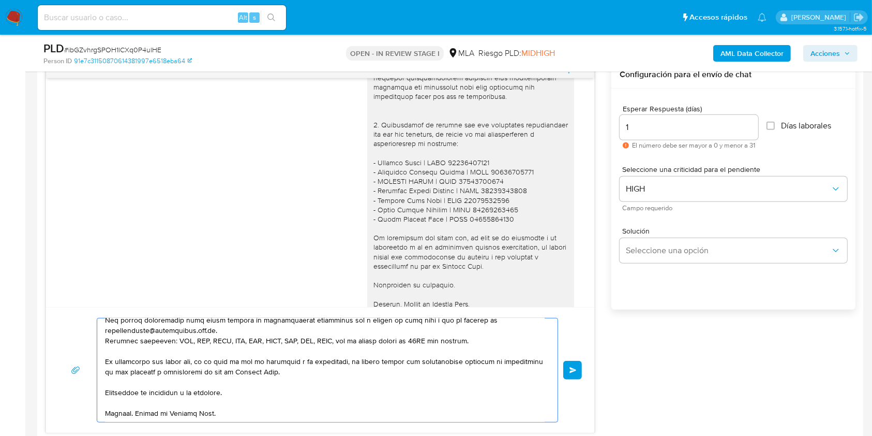
scroll to position [621, 0]
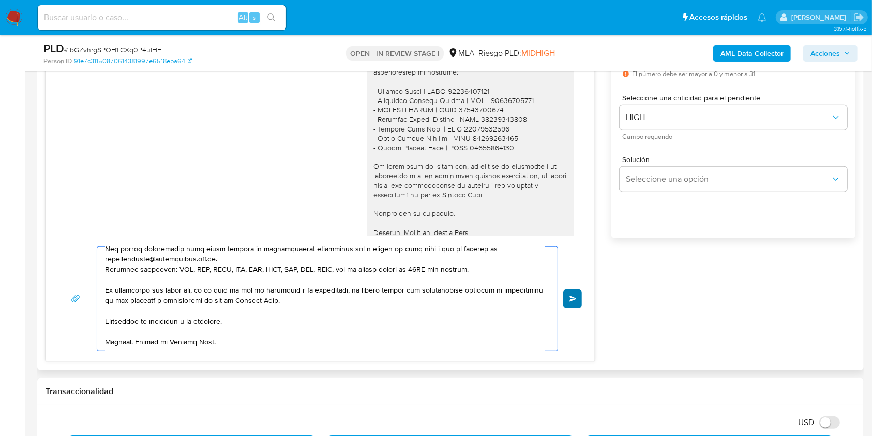
type textarea "Hola. Muchas gracias por tu respuesta. Aguardamos el envío de la documentación …"
click at [574, 302] on button "Enviar" at bounding box center [572, 298] width 19 height 19
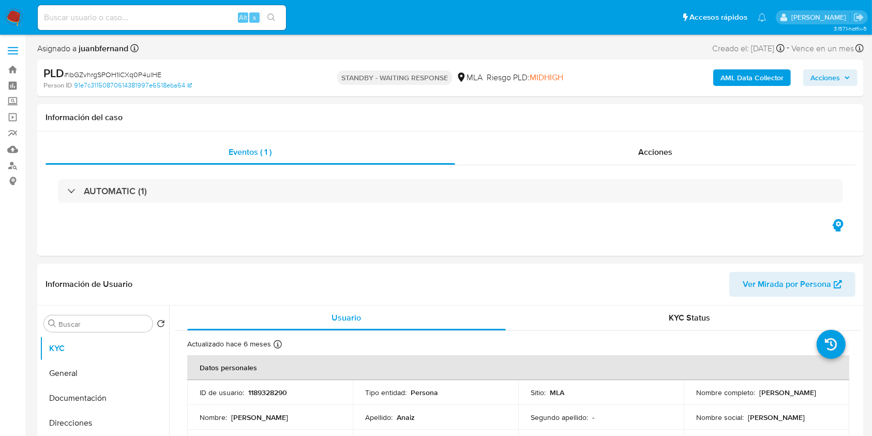
select select "10"
click at [212, 19] on input at bounding box center [162, 17] width 248 height 13
paste input "9lrZk4RhBAqfEiJyxNofRppn"
type input "9lrZk4RhBAqfEiJyxNofRppn"
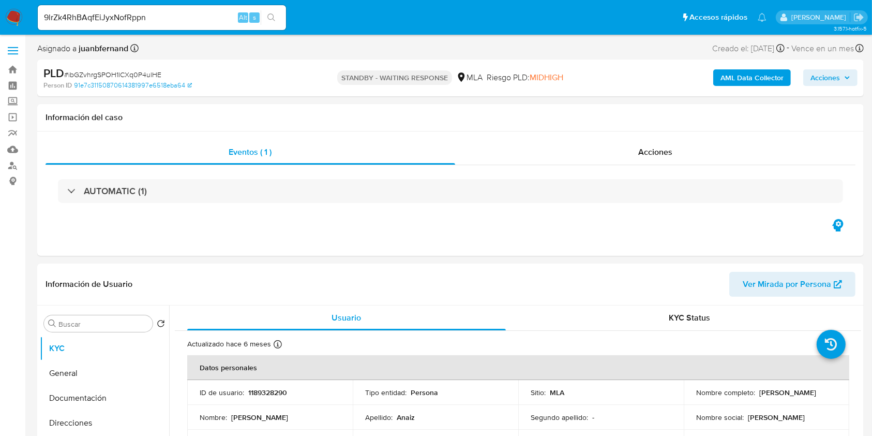
click at [276, 19] on button "search-icon" at bounding box center [271, 17] width 21 height 14
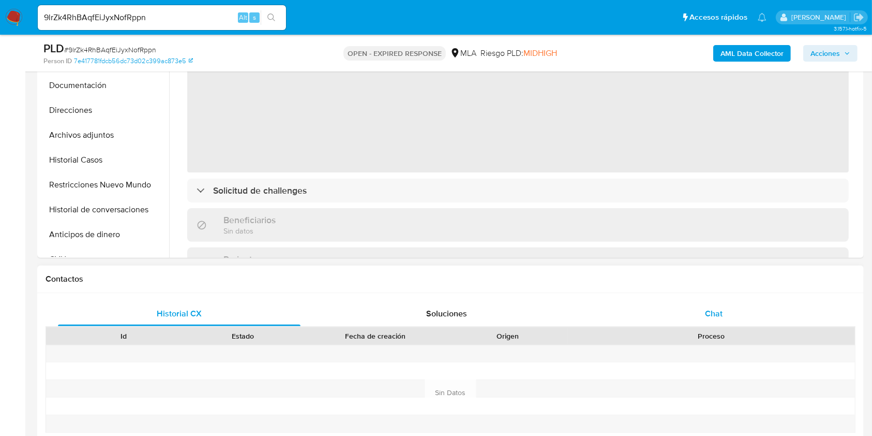
drag, startPoint x: 736, startPoint y: 309, endPoint x: 728, endPoint y: 302, distance: 11.0
click at [736, 309] on div "Chat" at bounding box center [714, 313] width 243 height 25
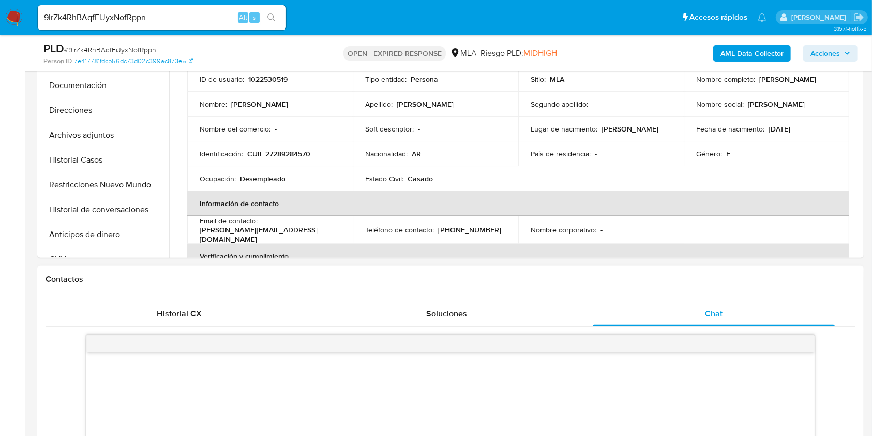
scroll to position [414, 0]
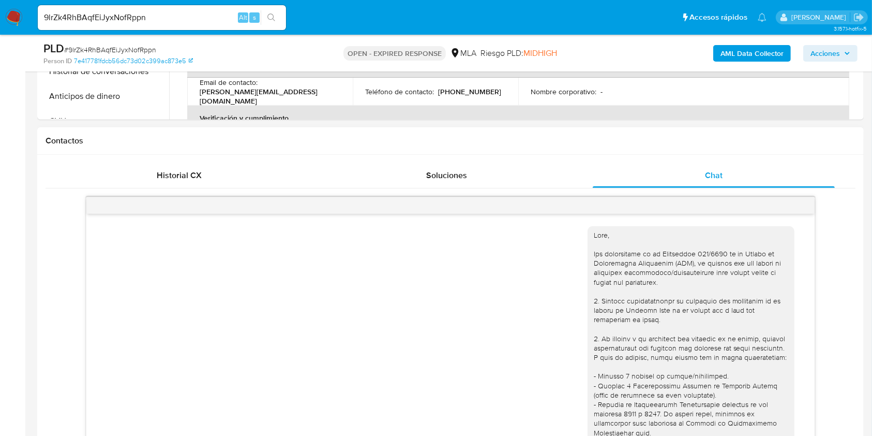
select select "10"
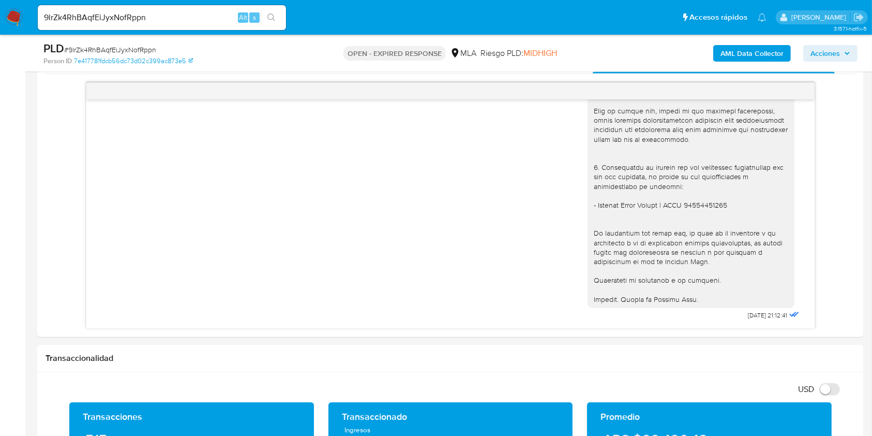
scroll to position [483, 0]
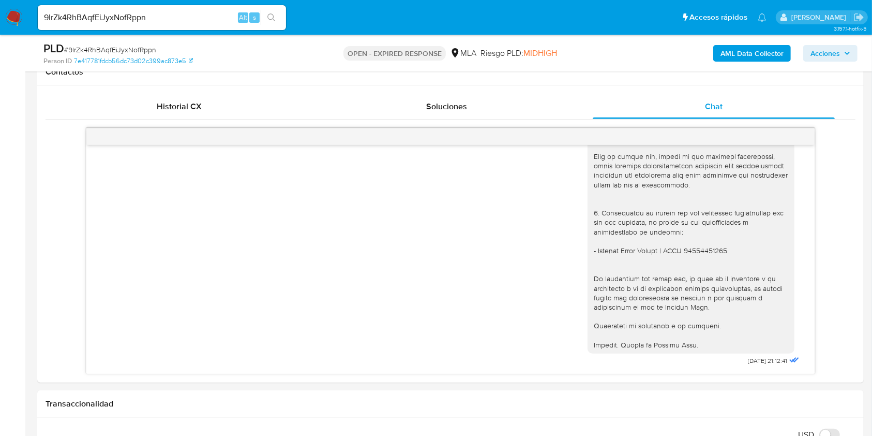
click at [214, 6] on div "9lrZk4RhBAqfEiJyxNofRppn Alt s" at bounding box center [162, 17] width 248 height 25
click at [207, 16] on input "9lrZk4RhBAqfEiJyxNofRppn" at bounding box center [162, 17] width 248 height 13
paste input "wK20E31DCAxGvkpoYlGPJxpU"
click at [214, 19] on input "9lrZk4RhBAqfEiJyxNofRppnwK20E31DCAxGvkpoYlGPJxpU" at bounding box center [162, 17] width 248 height 13
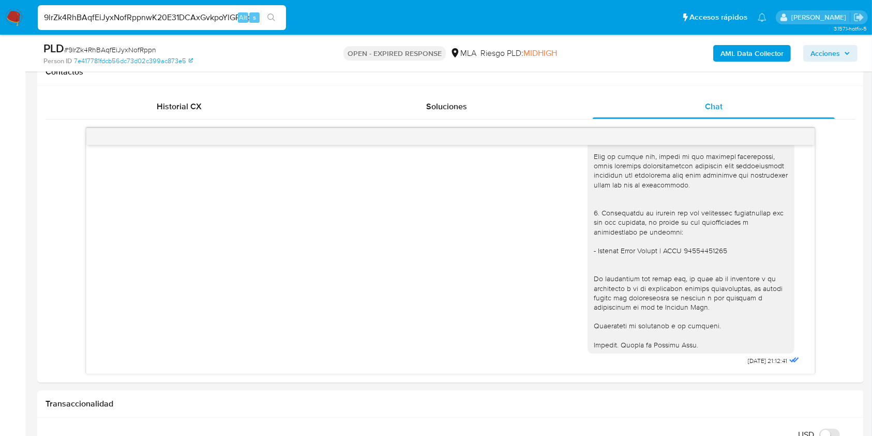
paste input
type input "wK20E31DCAxGvkpoYlGPJxpU"
click at [270, 17] on icon "search-icon" at bounding box center [272, 17] width 8 height 8
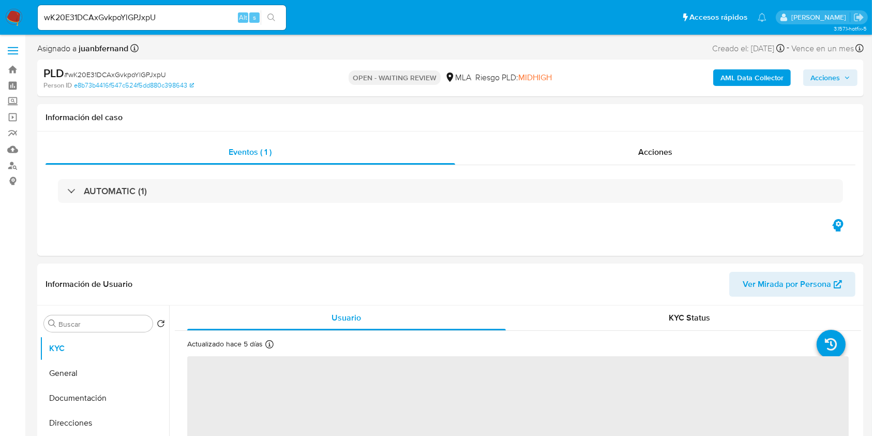
scroll to position [345, 0]
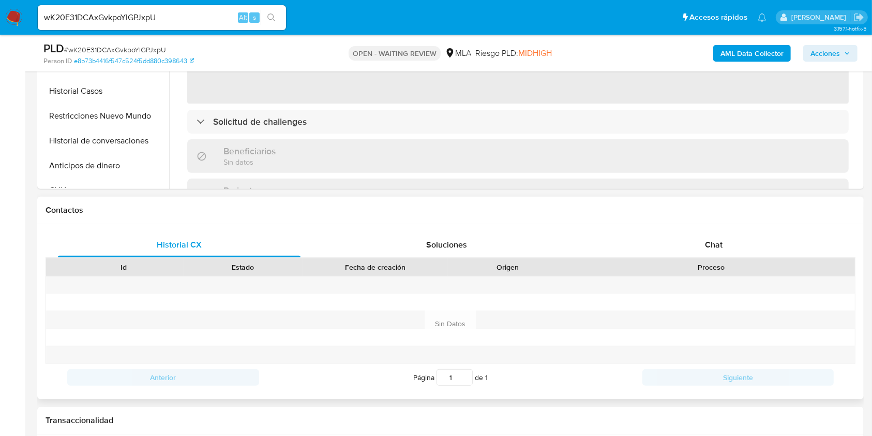
click at [697, 228] on div "Historial CX Soluciones Chat Id Estado Fecha de creación Origen Proceso Anterio…" at bounding box center [450, 311] width 827 height 175
click at [704, 245] on div "Chat" at bounding box center [714, 244] width 243 height 25
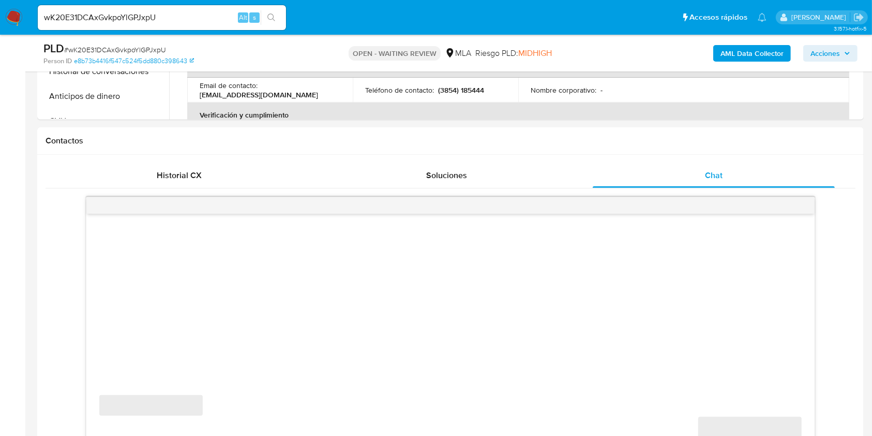
select select "10"
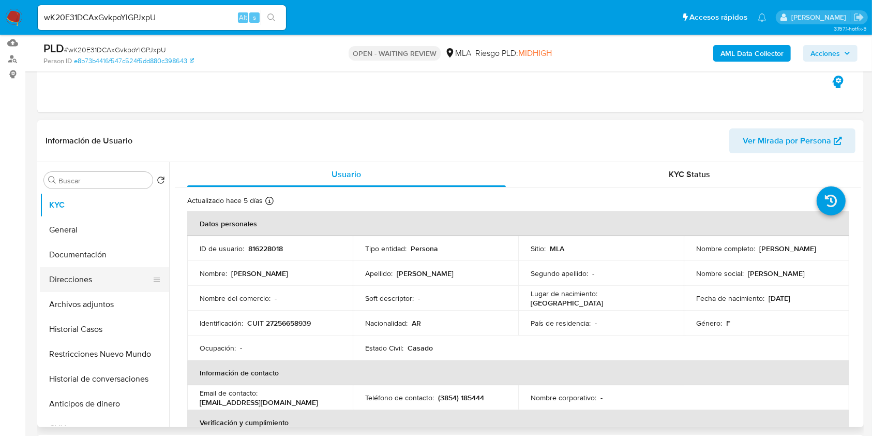
scroll to position [138, 0]
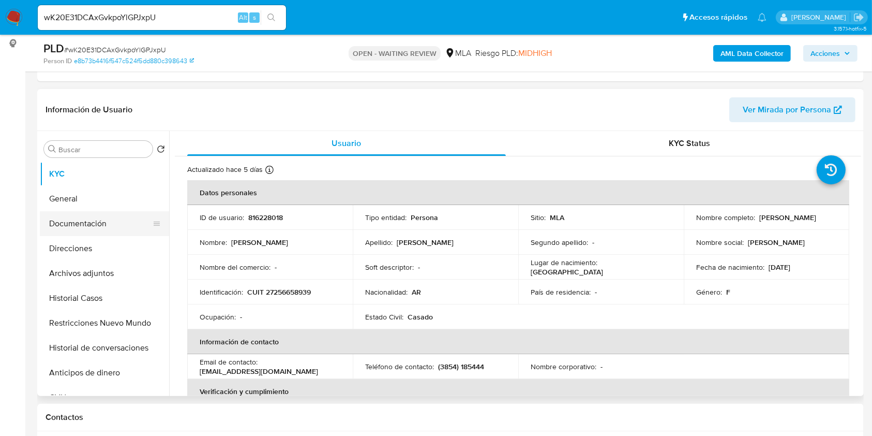
click at [73, 224] on button "Documentación" at bounding box center [100, 223] width 121 height 25
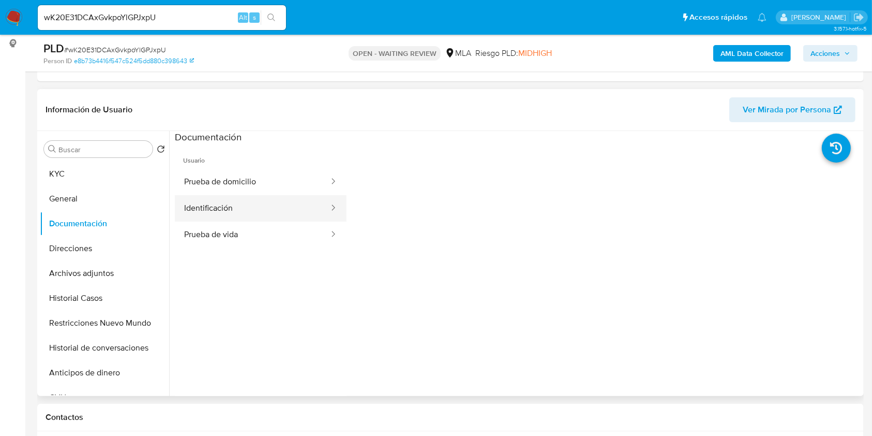
click at [269, 206] on button "Identificación" at bounding box center [252, 208] width 155 height 26
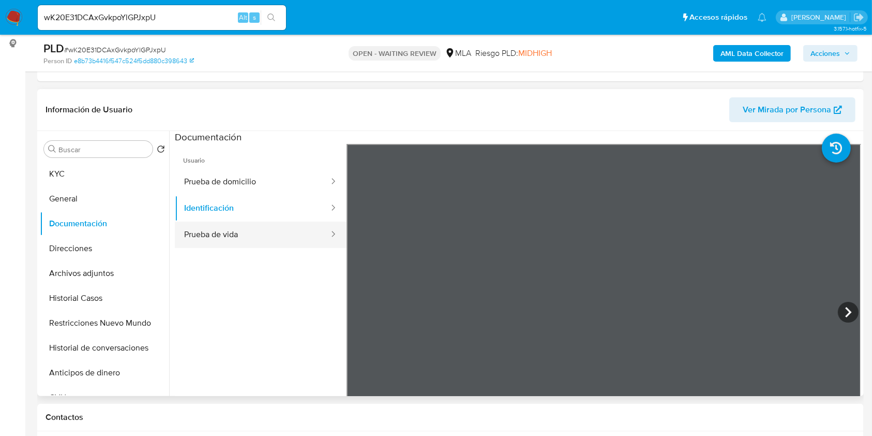
click at [271, 233] on button "Prueba de vida" at bounding box center [252, 234] width 155 height 26
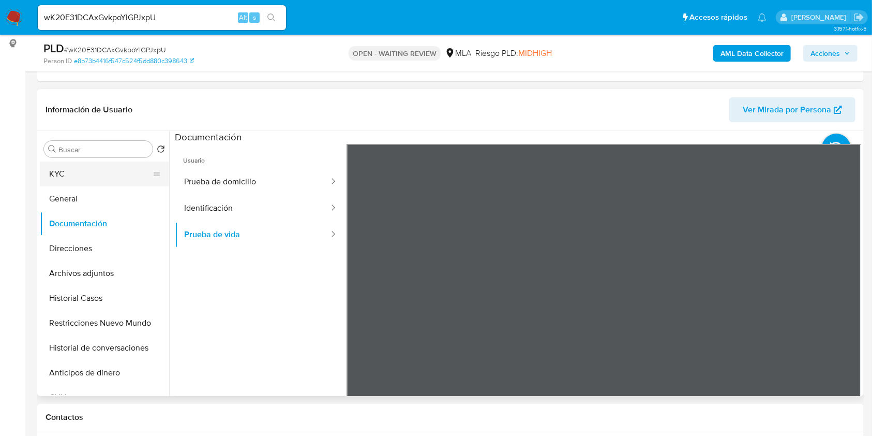
click at [67, 173] on button "KYC" at bounding box center [100, 173] width 121 height 25
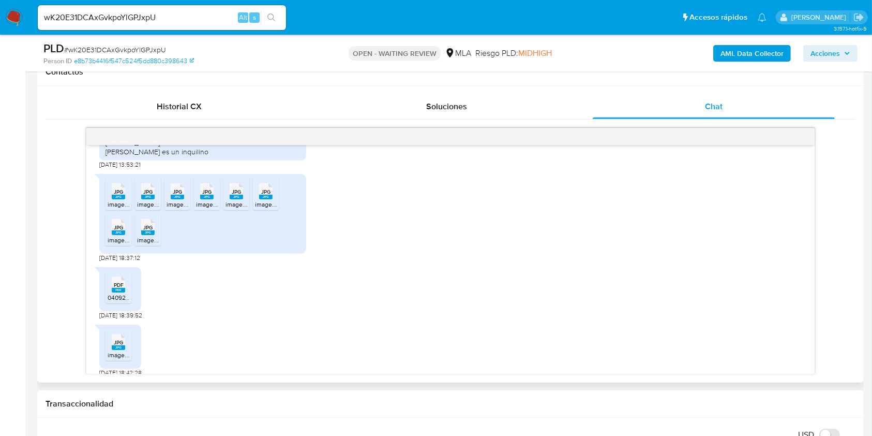
scroll to position [2070, 0]
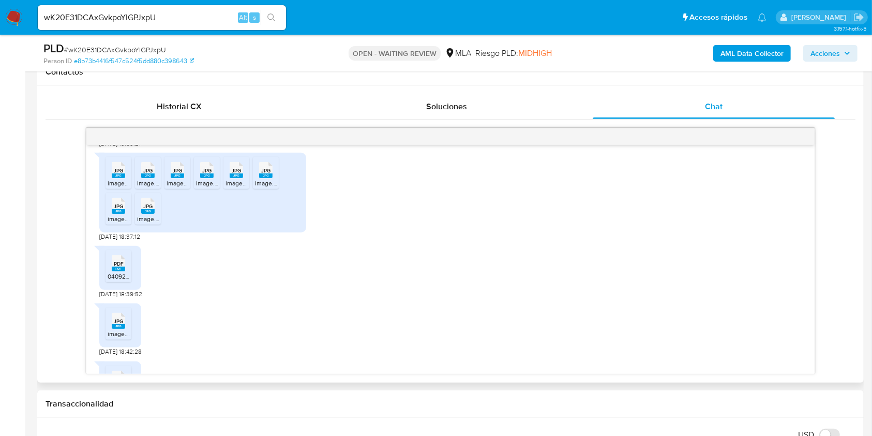
click at [121, 178] on rect at bounding box center [118, 175] width 13 height 5
click at [125, 178] on icon at bounding box center [118, 170] width 13 height 16
click at [172, 178] on rect at bounding box center [177, 175] width 13 height 5
click at [205, 187] on span "image.jpg" at bounding box center [209, 183] width 27 height 9
click at [235, 179] on icon "JPG" at bounding box center [236, 170] width 13 height 18
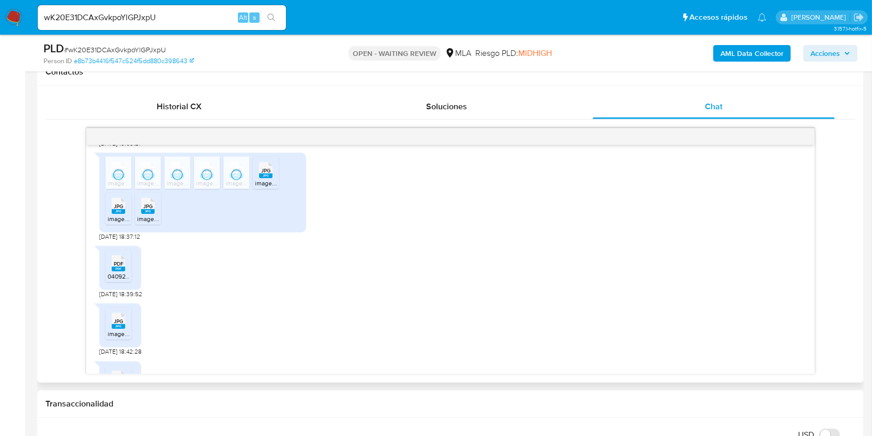
drag, startPoint x: 258, startPoint y: 194, endPoint x: 207, endPoint y: 227, distance: 61.0
click at [259, 179] on div "JPG JPG" at bounding box center [266, 169] width 22 height 20
click at [121, 214] on rect at bounding box center [118, 211] width 13 height 5
click at [150, 214] on rect at bounding box center [147, 211] width 13 height 5
click at [122, 271] on rect at bounding box center [118, 268] width 13 height 5
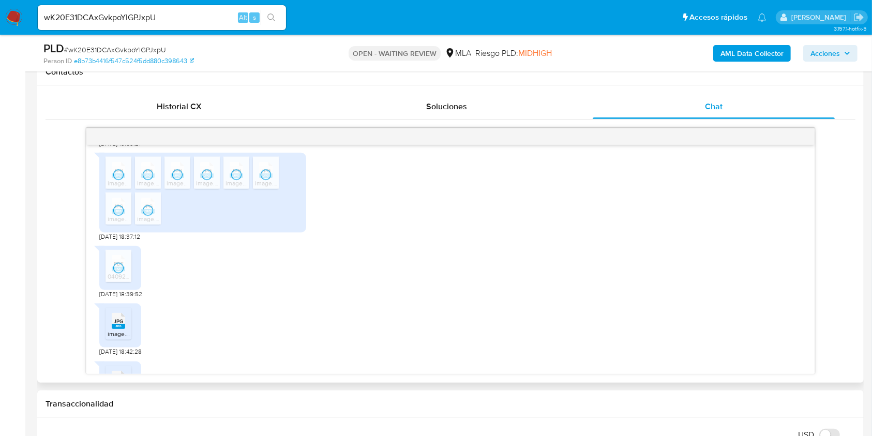
click at [113, 329] on rect at bounding box center [118, 326] width 13 height 5
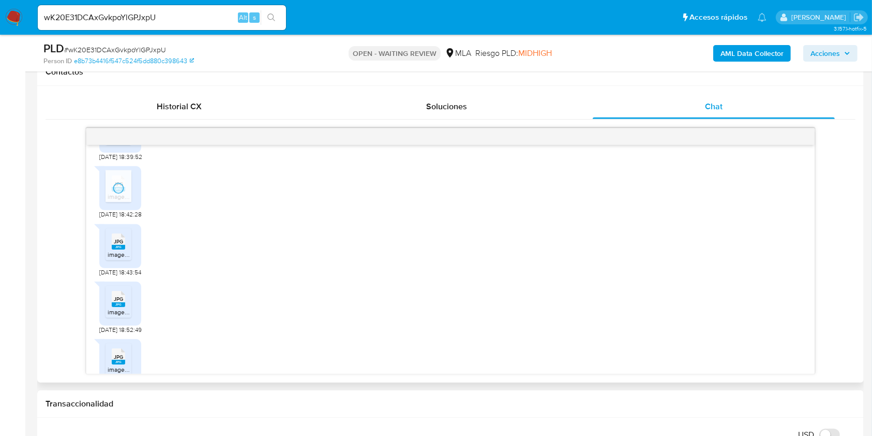
scroll to position [2207, 0]
click at [118, 250] on icon "JPG" at bounding box center [118, 241] width 13 height 18
click at [119, 302] on span "JPG" at bounding box center [118, 298] width 9 height 7
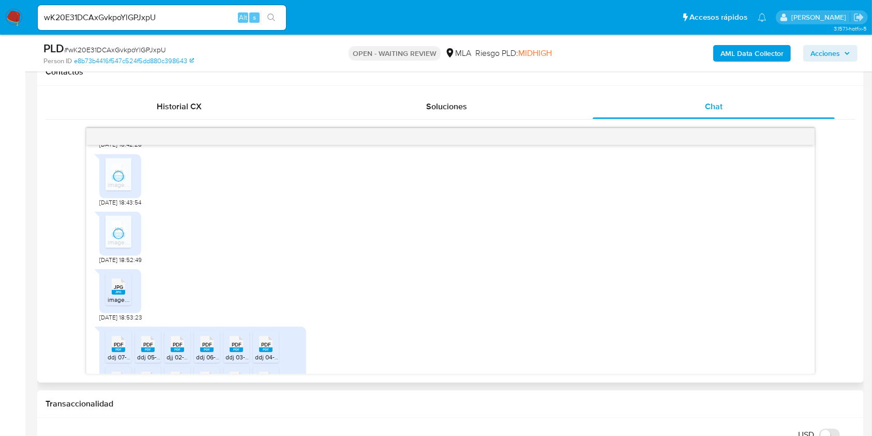
click at [116, 294] on icon at bounding box center [118, 286] width 13 height 16
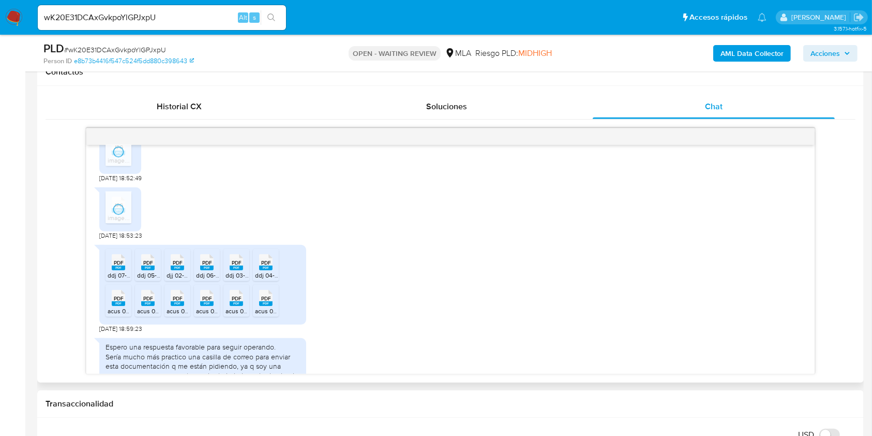
scroll to position [2414, 0]
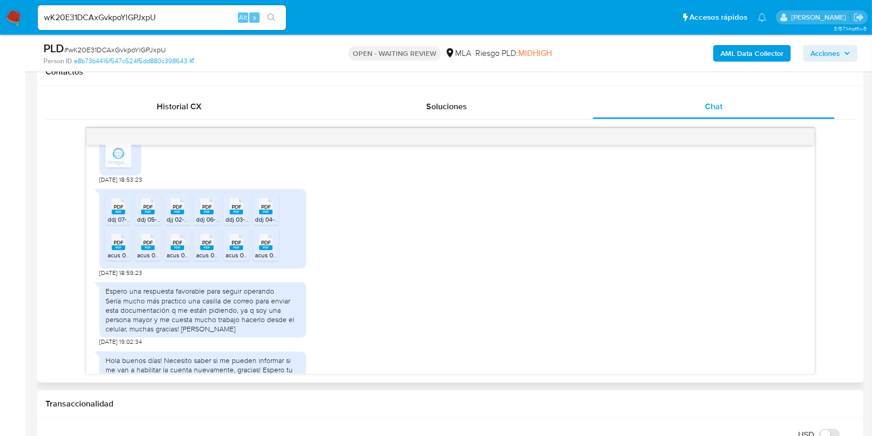
click at [120, 210] on span "PDF" at bounding box center [119, 206] width 10 height 7
click at [144, 214] on rect at bounding box center [147, 212] width 13 height 5
click at [171, 215] on div "PDF PDF" at bounding box center [178, 205] width 22 height 20
click at [205, 214] on rect at bounding box center [206, 212] width 13 height 5
drag, startPoint x: 234, startPoint y: 235, endPoint x: 248, endPoint y: 248, distance: 19.0
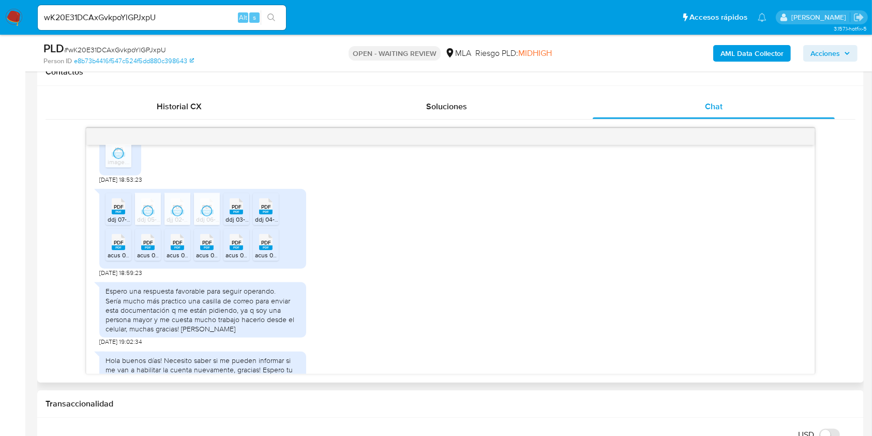
click at [235, 224] on span "ddj 03-25 luva.pdf" at bounding box center [251, 219] width 50 height 9
click at [257, 215] on div "PDF PDF" at bounding box center [266, 205] width 22 height 20
click at [116, 261] on li "PDF PDF acus 05-25 luva.pdf" at bounding box center [119, 245] width 26 height 32
click at [146, 250] on rect at bounding box center [147, 247] width 13 height 5
drag, startPoint x: 171, startPoint y: 273, endPoint x: 176, endPoint y: 280, distance: 8.9
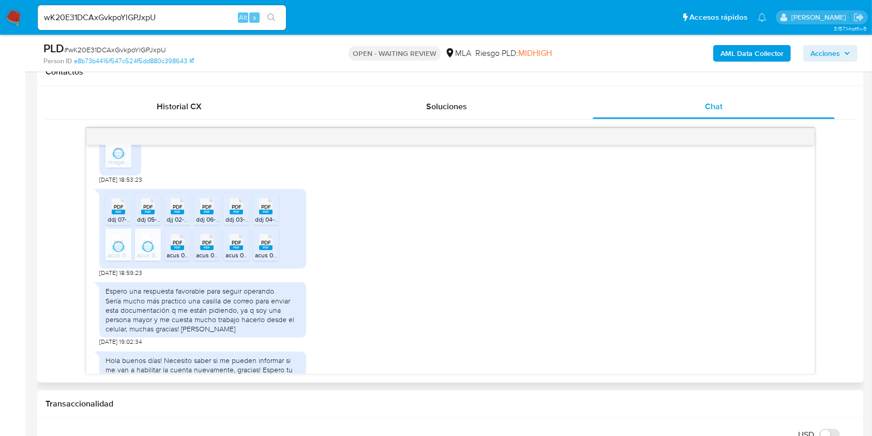
click at [172, 259] on span "acus 07-25 luva.pdf" at bounding box center [194, 254] width 54 height 9
click at [207, 259] on span "acus 03-25 luva.pdf" at bounding box center [223, 254] width 54 height 9
drag, startPoint x: 235, startPoint y: 273, endPoint x: 261, endPoint y: 285, distance: 28.0
click at [235, 259] on span "acus 02-25 luva.pdf" at bounding box center [253, 254] width 54 height 9
click at [264, 259] on span "acus 06-25 luva.pdf" at bounding box center [282, 254] width 54 height 9
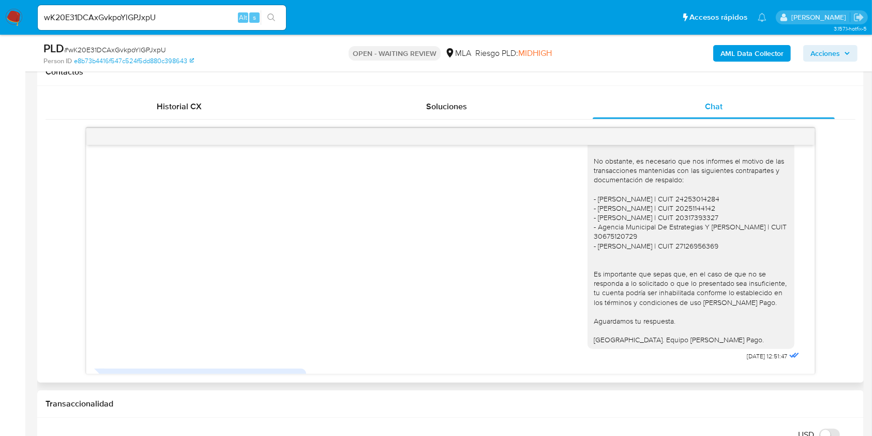
scroll to position [1605, 0]
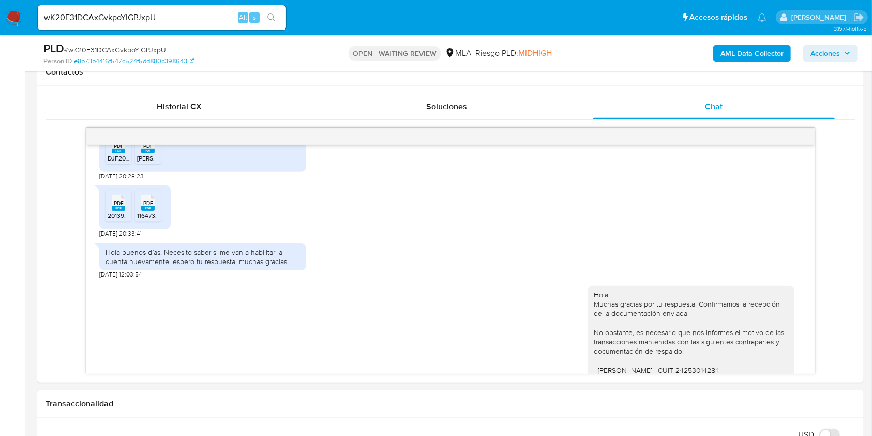
click at [227, 12] on input "wK20E31DCAxGvkpoYlGPJxpU" at bounding box center [162, 17] width 248 height 13
paste input "8GE4yxG7rZ2ej2DxvAjOom8z"
type input "8GE4yxG7rZ2ej2DxvAjOom8z"
click at [272, 23] on button "search-icon" at bounding box center [271, 17] width 21 height 14
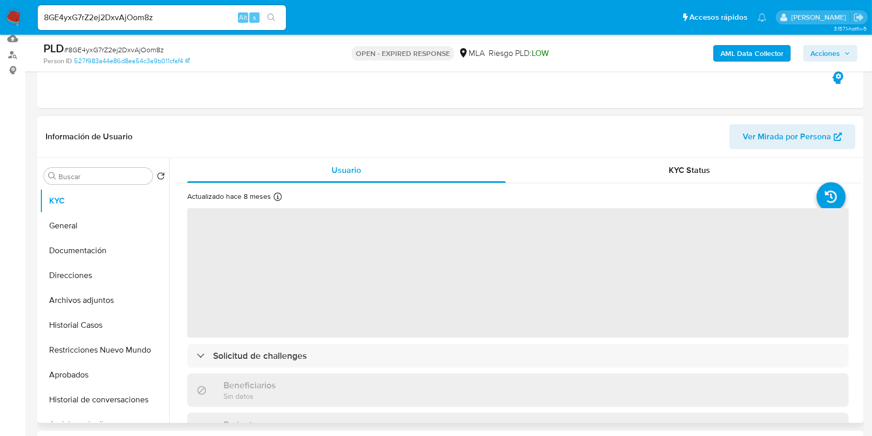
scroll to position [207, 0]
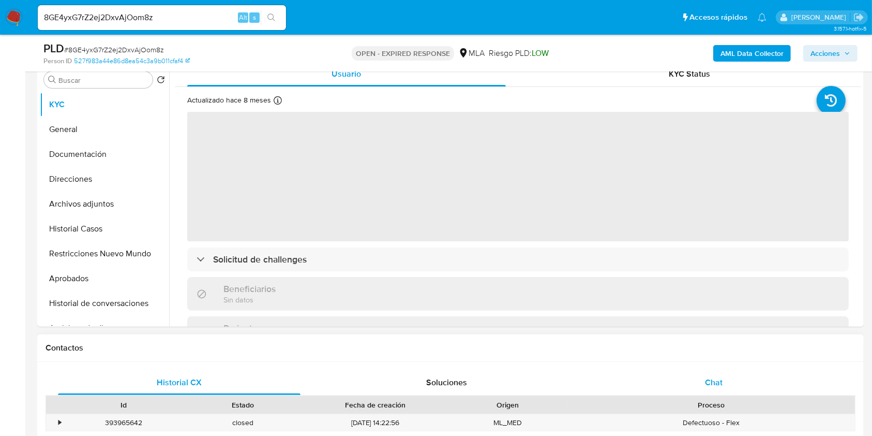
click at [775, 380] on div "Chat" at bounding box center [714, 382] width 243 height 25
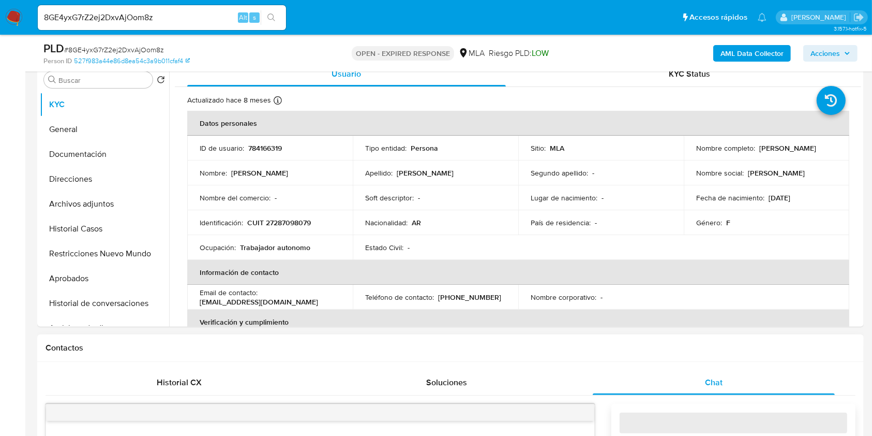
select select "10"
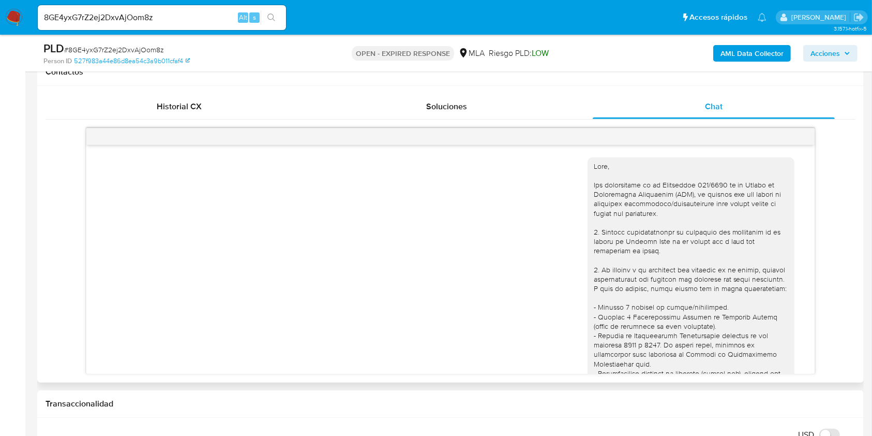
scroll to position [964, 0]
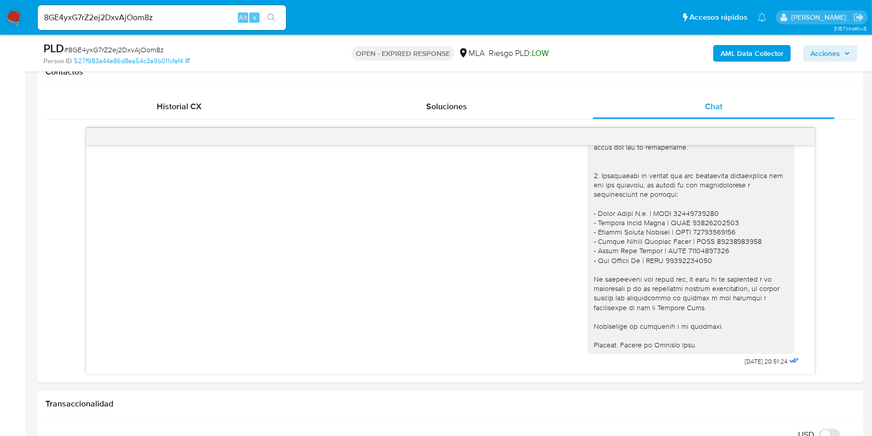
click at [212, 16] on input "8GE4yxG7rZ2ej2DxvAjOom8z" at bounding box center [162, 17] width 248 height 13
paste input "SqVwoyTnIBFWYb7blES2YqJq"
type input "SqVwoyTnIBFWYb7blES2YqJq"
click at [269, 20] on icon "search-icon" at bounding box center [272, 17] width 8 height 8
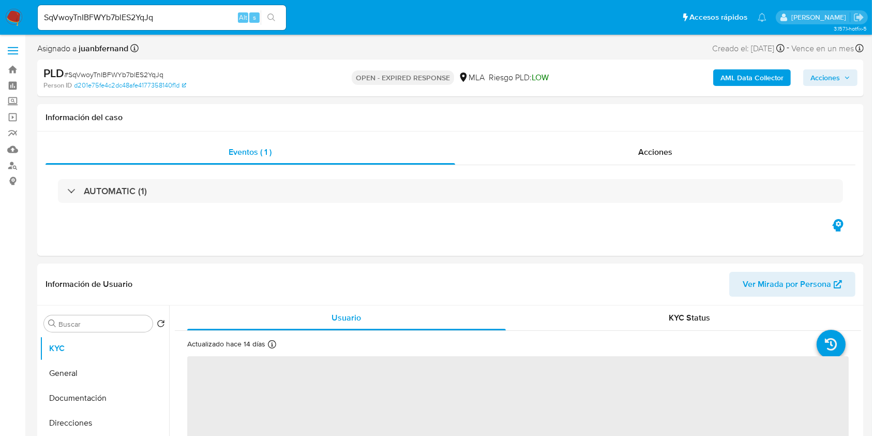
select select "10"
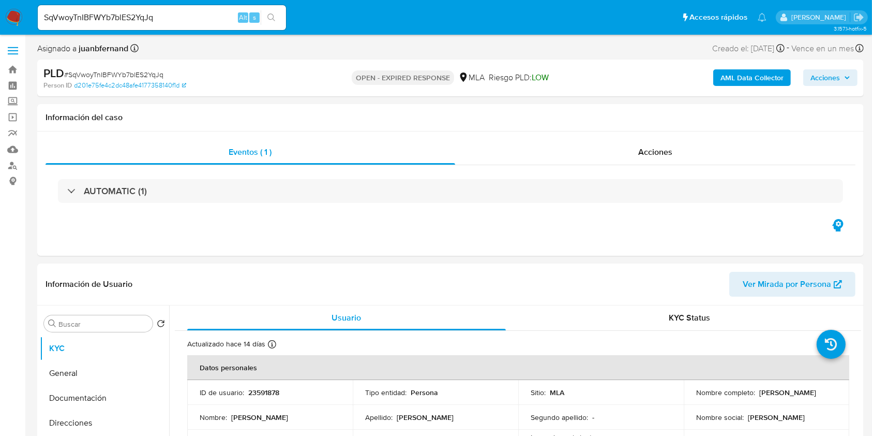
click at [208, 17] on input "SqVwoyTnIBFWYb7blES2YqJq" at bounding box center [162, 17] width 248 height 13
paste input "YKLnaT5c4YRBq92E5vKx4iKO"
type input "YKLnaT5c4YRBq92E5vKx4iKO"
click at [270, 17] on icon "search-icon" at bounding box center [272, 17] width 8 height 8
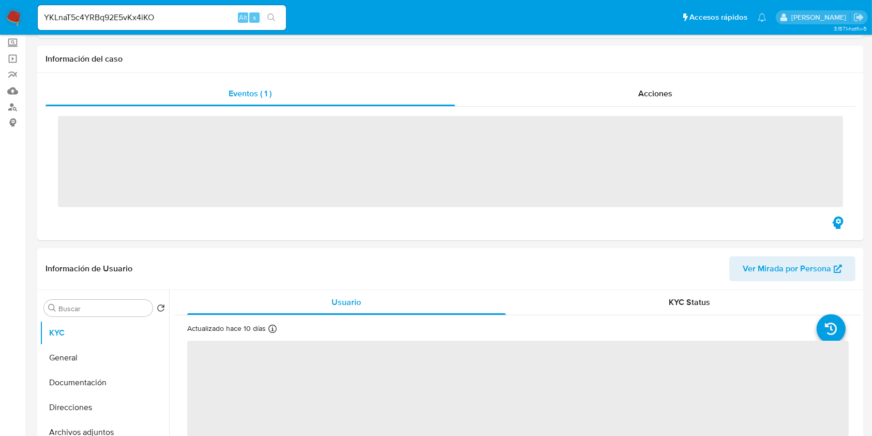
scroll to position [345, 0]
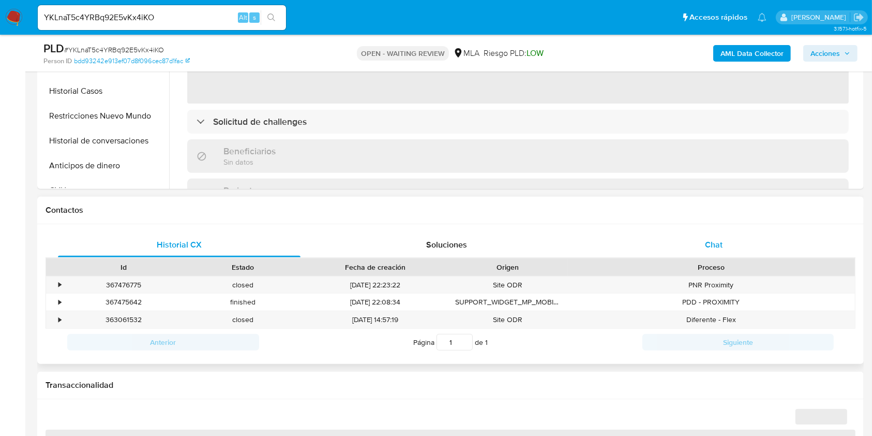
drag, startPoint x: 721, startPoint y: 238, endPoint x: 712, endPoint y: 240, distance: 8.9
click at [720, 237] on div "Chat" at bounding box center [714, 244] width 243 height 25
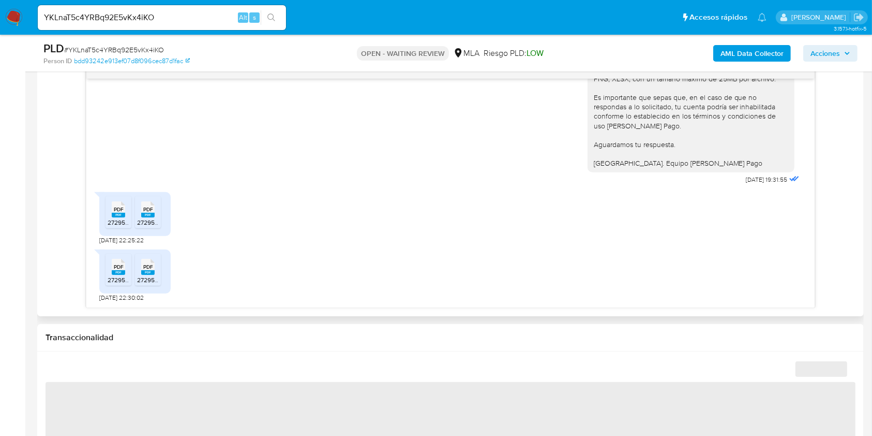
scroll to position [552, 0]
select select "10"
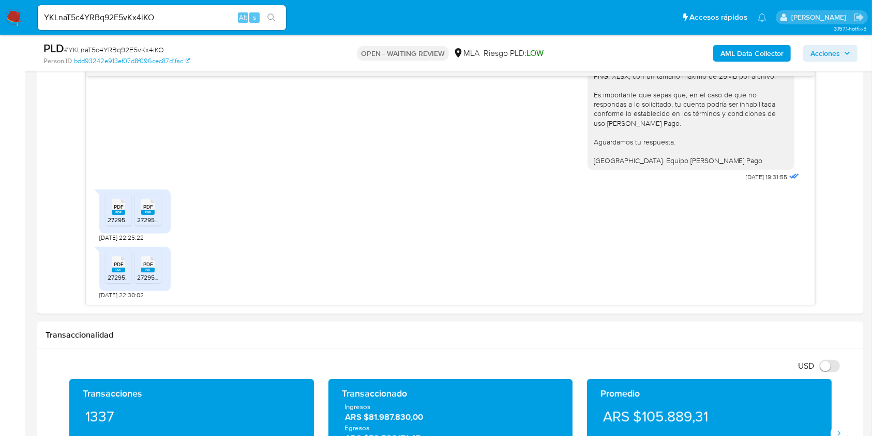
click at [211, 19] on input "YKLnaT5c4YRBq92E5vKx4iKO" at bounding box center [162, 17] width 248 height 13
paste input "iuRh3DbwUjwDo5U8iheynKR1"
type input "iuRh3DbwUjwDo5U8iheynKR1"
click at [280, 16] on button "search-icon" at bounding box center [271, 17] width 21 height 14
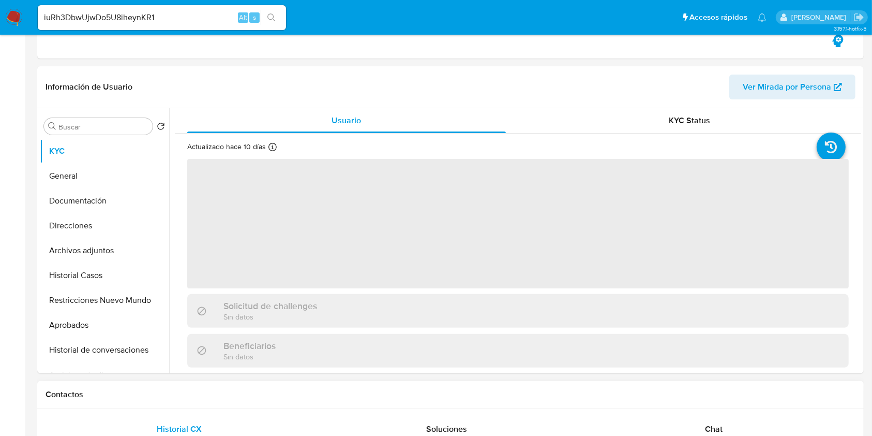
scroll to position [414, 0]
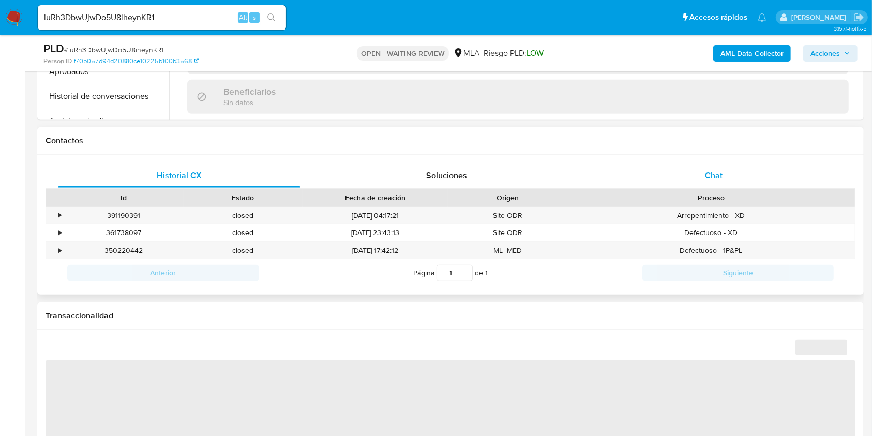
click at [680, 180] on div "Chat" at bounding box center [714, 175] width 243 height 25
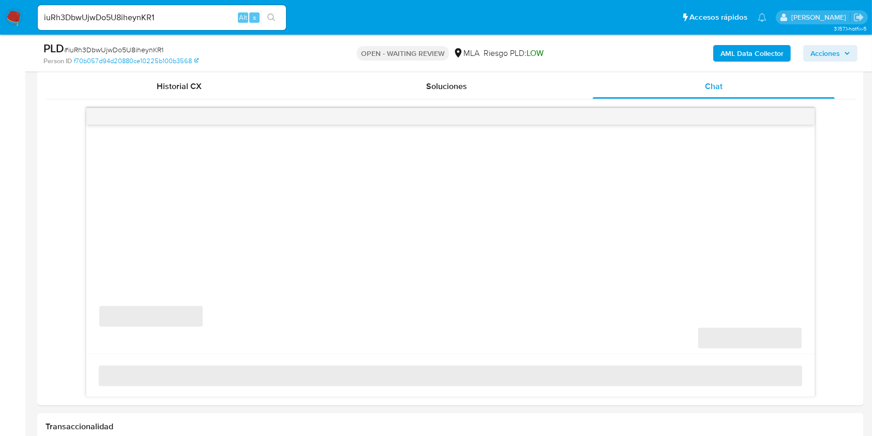
scroll to position [621, 0]
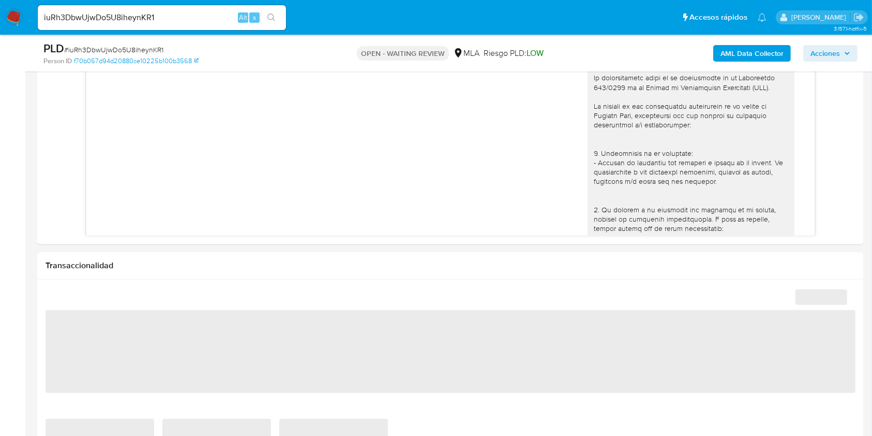
select select "10"
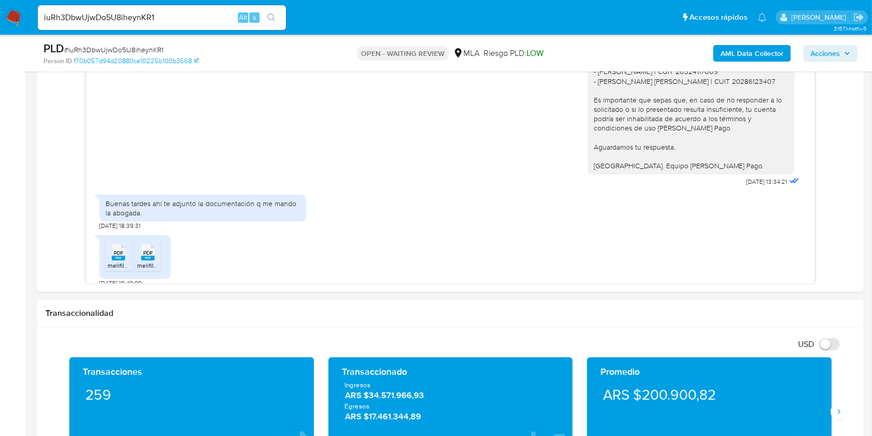
scroll to position [552, 0]
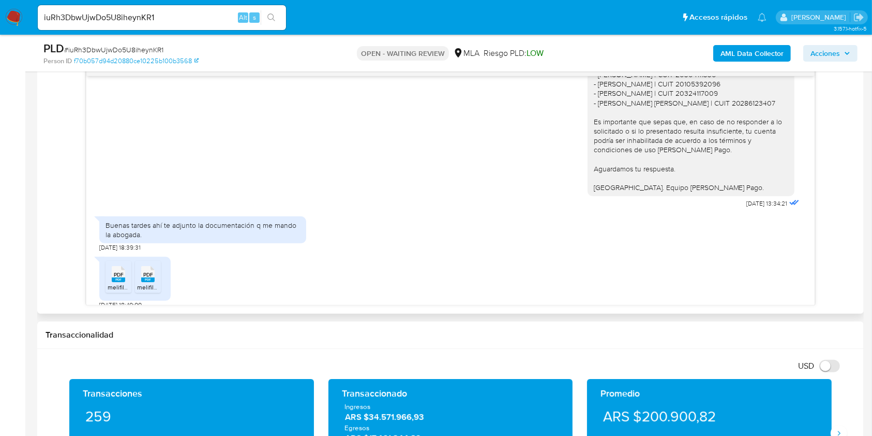
click at [120, 283] on span "melifile3445794841529769228.pdf" at bounding box center [156, 287] width 97 height 9
click at [146, 283] on span "melifile155522310791949280.pdf" at bounding box center [182, 287] width 91 height 9
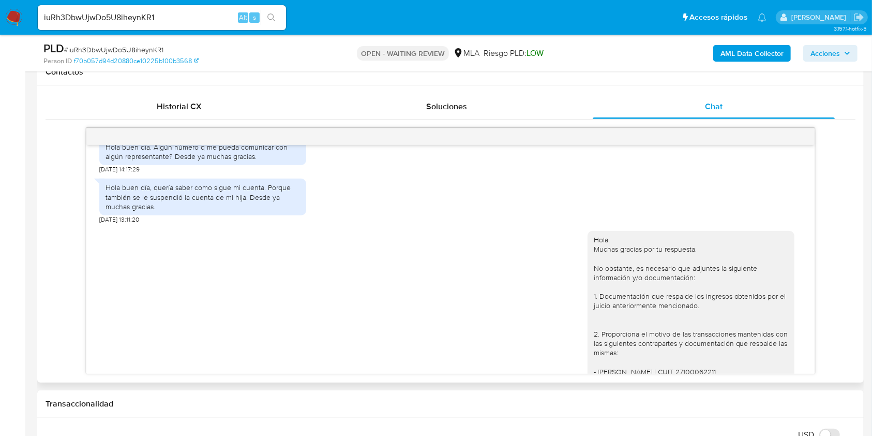
scroll to position [1040, 0]
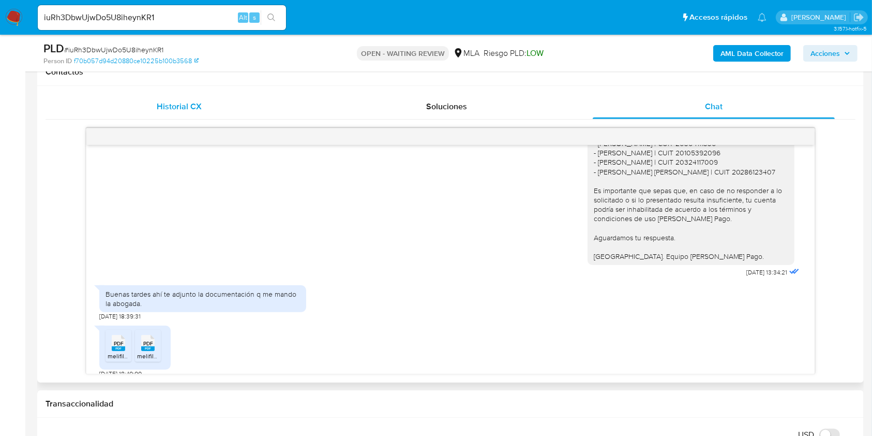
click at [50, 114] on button "Historial CX" at bounding box center [180, 106] width 268 height 25
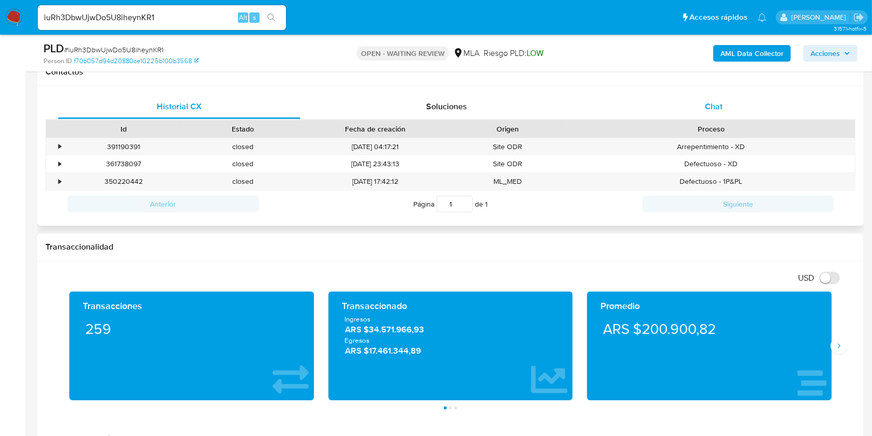
click at [705, 101] on div "Chat" at bounding box center [714, 106] width 243 height 25
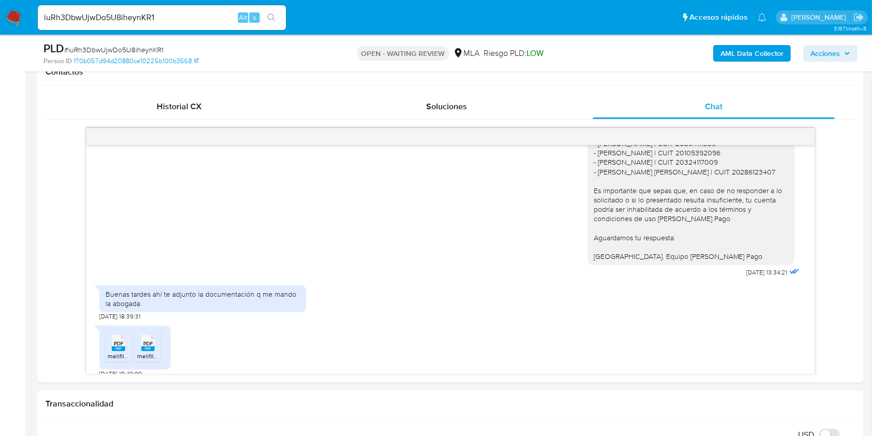
click at [178, 20] on input "iuRh3DbwUjwDo5U8iheynKR1" at bounding box center [162, 17] width 248 height 13
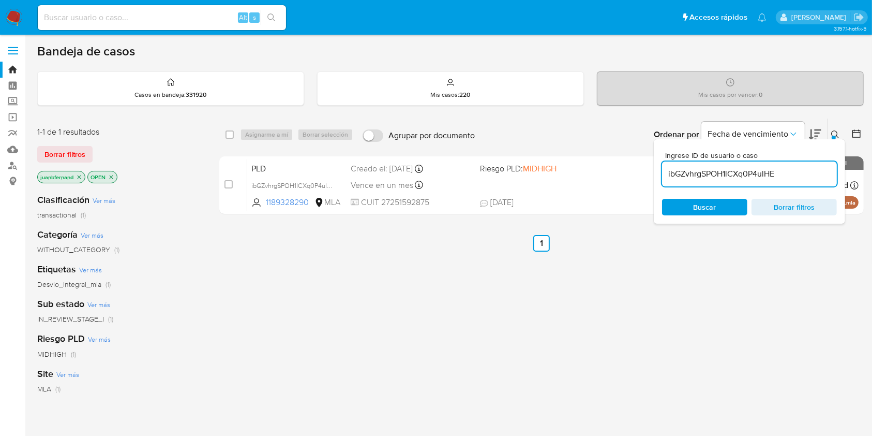
click at [784, 173] on input "ibGZvhrgSPOH1lCXq0P4ulHE" at bounding box center [749, 173] width 175 height 13
paste input "uRh3DbwUjwDo5U8iheynKR1"
type input "iuRh3DbwUjwDo5U8iheynKR1"
click at [229, 133] on input "checkbox" at bounding box center [230, 134] width 8 height 8
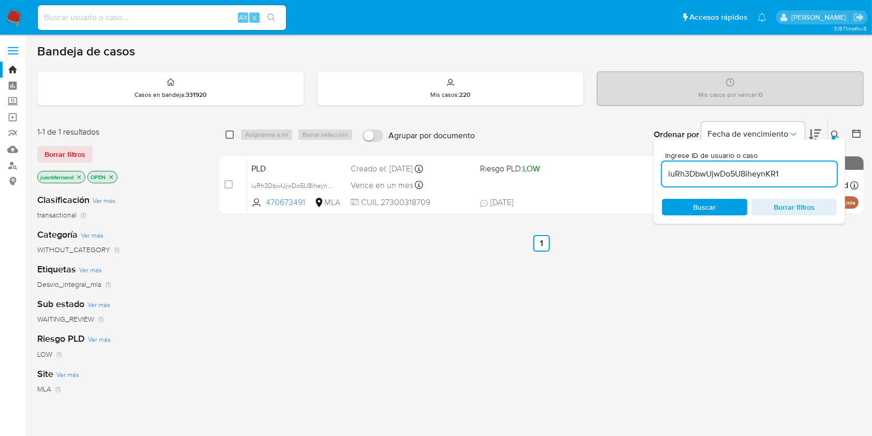
checkbox input "true"
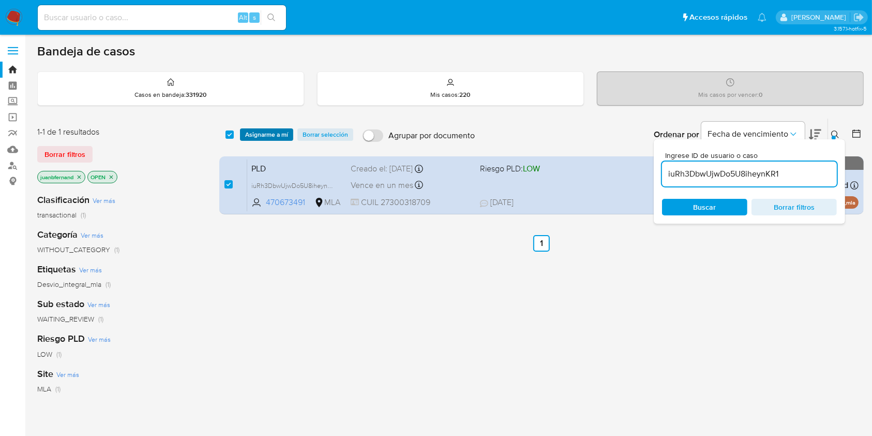
click at [252, 133] on span "Asignarme a mí" at bounding box center [266, 134] width 43 height 10
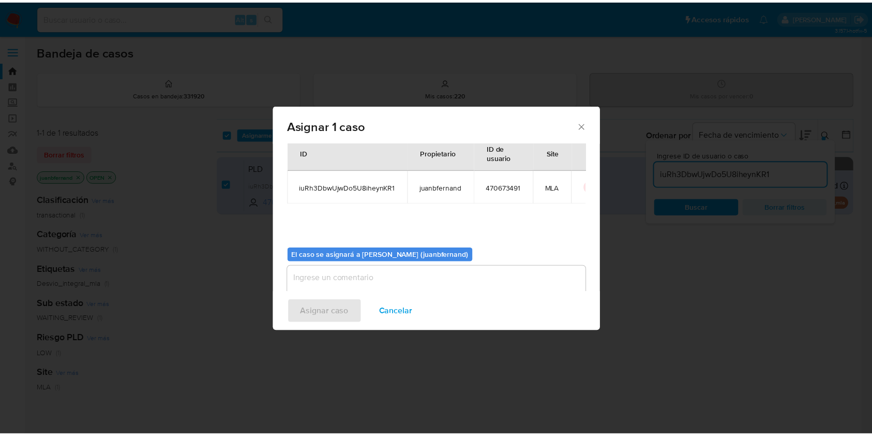
scroll to position [53, 0]
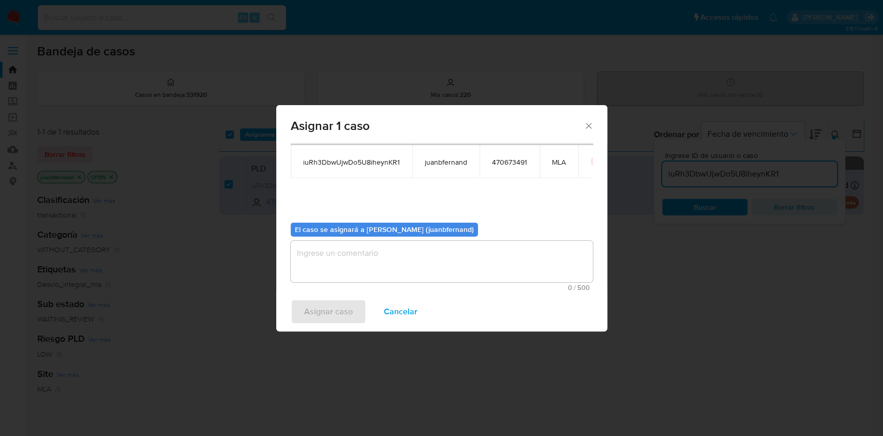
click at [437, 259] on textarea "assign-modal" at bounding box center [442, 261] width 302 height 41
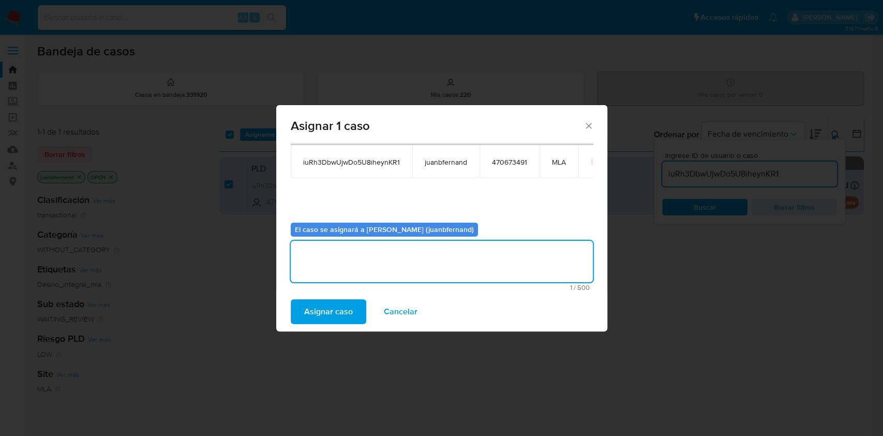
click at [343, 313] on span "Asignar caso" at bounding box center [328, 311] width 49 height 23
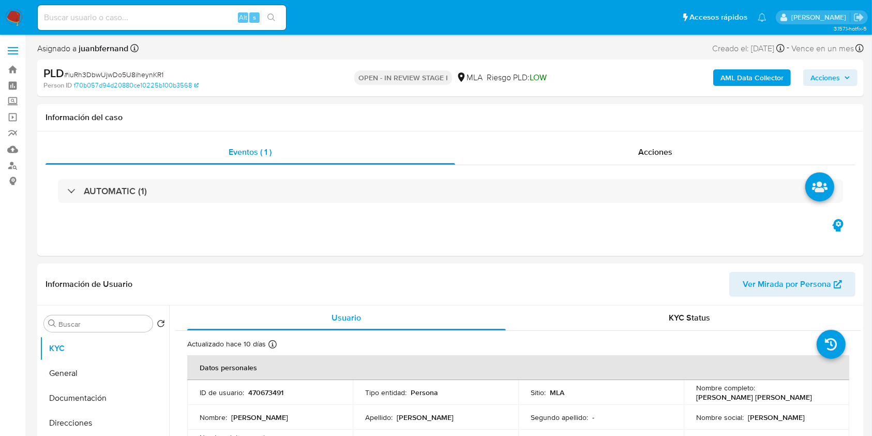
select select "10"
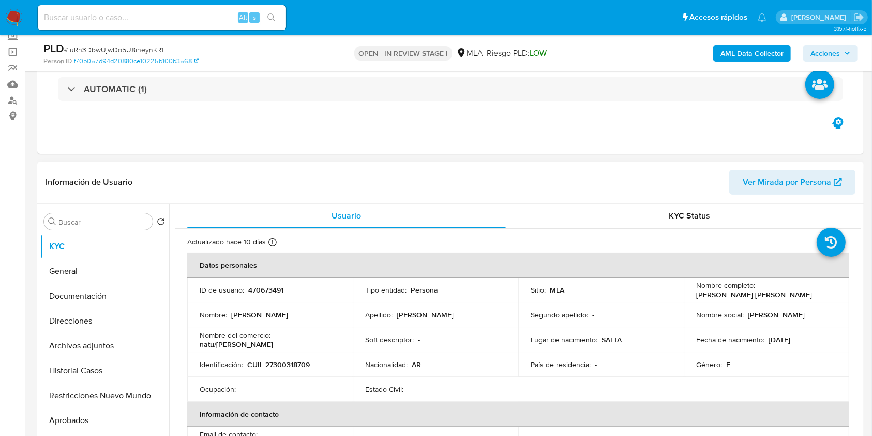
scroll to position [207, 0]
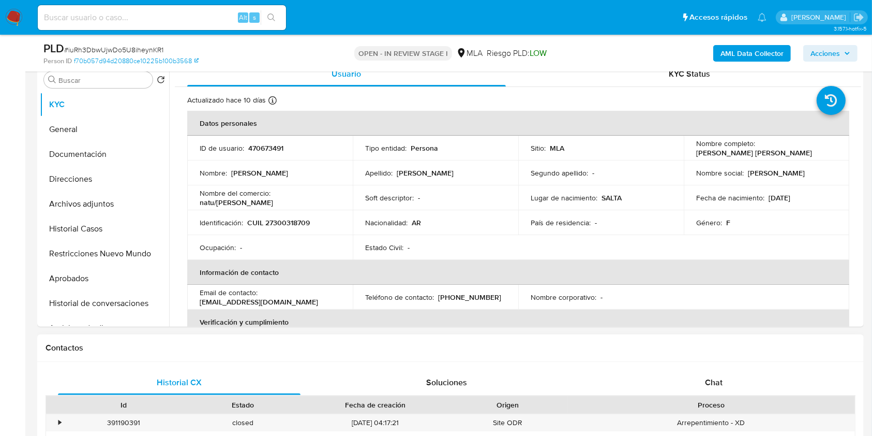
drag, startPoint x: 733, startPoint y: 390, endPoint x: 615, endPoint y: 361, distance: 121.5
click at [732, 389] on div "Chat" at bounding box center [714, 382] width 243 height 25
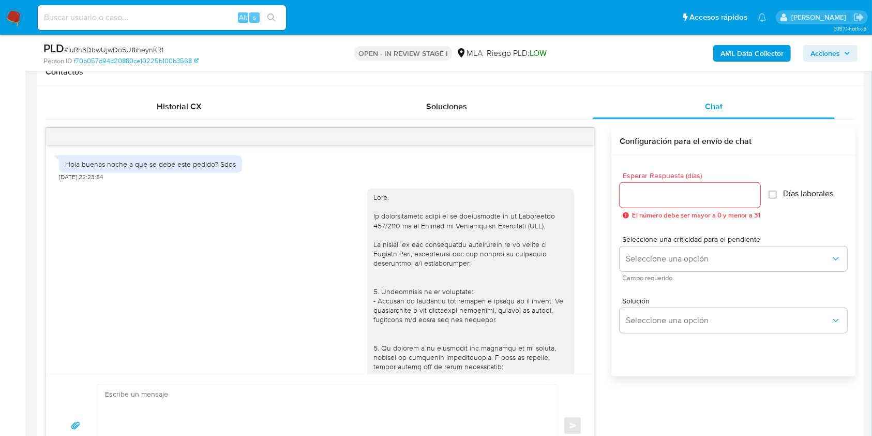
scroll to position [1040, 0]
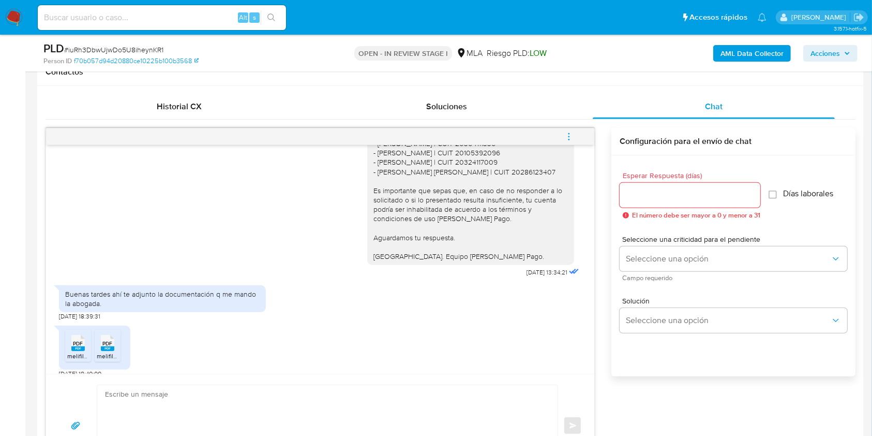
click at [200, 406] on textarea at bounding box center [325, 425] width 440 height 81
paste textarea "Hola. ¡Muchas gracias por tu respuesta! Confirmamos la recepción de la document…"
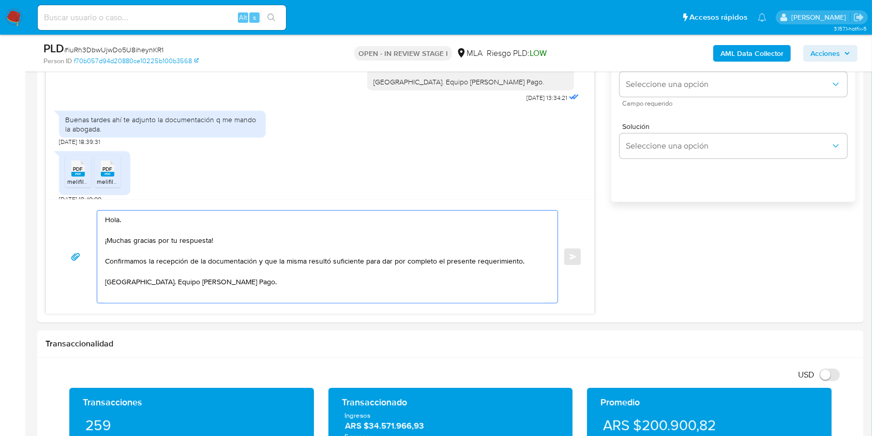
scroll to position [658, 0]
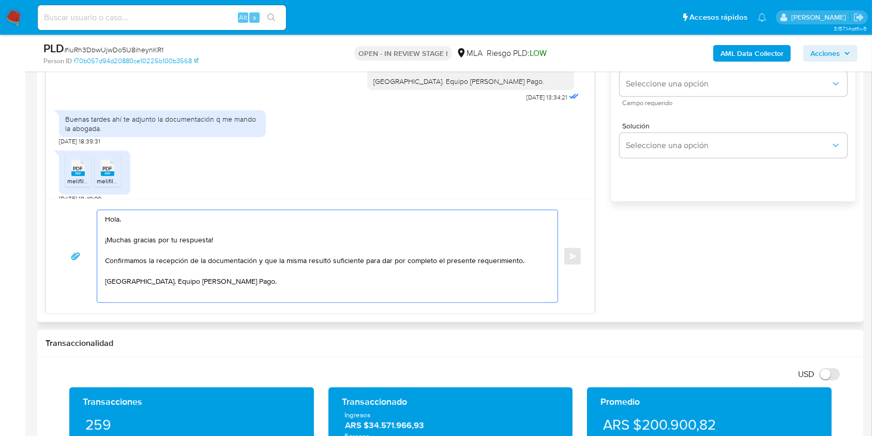
click at [122, 232] on textarea "Hola. ¡Muchas gracias por tu respuesta! Confirmamos la recepción de la document…" at bounding box center [325, 256] width 440 height 92
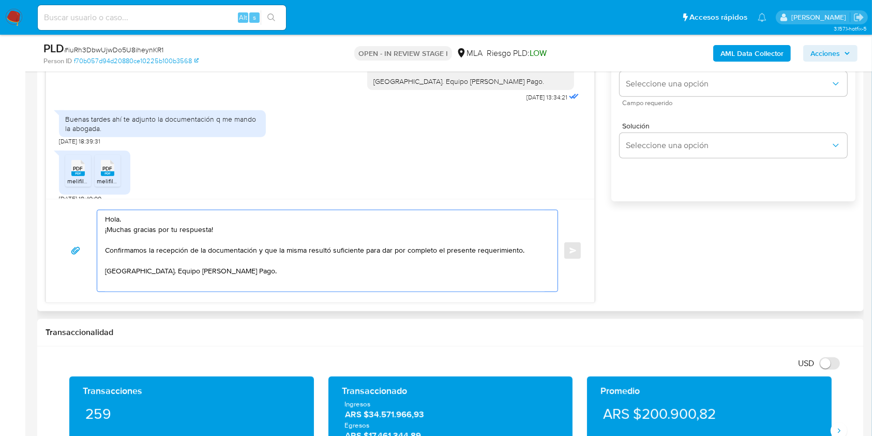
click at [190, 246] on textarea "Hola. ¡Muchas gracias por tu respuesta! Confirmamos la recepción de la document…" at bounding box center [325, 250] width 440 height 81
paste textarea "la documentación aportada no es suficiente para justificar la operatoria canali…"
click at [108, 251] on textarea "Hola. ¡Muchas gracias por tu respuesta! la documentación aportada no es suficie…" at bounding box center [325, 250] width 440 height 81
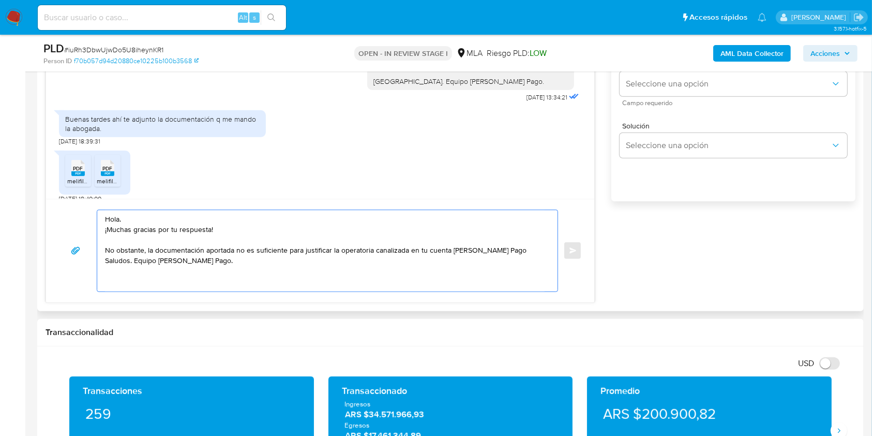
click at [516, 249] on textarea "Hola. ¡Muchas gracias por tu respuesta! No obstante, la documentación aportada …" at bounding box center [325, 250] width 440 height 81
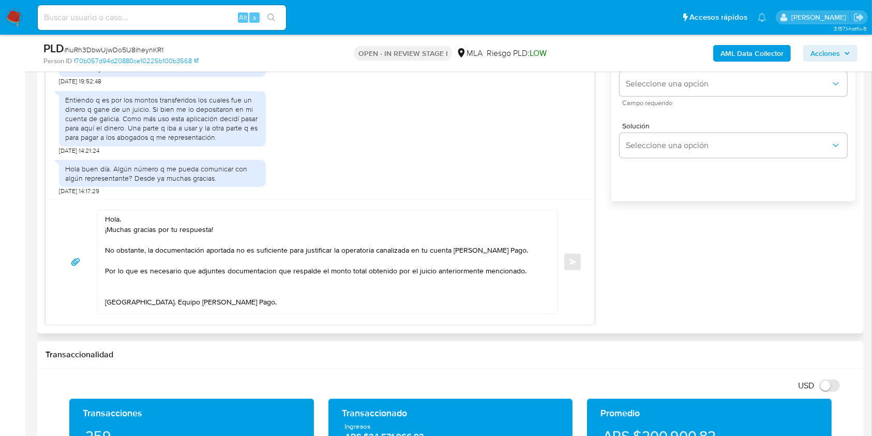
scroll to position [1104, 0]
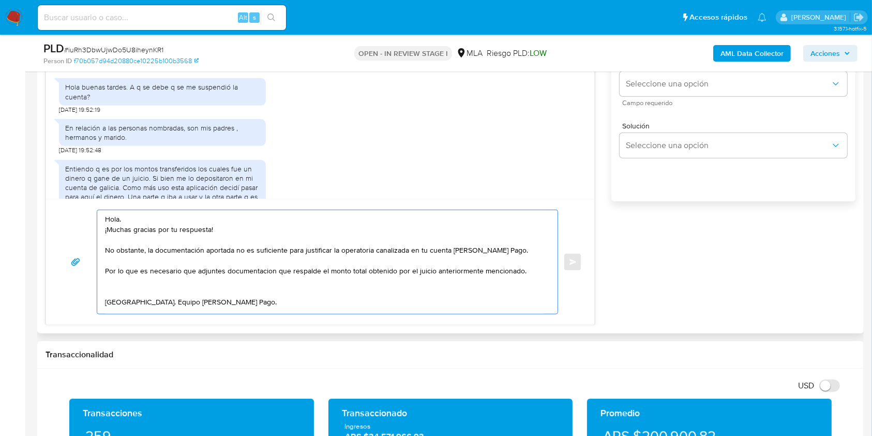
click at [240, 271] on textarea "Hola. ¡Muchas gracias por tu respuesta! No obstante, la documentación aportada …" at bounding box center [325, 261] width 440 height 103
click at [0, 0] on lt-span "documentaci ó n" at bounding box center [0, 0] width 0 height 0
click at [234, 287] on textarea "Hola. ¡Muchas gracias por tu respuesta! No obstante, la documentación aportada …" at bounding box center [325, 261] width 440 height 103
paste textarea "Es importante que sepas que, en caso de no responder a lo solicitado o si lo pr…"
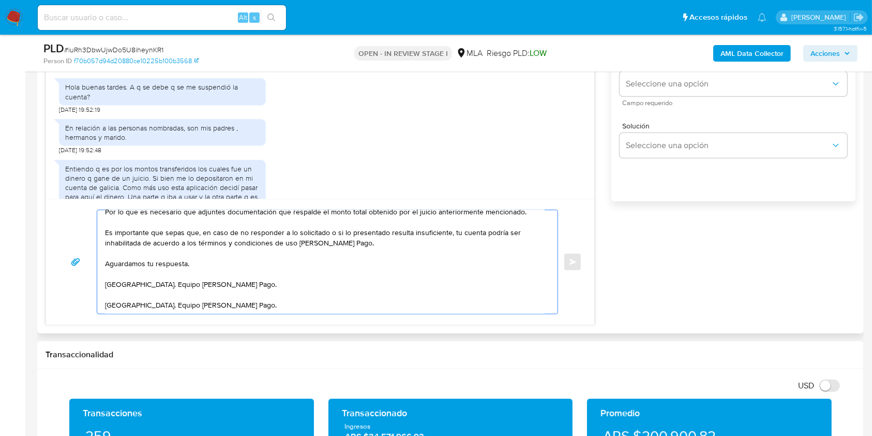
scroll to position [73, 0]
drag, startPoint x: 226, startPoint y: 292, endPoint x: 83, endPoint y: 292, distance: 142.8
click at [83, 292] on div "Hola. ¡Muchas gracias por tu respuesta! No obstante, la documentación aportada …" at bounding box center [320, 262] width 524 height 105
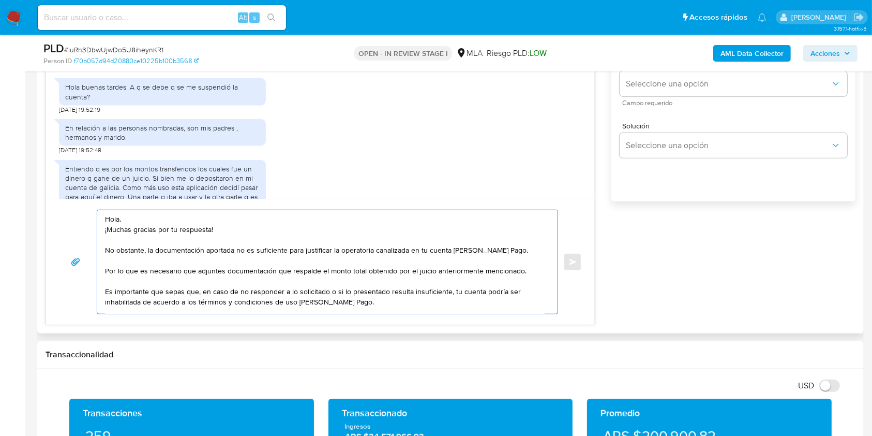
scroll to position [0, 0]
click at [350, 252] on textarea "Hola. ¡Muchas gracias por tu respuesta! No obstante, la documentación aportada …" at bounding box center [325, 261] width 440 height 103
click at [516, 251] on textarea "Hola. ¡Muchas gracias por tu respuesta! No obstante, la documentación aportada …" at bounding box center [325, 261] width 440 height 103
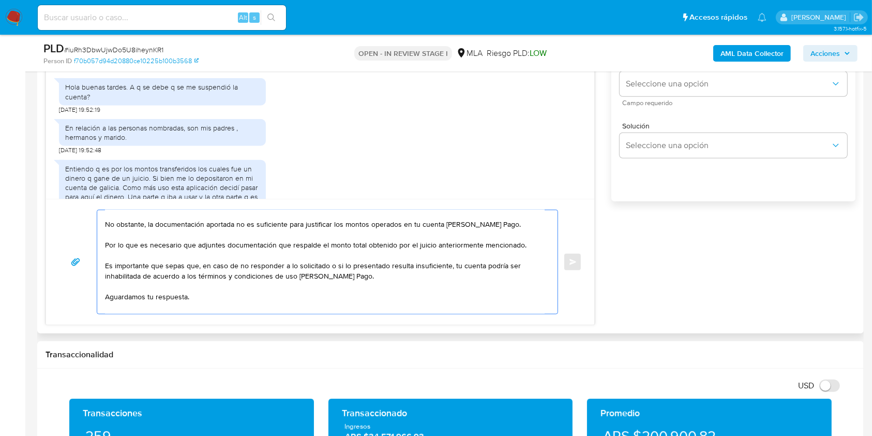
scroll to position [52, 0]
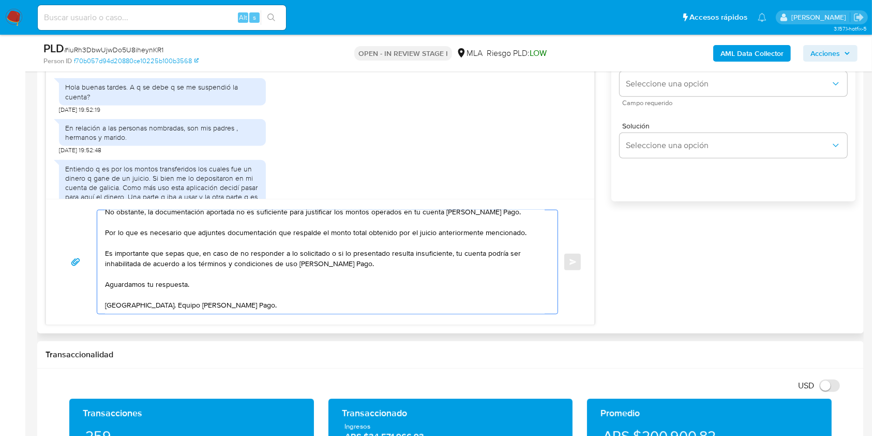
click at [384, 250] on textarea "Hola. ¡Muchas gracias por tu respuesta! No obstante, la documentación aportada …" at bounding box center [325, 261] width 440 height 103
click at [294, 277] on textarea "Hola. ¡Muchas gracias por tu respuesta! No obstante, la documentación aportada …" at bounding box center [325, 261] width 440 height 103
click at [303, 298] on textarea "Hola. ¡Muchas gracias por tu respuesta! No obstante, la documentación aportada …" at bounding box center [325, 261] width 440 height 103
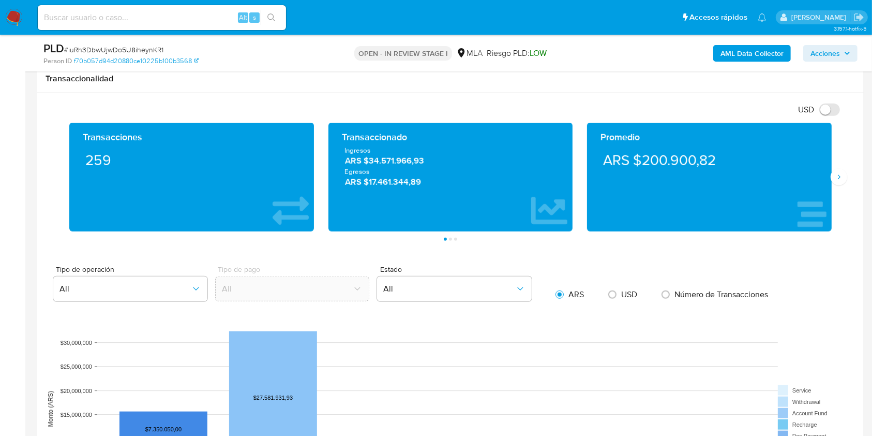
scroll to position [588, 0]
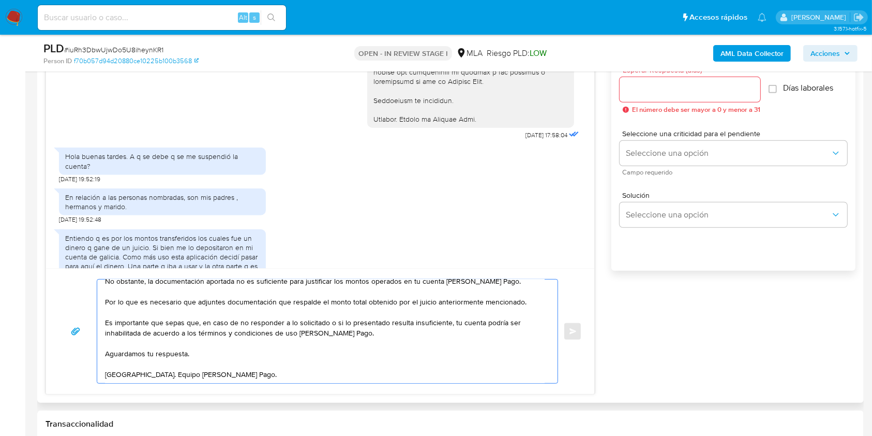
type textarea "Hola. ¡Muchas gracias por tu respuesta! No obstante, la documentación aportada …"
click at [670, 88] on input "Esperar Respuesta (días)" at bounding box center [690, 89] width 141 height 13
type input "1"
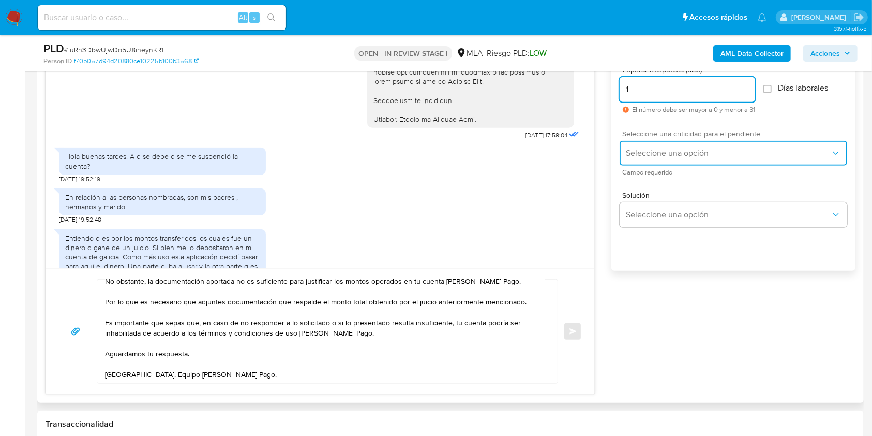
click at [675, 157] on span "Seleccione una opción" at bounding box center [728, 153] width 205 height 10
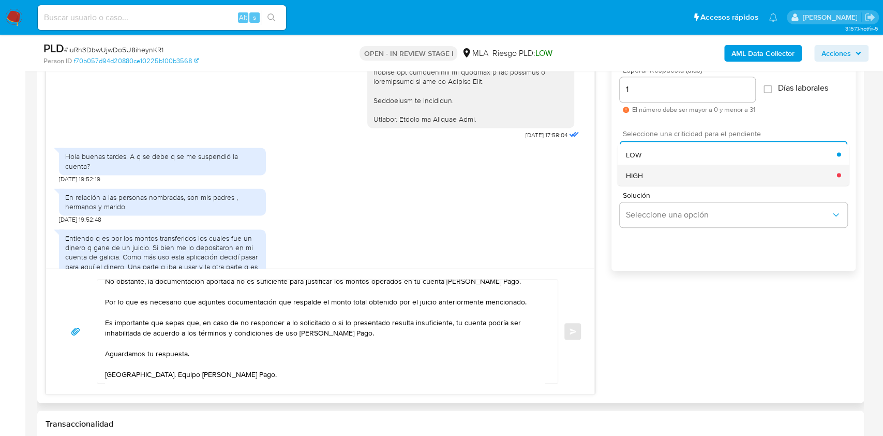
click at [671, 181] on div "HIGH" at bounding box center [731, 175] width 211 height 21
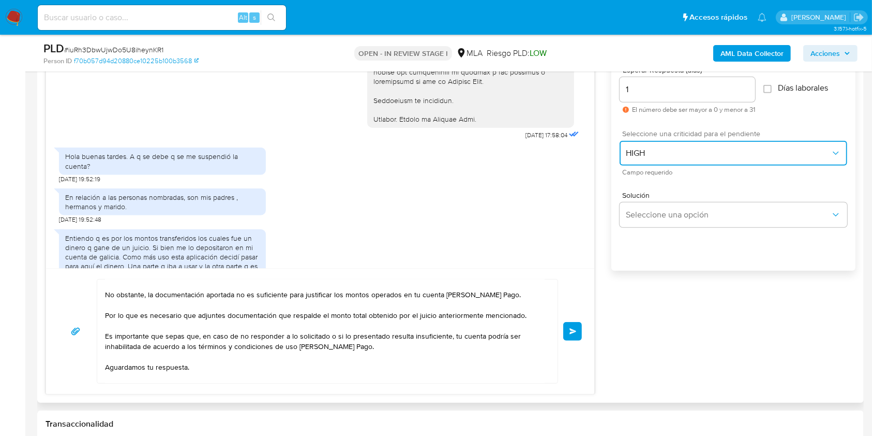
scroll to position [0, 0]
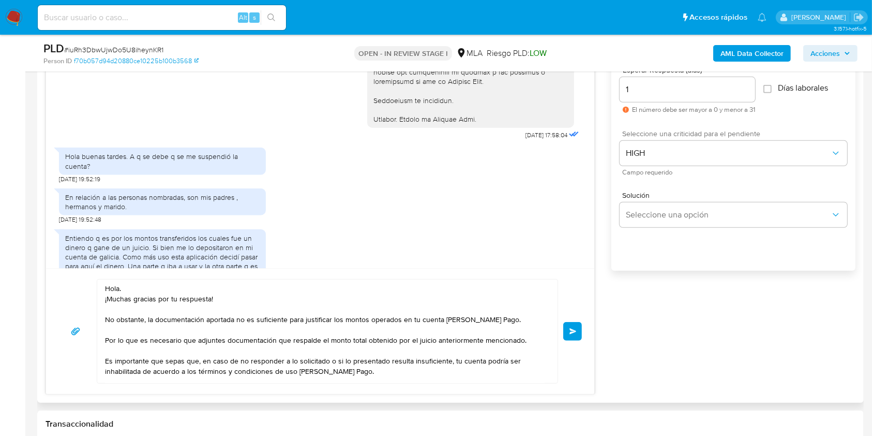
click at [302, 342] on textarea "Hola. ¡Muchas gracias por tu respuesta! No obstante, la documentación aportada …" at bounding box center [325, 330] width 440 height 103
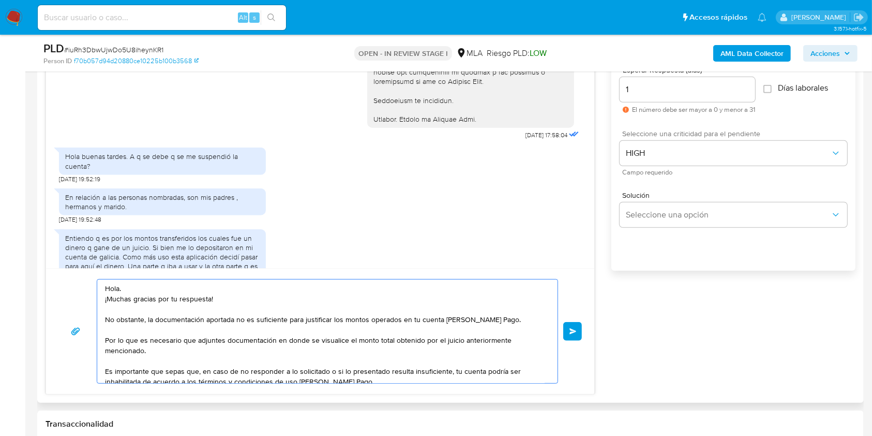
click at [169, 352] on textarea "Hola. ¡Muchas gracias por tu respuesta! No obstante, la documentación aportada …" at bounding box center [325, 330] width 440 height 103
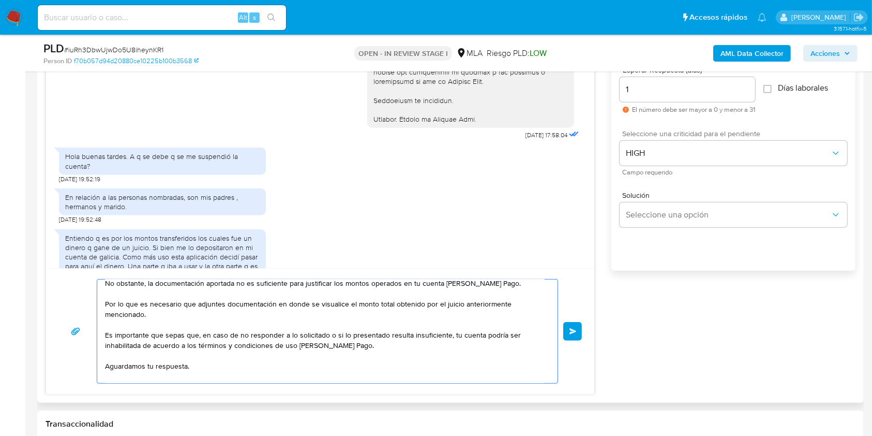
scroll to position [62, 0]
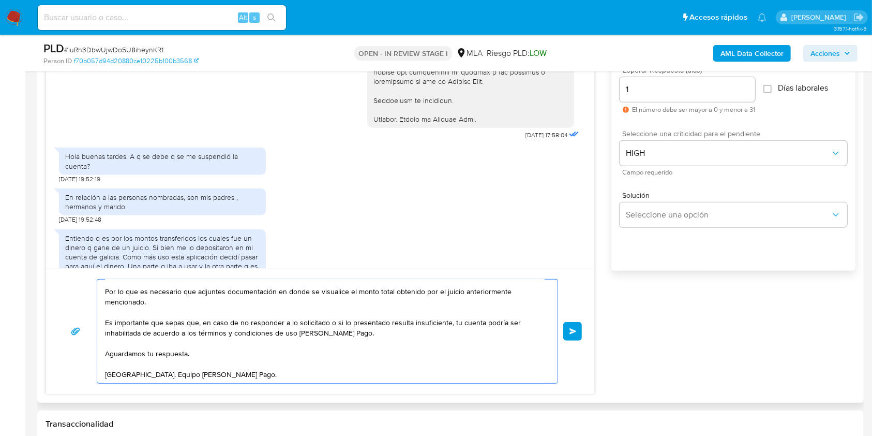
click at [279, 364] on textarea "Hola. ¡Muchas gracias por tu respuesta! No obstante, la documentación aportada …" at bounding box center [325, 330] width 440 height 103
type textarea "Hola. ¡Muchas gracias por tu respuesta! No obstante, la documentación aportada …"
click at [572, 333] on button "Enviar" at bounding box center [572, 331] width 19 height 19
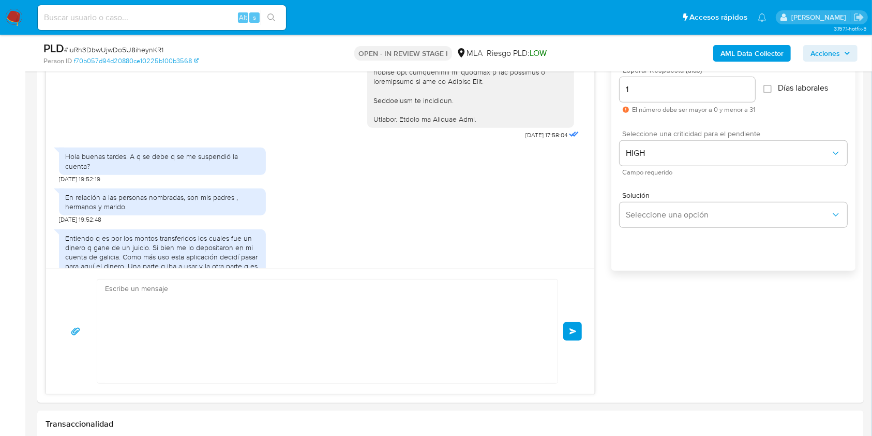
scroll to position [1825, 0]
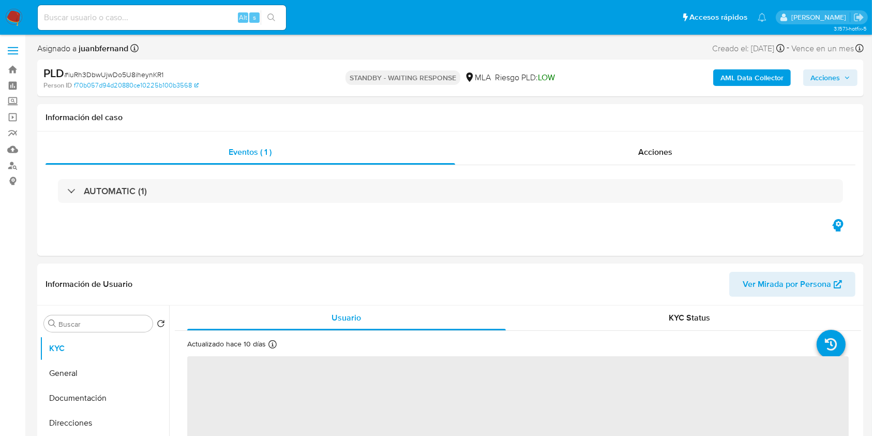
select select "10"
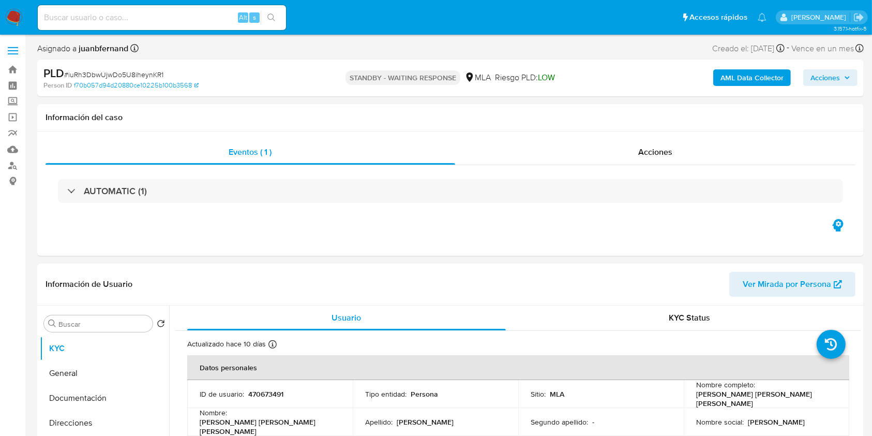
click at [207, 24] on div "Alt s" at bounding box center [162, 17] width 248 height 25
click at [207, 19] on input at bounding box center [162, 17] width 248 height 13
paste input "xBwXjc9l7BALb8xzOFpawvDQ"
type input "xBwXjc9l7BALb8xzOFpawvDQ"
click at [270, 21] on icon "search-icon" at bounding box center [272, 17] width 8 height 8
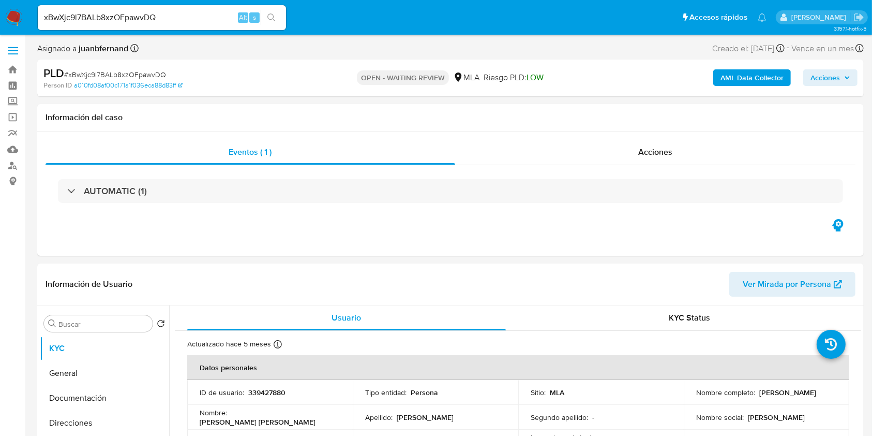
select select "10"
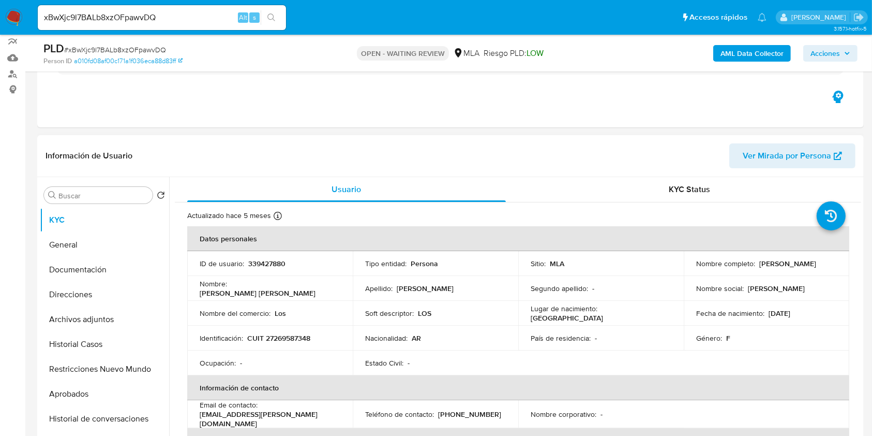
scroll to position [276, 0]
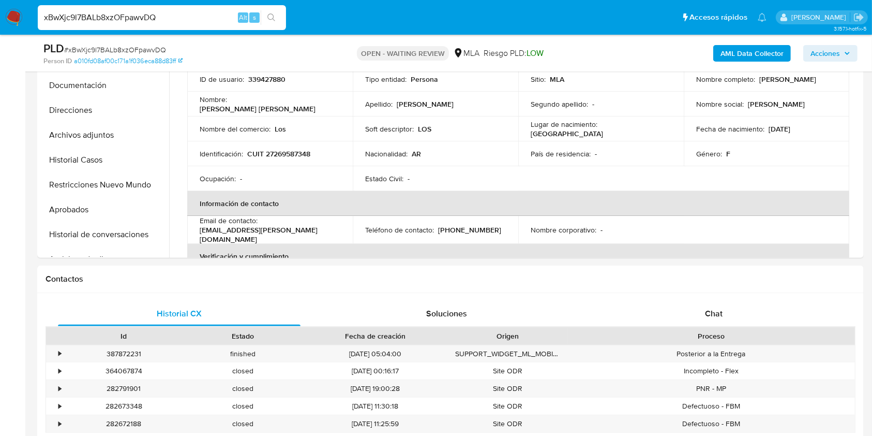
click at [196, 19] on input "xBwXjc9l7BALb8xzOFpawvDQ" at bounding box center [162, 17] width 248 height 13
click at [277, 18] on button "search-icon" at bounding box center [271, 17] width 21 height 14
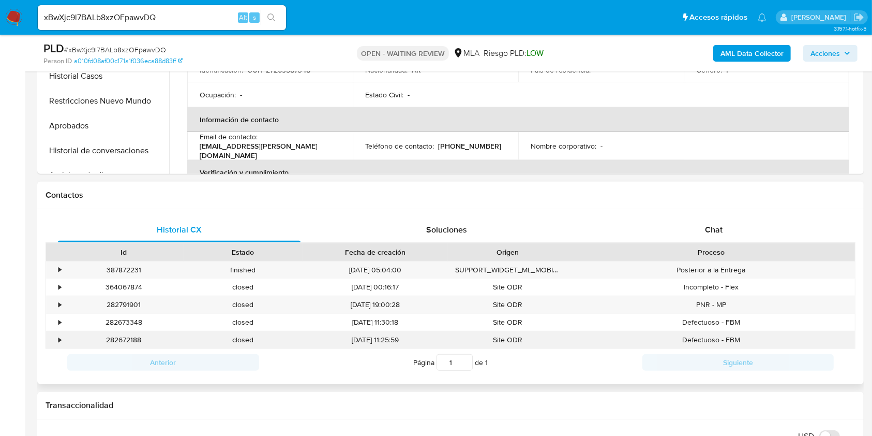
scroll to position [483, 0]
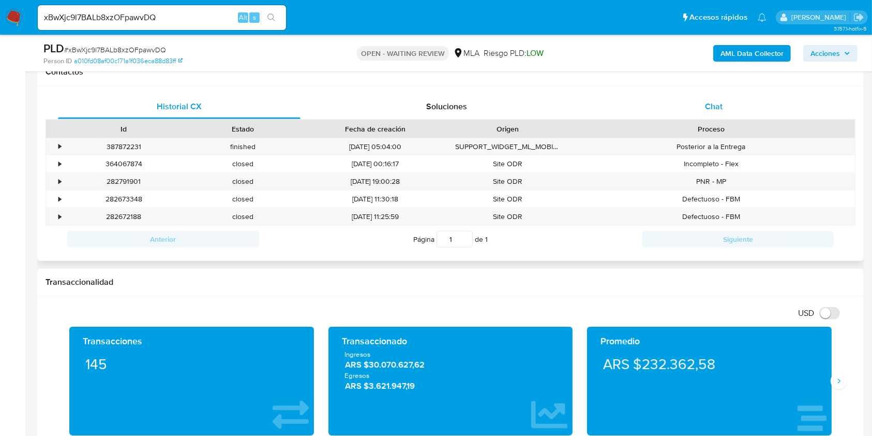
click at [741, 106] on div "Chat" at bounding box center [714, 106] width 243 height 25
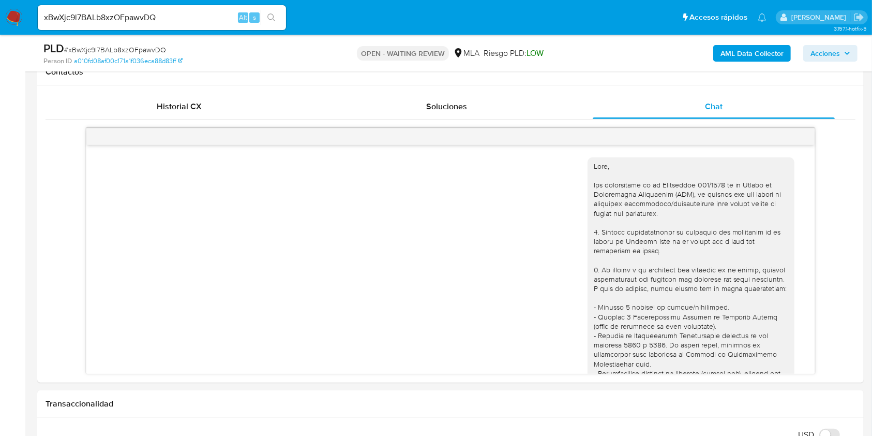
scroll to position [424, 0]
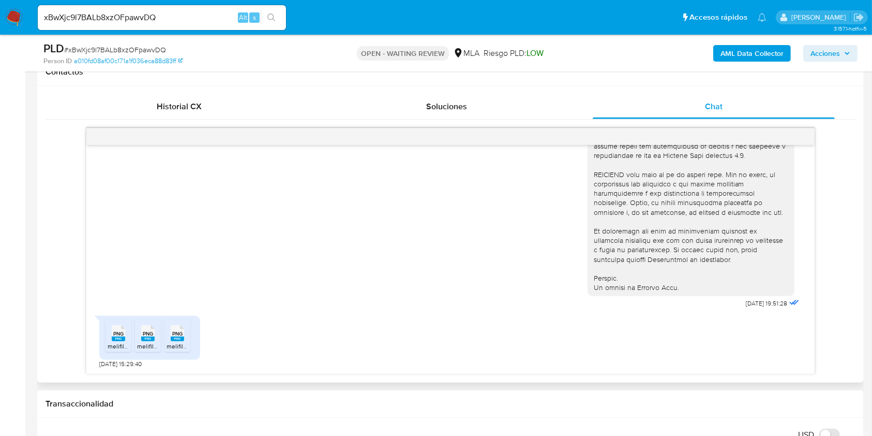
click at [110, 337] on div "PNG PNG" at bounding box center [119, 332] width 22 height 20
click at [141, 336] on div "PNG PNG" at bounding box center [148, 332] width 22 height 20
click at [178, 337] on rect at bounding box center [177, 338] width 13 height 5
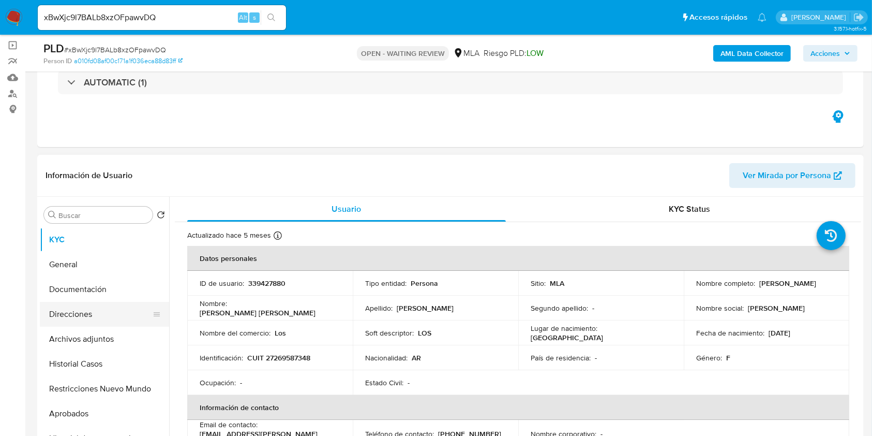
scroll to position [138, 0]
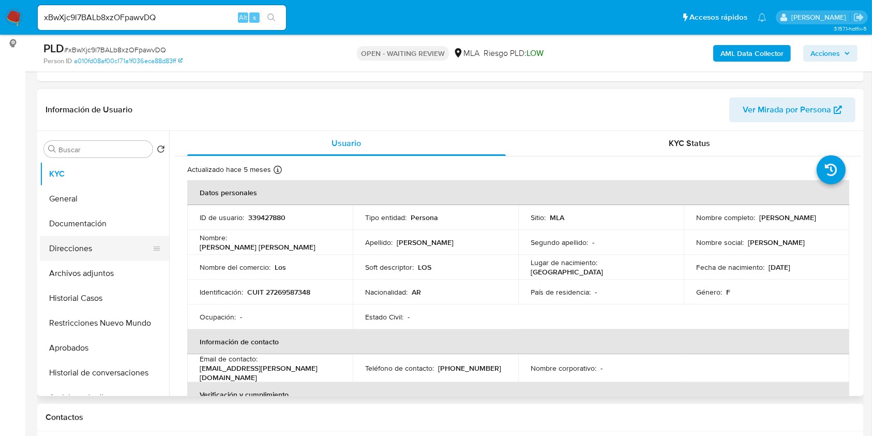
click at [92, 248] on button "Direcciones" at bounding box center [100, 248] width 121 height 25
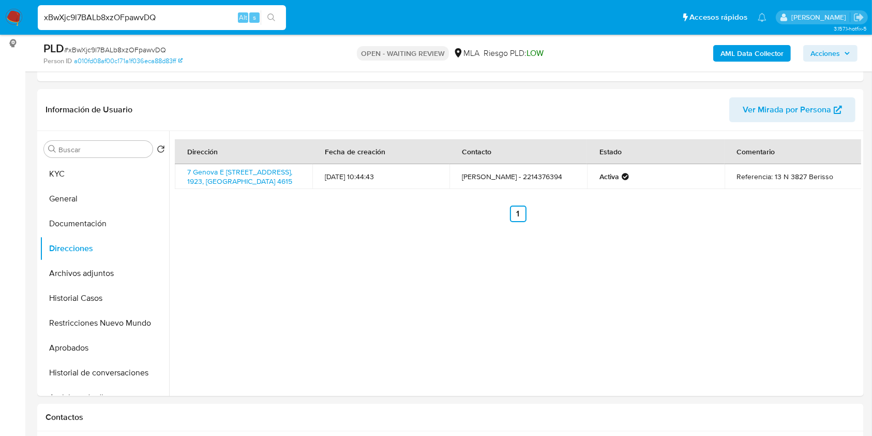
click at [203, 18] on input "xBwXjc9l7BALb8xzOFpawvDQ" at bounding box center [162, 17] width 248 height 13
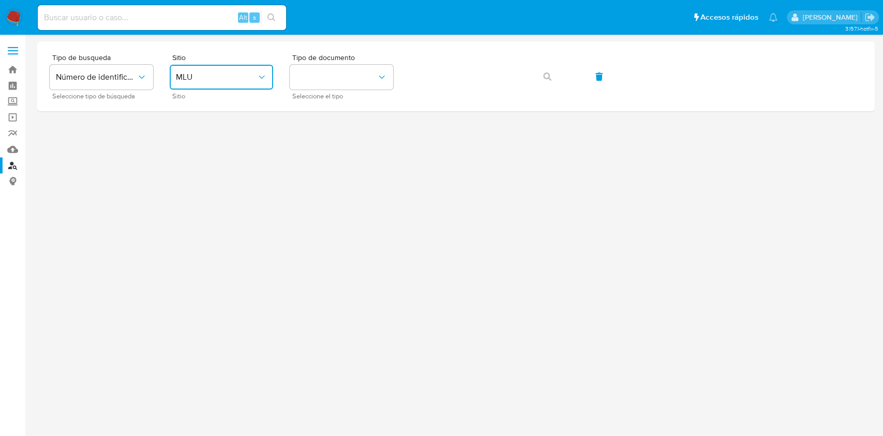
click at [239, 80] on span "MLU" at bounding box center [216, 77] width 81 height 10
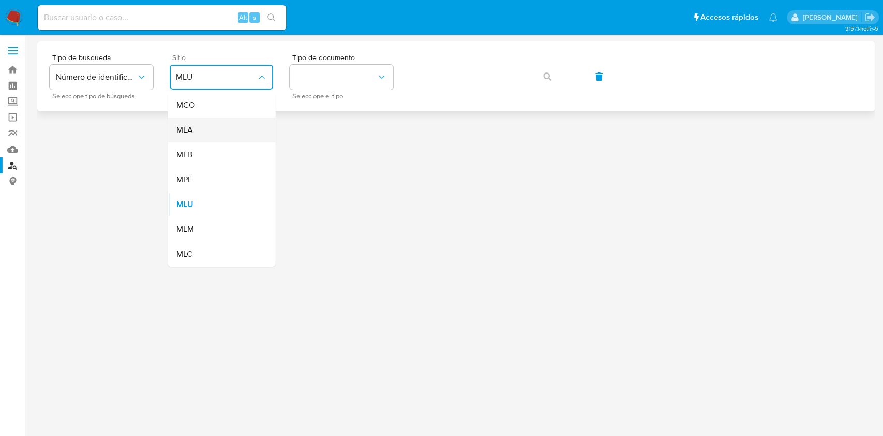
click at [228, 130] on div "MLA" at bounding box center [218, 129] width 85 height 25
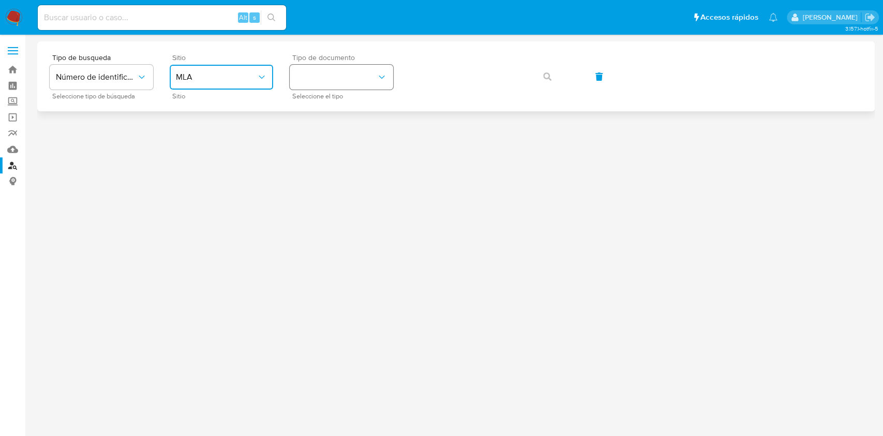
click at [307, 85] on button "identificationType" at bounding box center [341, 77] width 103 height 25
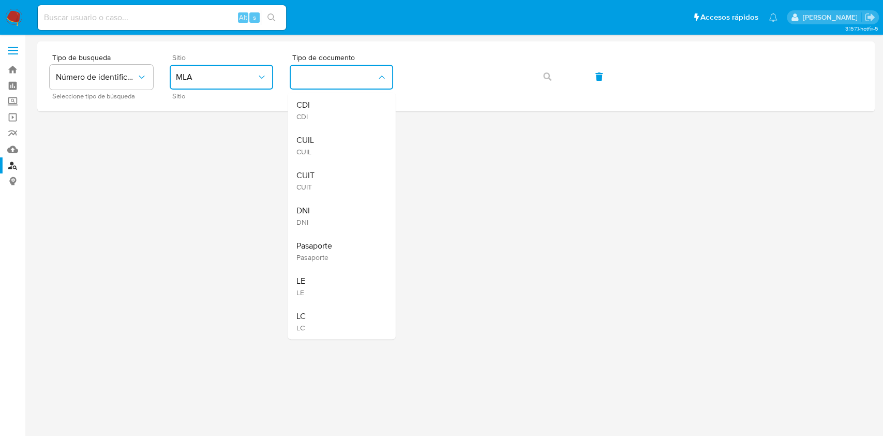
drag, startPoint x: 343, startPoint y: 188, endPoint x: 406, endPoint y: 126, distance: 88.9
click at [343, 189] on div "CUIT CUIT" at bounding box center [338, 180] width 85 height 35
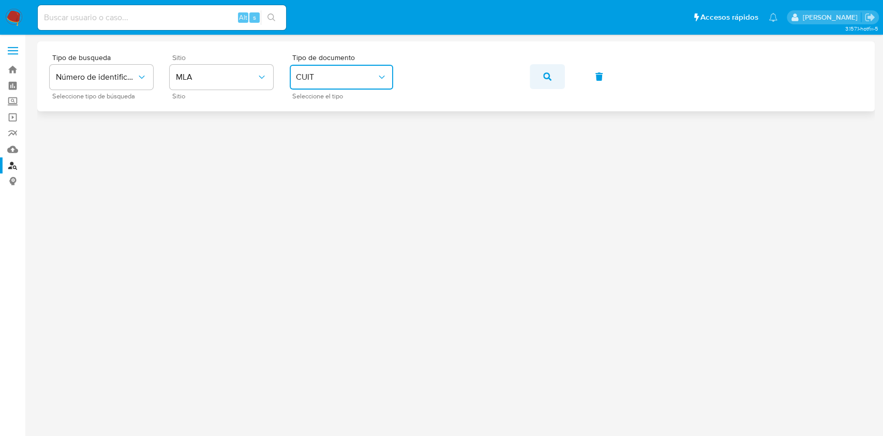
click at [555, 78] on button "button" at bounding box center [547, 76] width 35 height 25
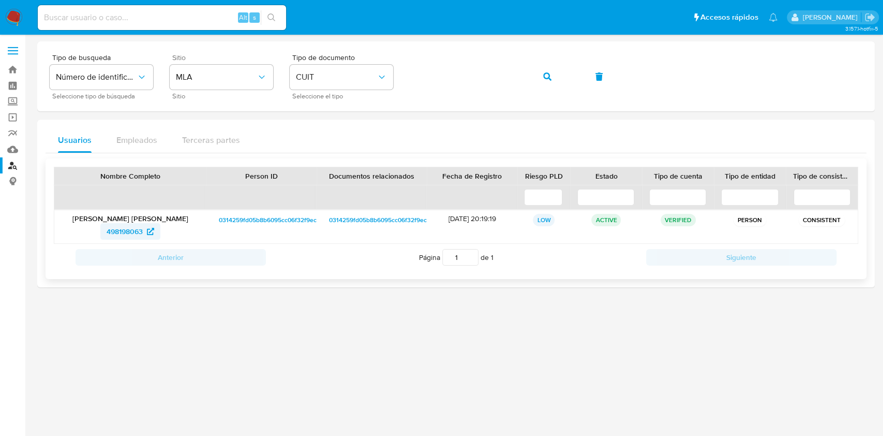
click at [113, 232] on span "498198063" at bounding box center [125, 231] width 36 height 17
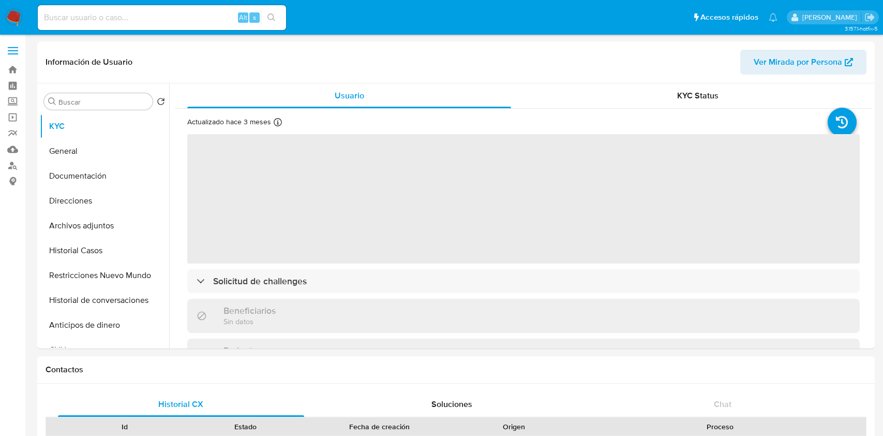
select select "10"
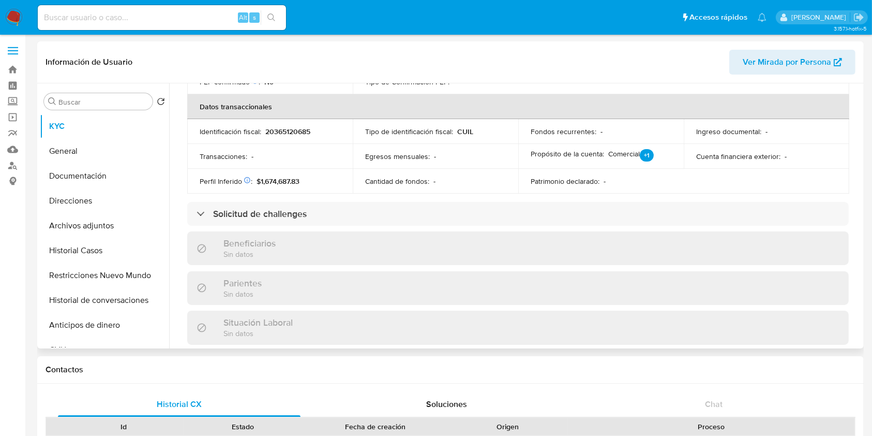
scroll to position [535, 0]
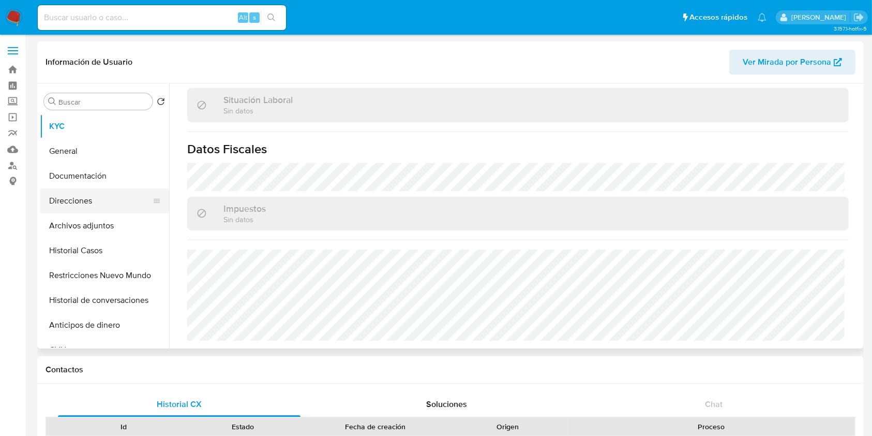
click at [60, 202] on button "Direcciones" at bounding box center [100, 200] width 121 height 25
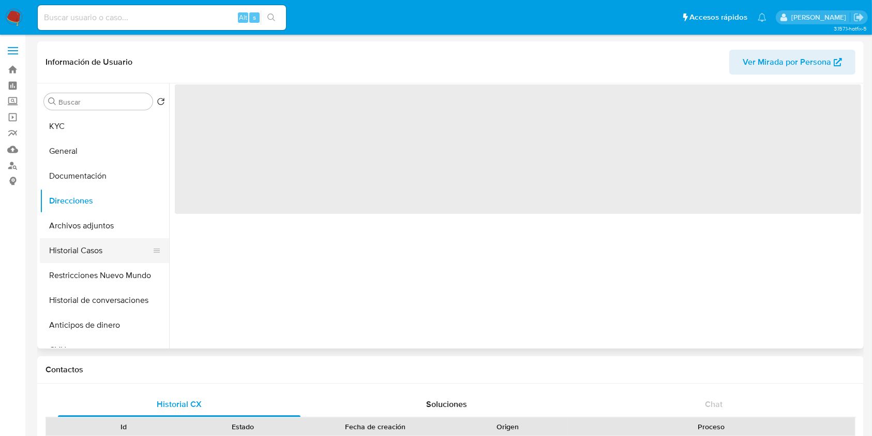
scroll to position [0, 0]
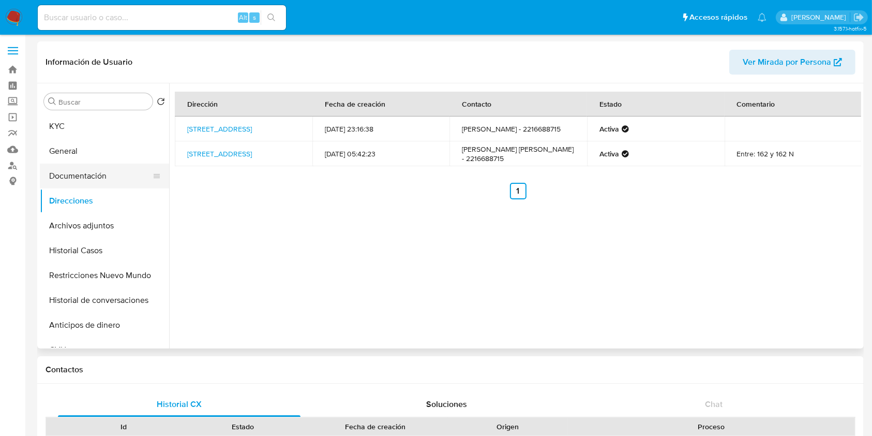
click at [116, 171] on button "Documentación" at bounding box center [100, 176] width 121 height 25
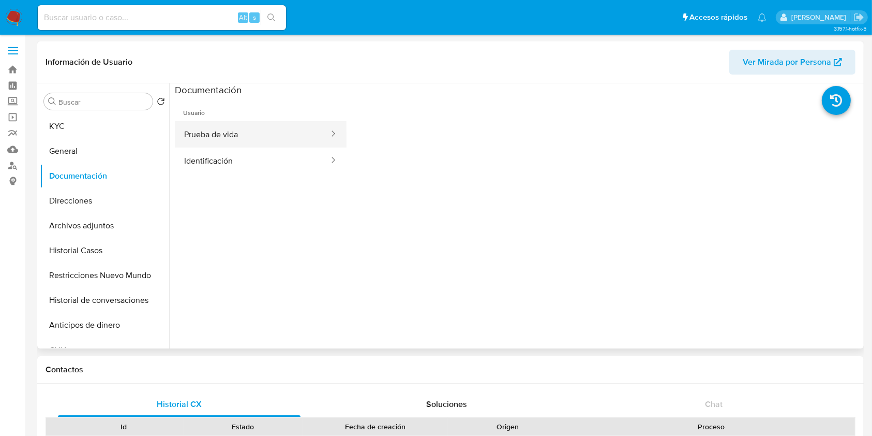
click at [322, 138] on div at bounding box center [330, 134] width 17 height 12
click at [299, 140] on button "Prueba de vida" at bounding box center [252, 134] width 155 height 26
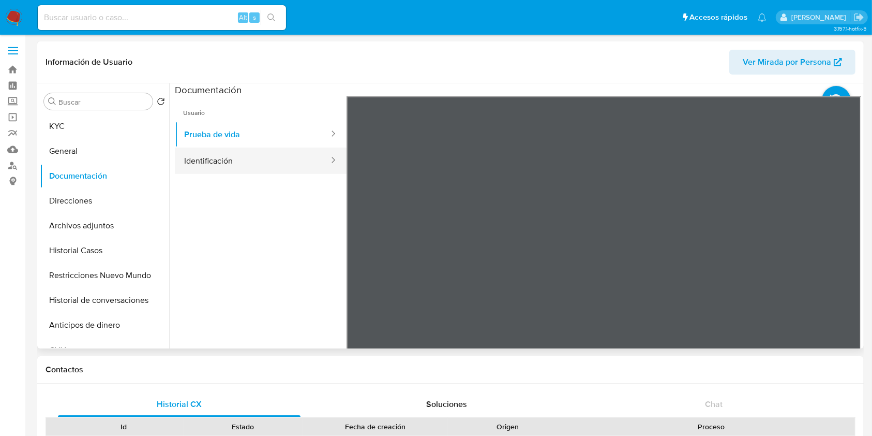
click at [252, 160] on button "Identificación" at bounding box center [252, 160] width 155 height 26
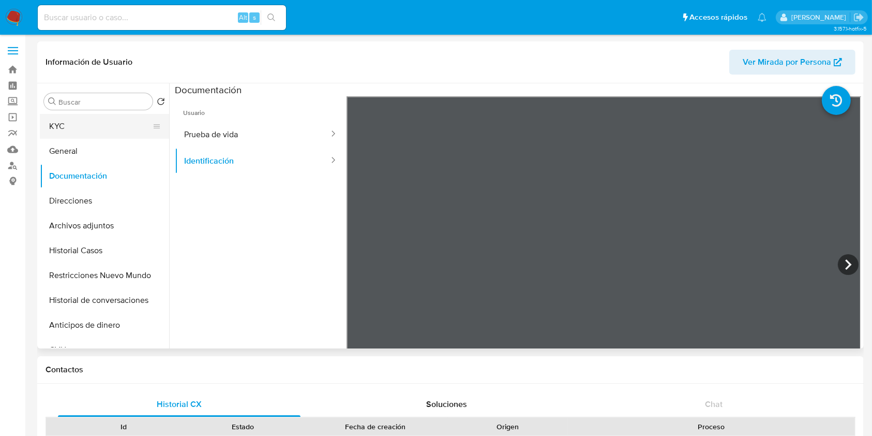
click at [86, 124] on button "KYC" at bounding box center [100, 126] width 121 height 25
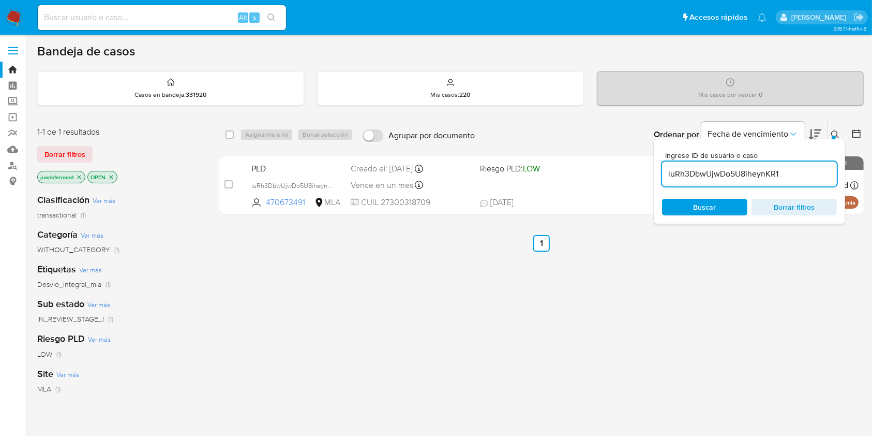
click at [806, 176] on input "iuRh3DbwUjwDo5U8iheynKR1" at bounding box center [749, 173] width 175 height 13
paste input "xBwXjc9l7BALb8xzOFpawvDQ"
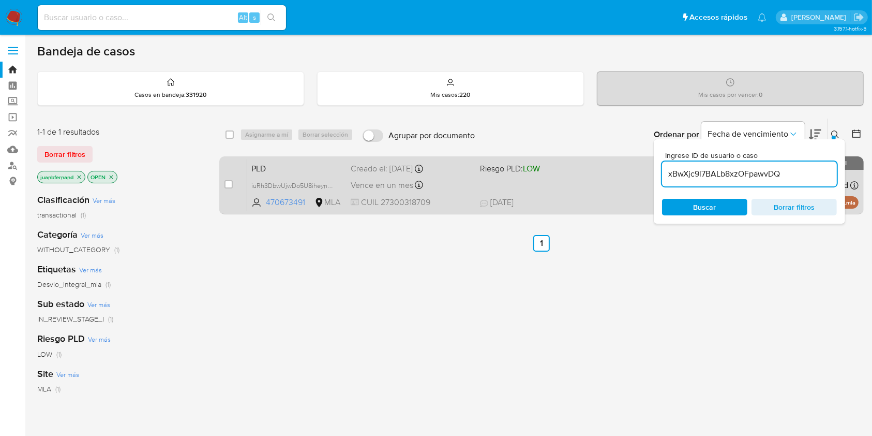
type input "xBwXjc9l7BALb8xzOFpawvDQ"
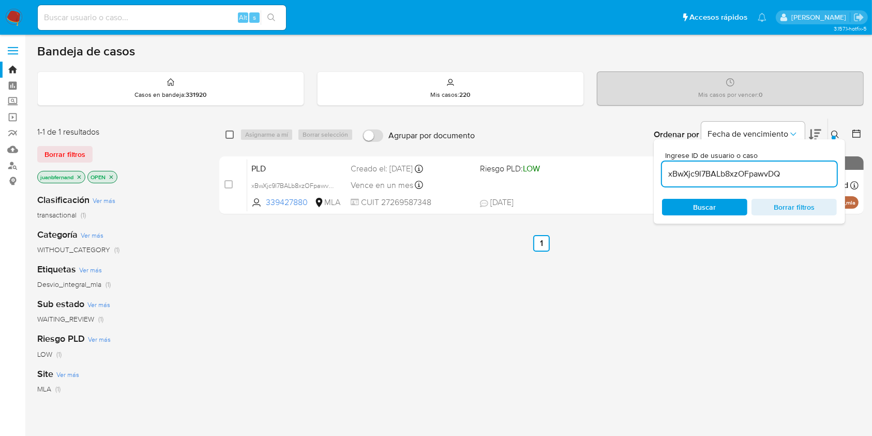
click at [231, 134] on input "checkbox" at bounding box center [230, 134] width 8 height 8
checkbox input "true"
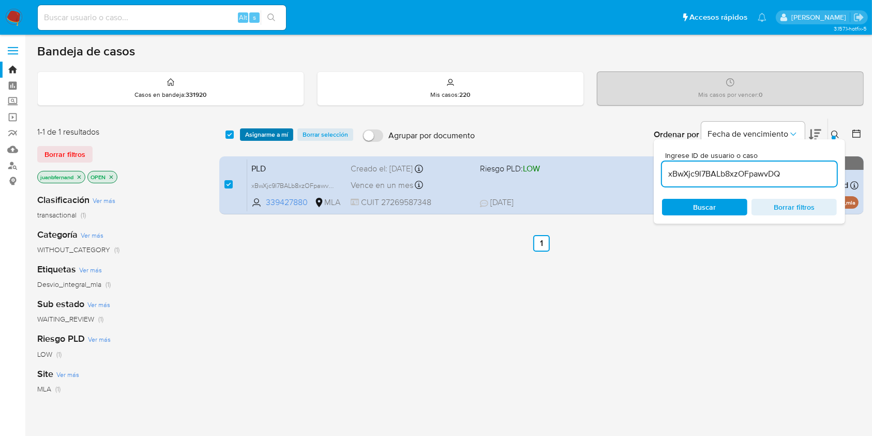
click at [281, 134] on span "Asignarme a mí" at bounding box center [266, 134] width 43 height 10
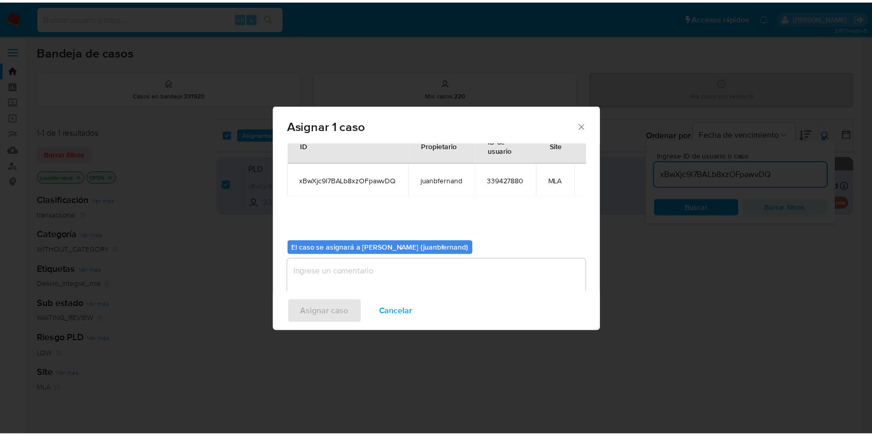
scroll to position [53, 0]
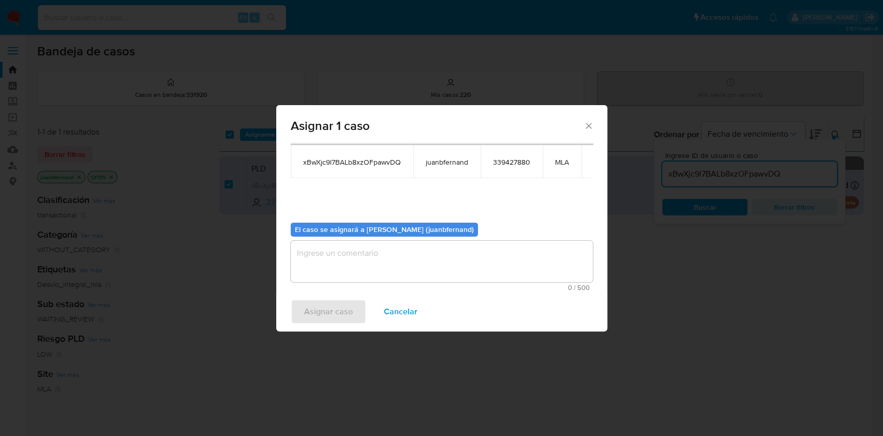
click at [355, 255] on textarea "assign-modal" at bounding box center [442, 261] width 302 height 41
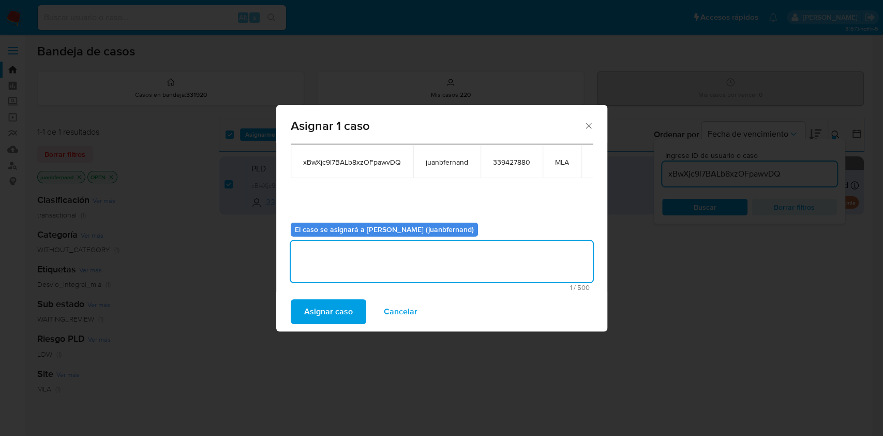
click at [335, 305] on span "Asignar caso" at bounding box center [328, 311] width 49 height 23
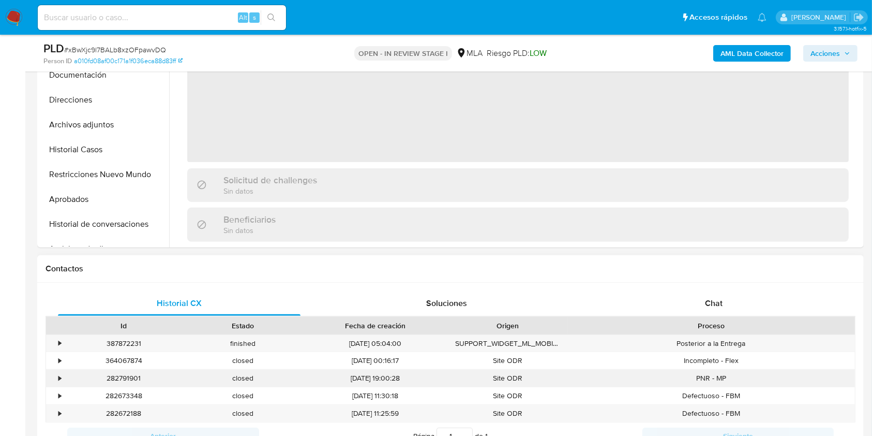
scroll to position [345, 0]
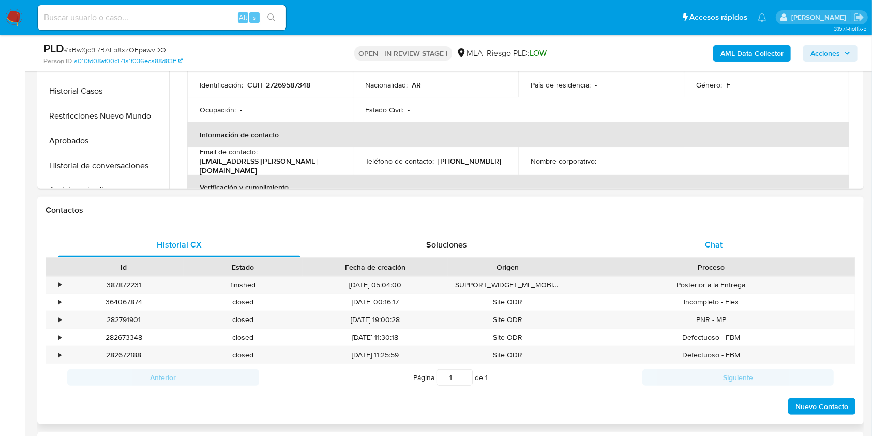
click at [747, 248] on div "Chat" at bounding box center [714, 244] width 243 height 25
select select "10"
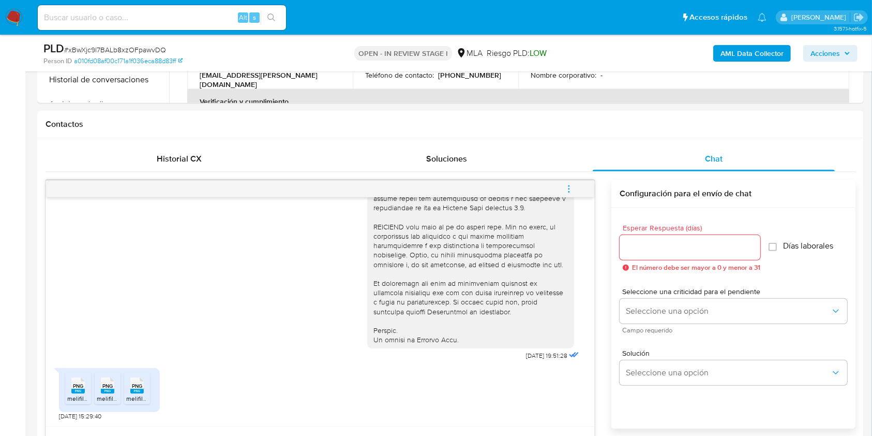
scroll to position [552, 0]
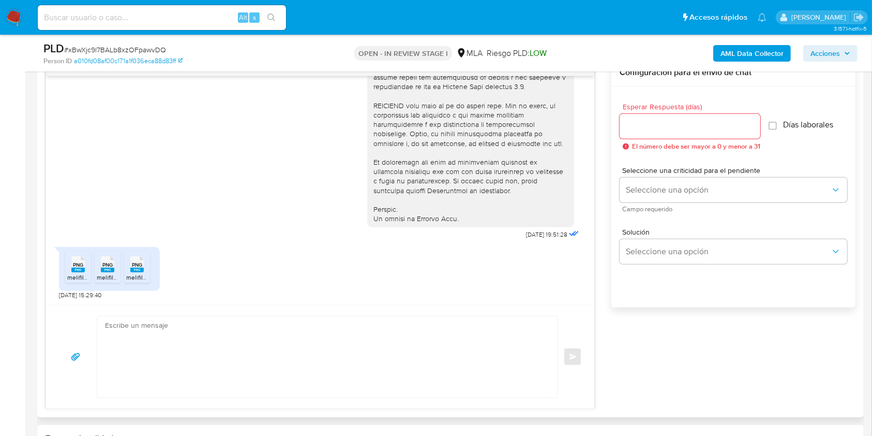
click at [157, 339] on textarea at bounding box center [325, 356] width 440 height 81
paste textarea "Hola, esperamos que te encuentres muy bien. Muchas gracias por tu respuesta. Co…"
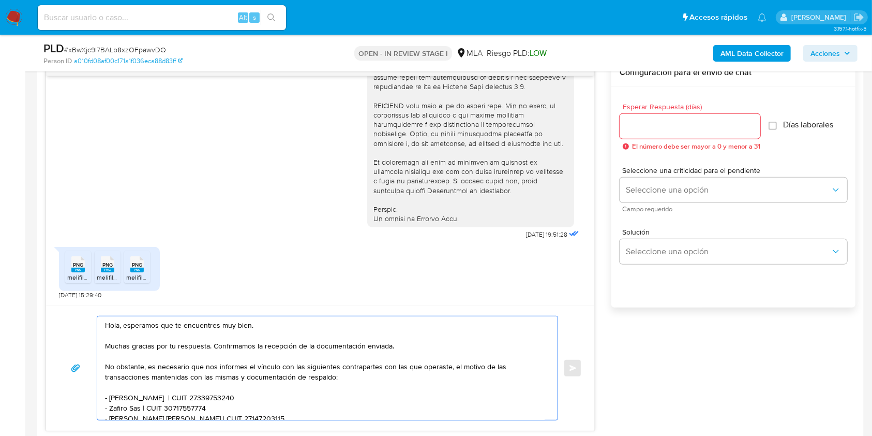
scroll to position [69, 0]
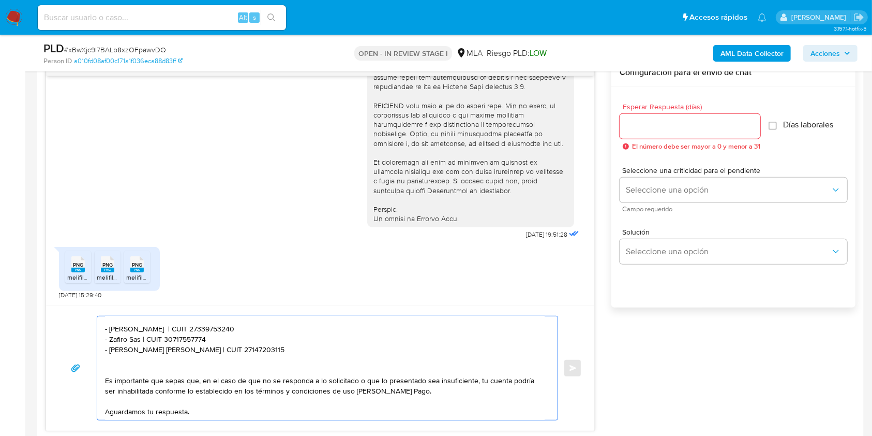
drag, startPoint x: 109, startPoint y: 327, endPoint x: 162, endPoint y: 330, distance: 53.4
click at [162, 330] on textarea "Hola, esperamos que te encuentres muy bien. Muchas gracias por tu respuesta. Co…" at bounding box center [325, 367] width 440 height 103
paste textarea "Janos Group Srl"
click at [214, 324] on textarea "Hola, esperamos que te encuentres muy bien. Muchas gracias por tu respuesta. Co…" at bounding box center [325, 367] width 440 height 103
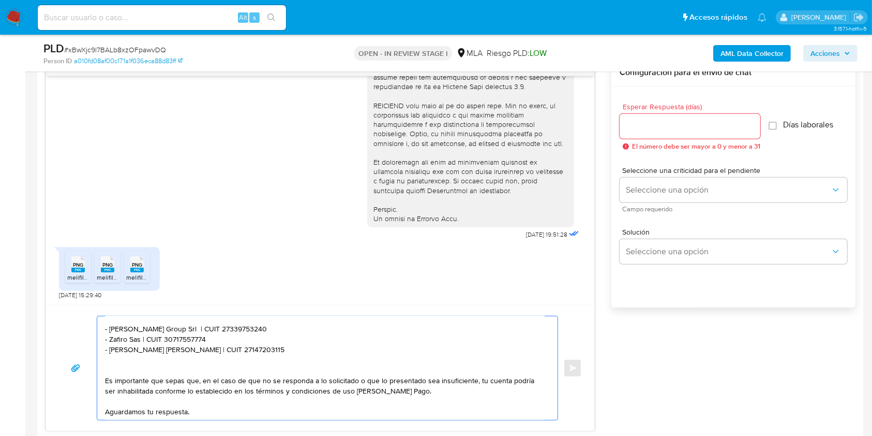
paste textarea "30715814206"
click at [113, 337] on textarea "Hola, esperamos que te encuentres muy bien. Muchas gracias por tu respuesta. Co…" at bounding box center [325, 367] width 440 height 103
drag, startPoint x: 113, startPoint y: 337, endPoint x: 131, endPoint y: 340, distance: 18.0
click at [131, 340] on textarea "Hola, esperamos que te encuentres muy bien. Muchas gracias por tu respuesta. Co…" at bounding box center [325, 367] width 440 height 103
paste textarea "Cesar Fabian Hoffman"
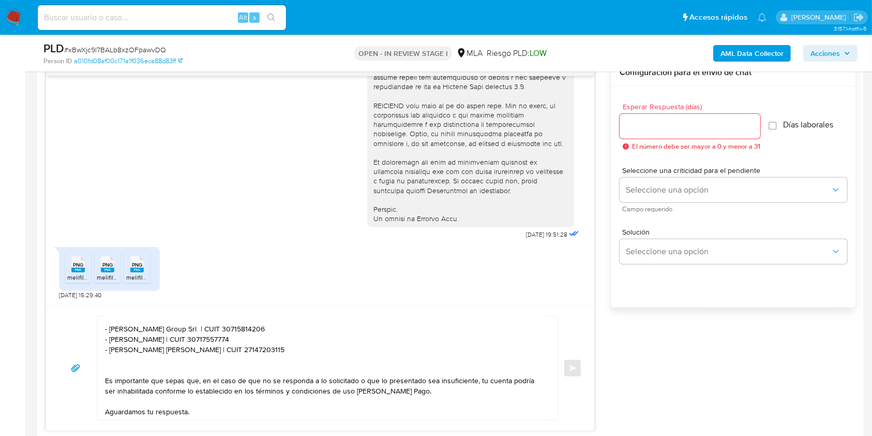
click at [226, 338] on textarea "Hola, esperamos que te encuentres muy bien. Muchas gracias por tu respuesta. Co…" at bounding box center [325, 367] width 440 height 103
paste textarea "20427607519"
drag, startPoint x: 247, startPoint y: 352, endPoint x: 81, endPoint y: 352, distance: 165.6
click at [81, 352] on div "Hola, esperamos que te encuentres muy bien. Muchas gracias por tu respuesta. Co…" at bounding box center [320, 368] width 524 height 105
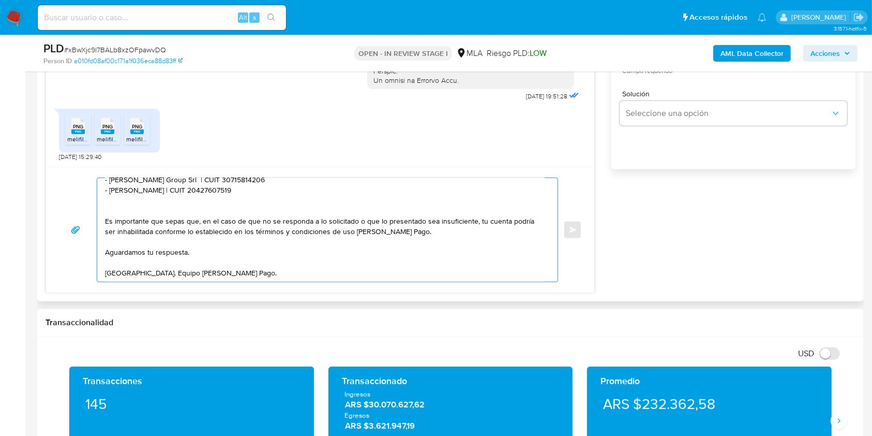
scroll to position [94, 0]
click at [273, 240] on textarea "Hola, esperamos que te encuentres muy bien. Muchas gracias por tu respuesta. Co…" at bounding box center [325, 229] width 440 height 103
click at [273, 257] on textarea "Hola, esperamos que te encuentres muy bien. Muchas gracias por tu respuesta. Co…" at bounding box center [325, 229] width 440 height 103
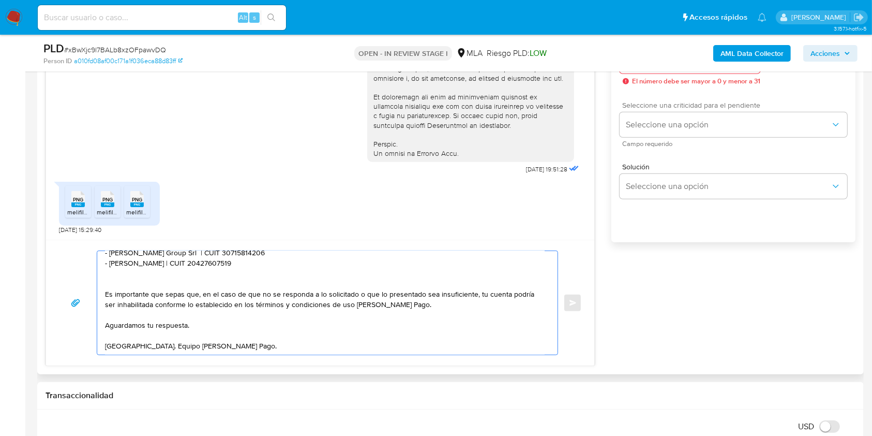
scroll to position [552, 0]
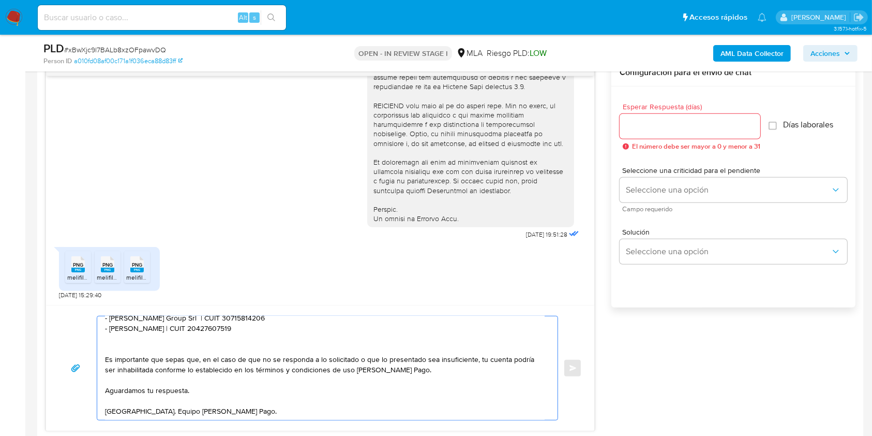
type textarea "Hola, esperamos que te encuentres muy bien. Muchas gracias por tu respuesta. Co…"
click at [662, 122] on input "Esperar Respuesta (días)" at bounding box center [690, 126] width 141 height 13
type input "1"
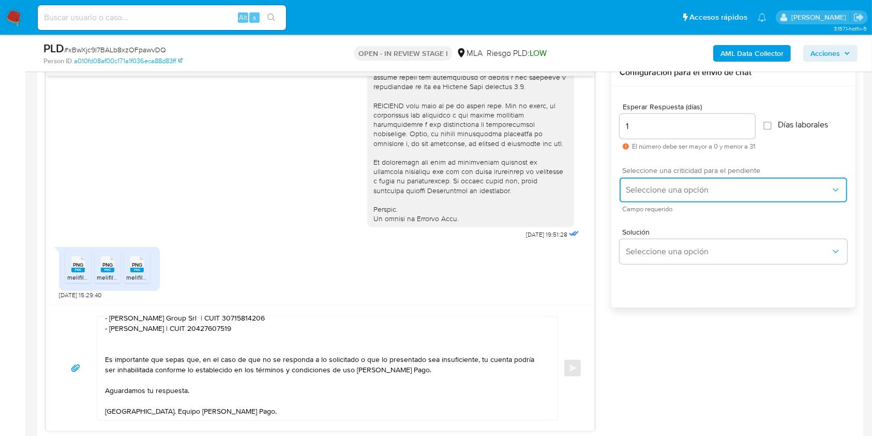
click at [650, 187] on span "Seleccione una opción" at bounding box center [728, 190] width 205 height 10
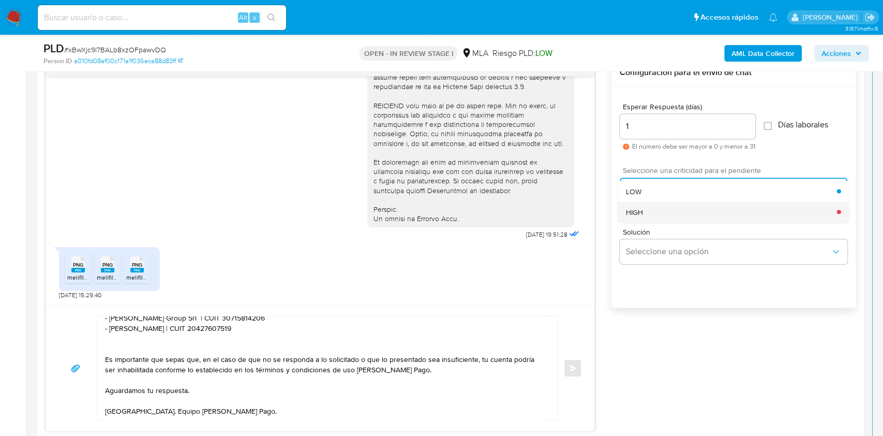
click at [664, 213] on div "HIGH" at bounding box center [731, 211] width 211 height 21
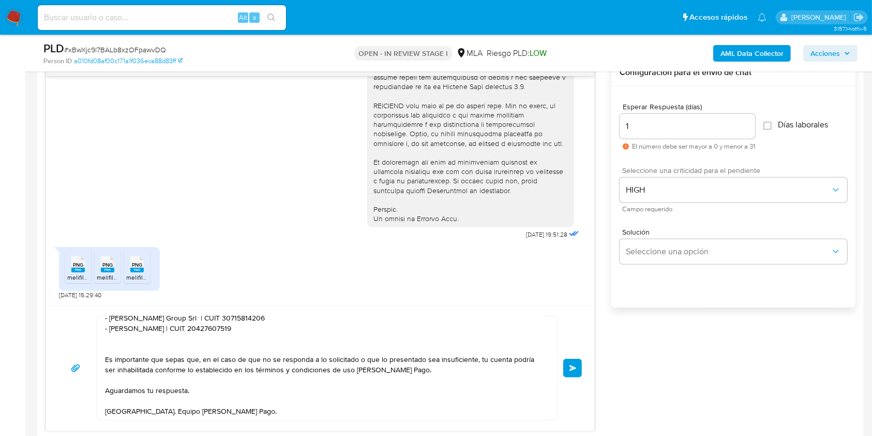
click at [577, 362] on button "Enviar" at bounding box center [572, 368] width 19 height 19
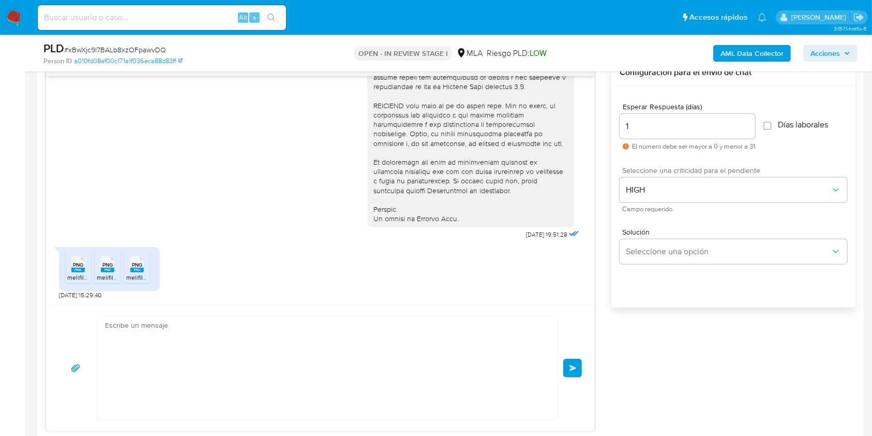
scroll to position [0, 0]
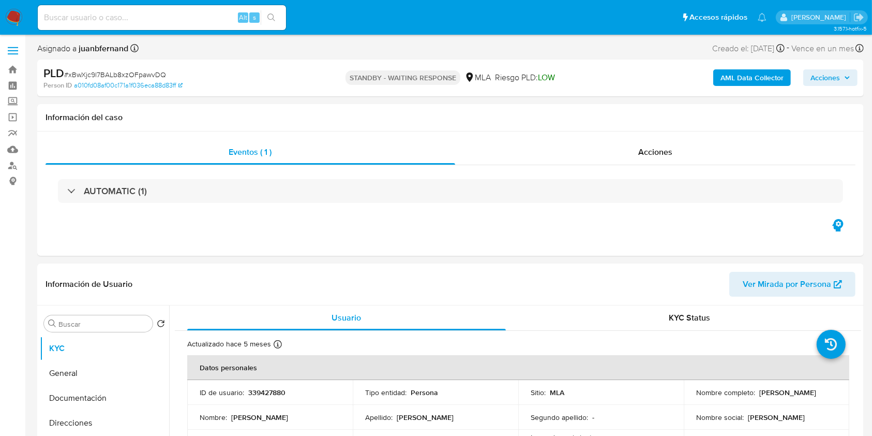
select select "10"
click at [217, 19] on input at bounding box center [162, 17] width 248 height 13
paste input "CIMWEfspK46g4IrAgAENiblR"
type input "CIMWEfspK46g4IrAgAENiblR"
click at [269, 16] on icon "search-icon" at bounding box center [272, 17] width 8 height 8
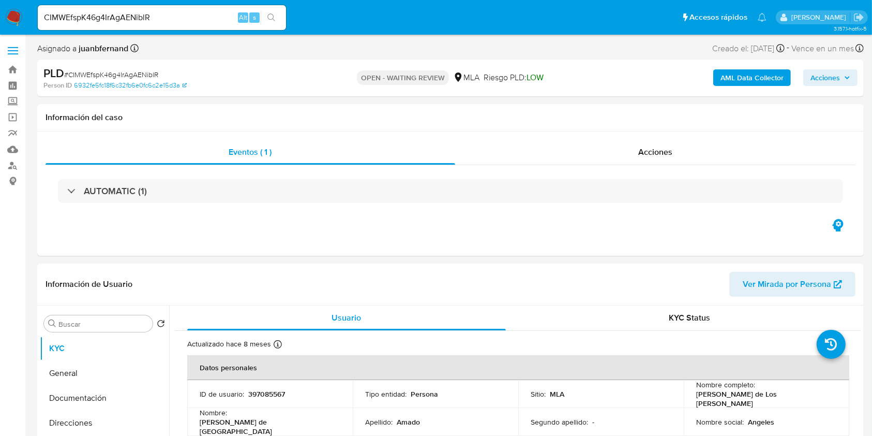
select select "10"
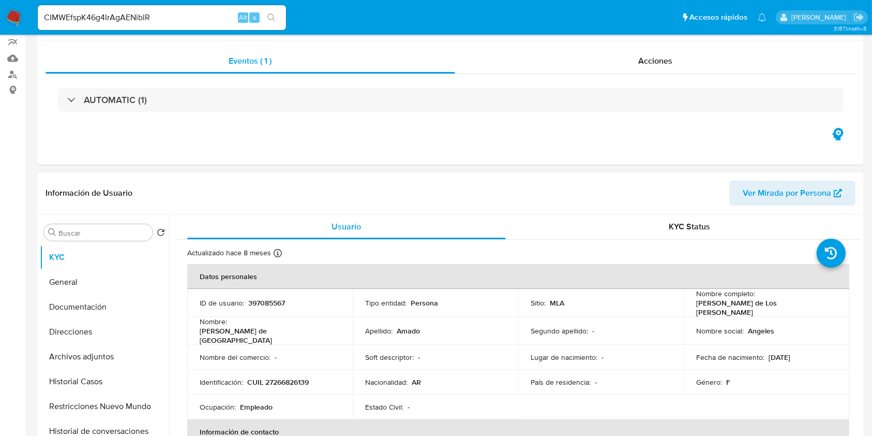
scroll to position [414, 0]
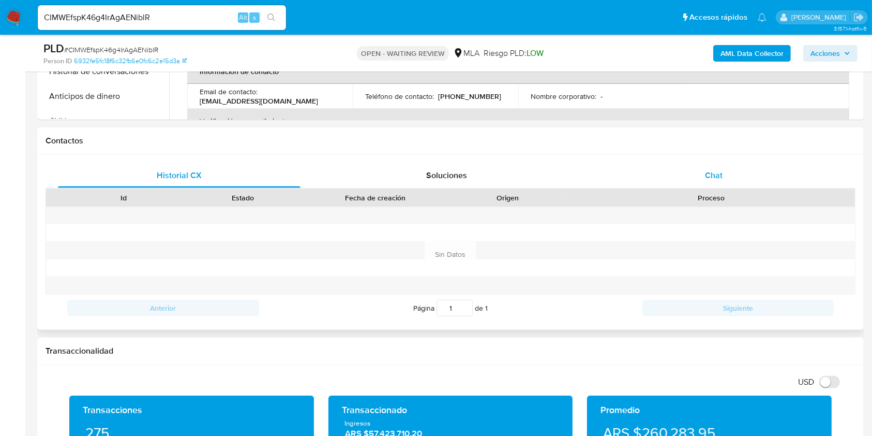
click at [730, 172] on div "Chat" at bounding box center [714, 175] width 243 height 25
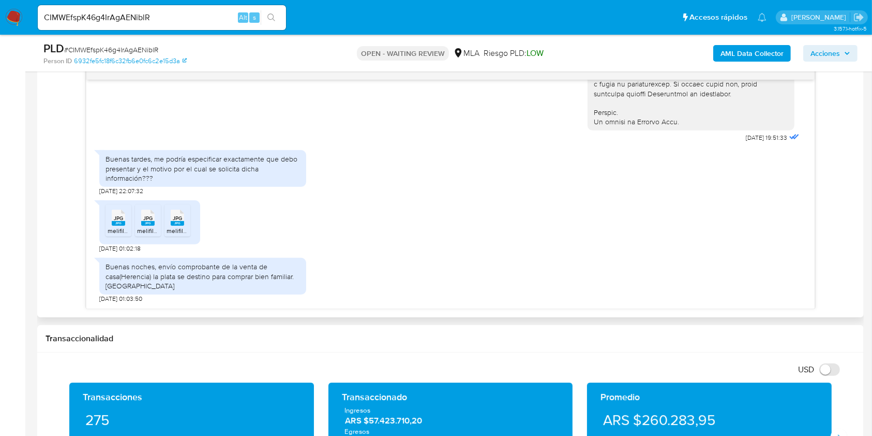
scroll to position [552, 0]
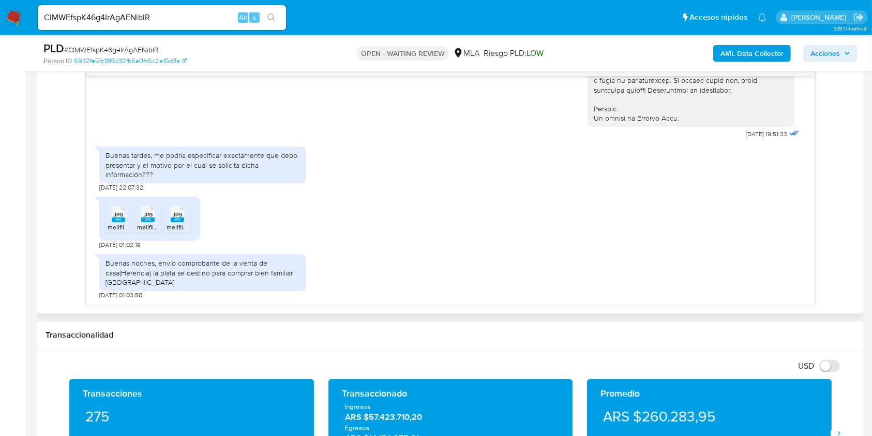
click at [118, 209] on icon at bounding box center [118, 214] width 13 height 16
click at [145, 219] on rect at bounding box center [147, 219] width 13 height 5
click at [178, 222] on span "melifile2172827609181922728.jpg" at bounding box center [213, 226] width 93 height 9
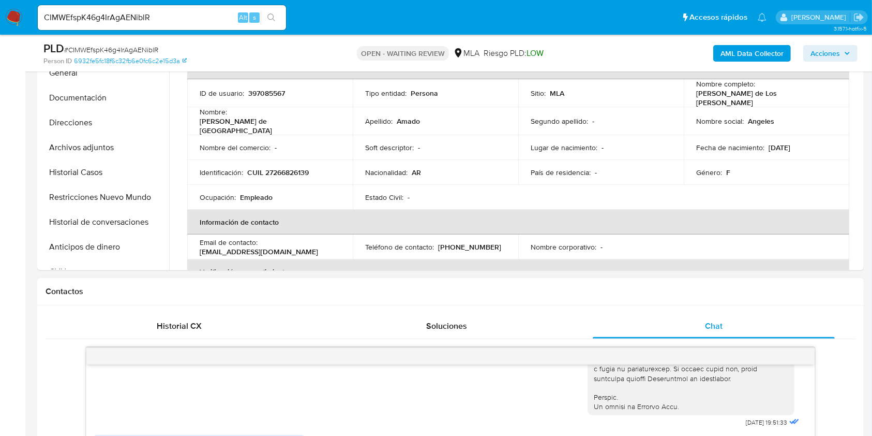
scroll to position [483, 0]
